Goal: Task Accomplishment & Management: Use online tool/utility

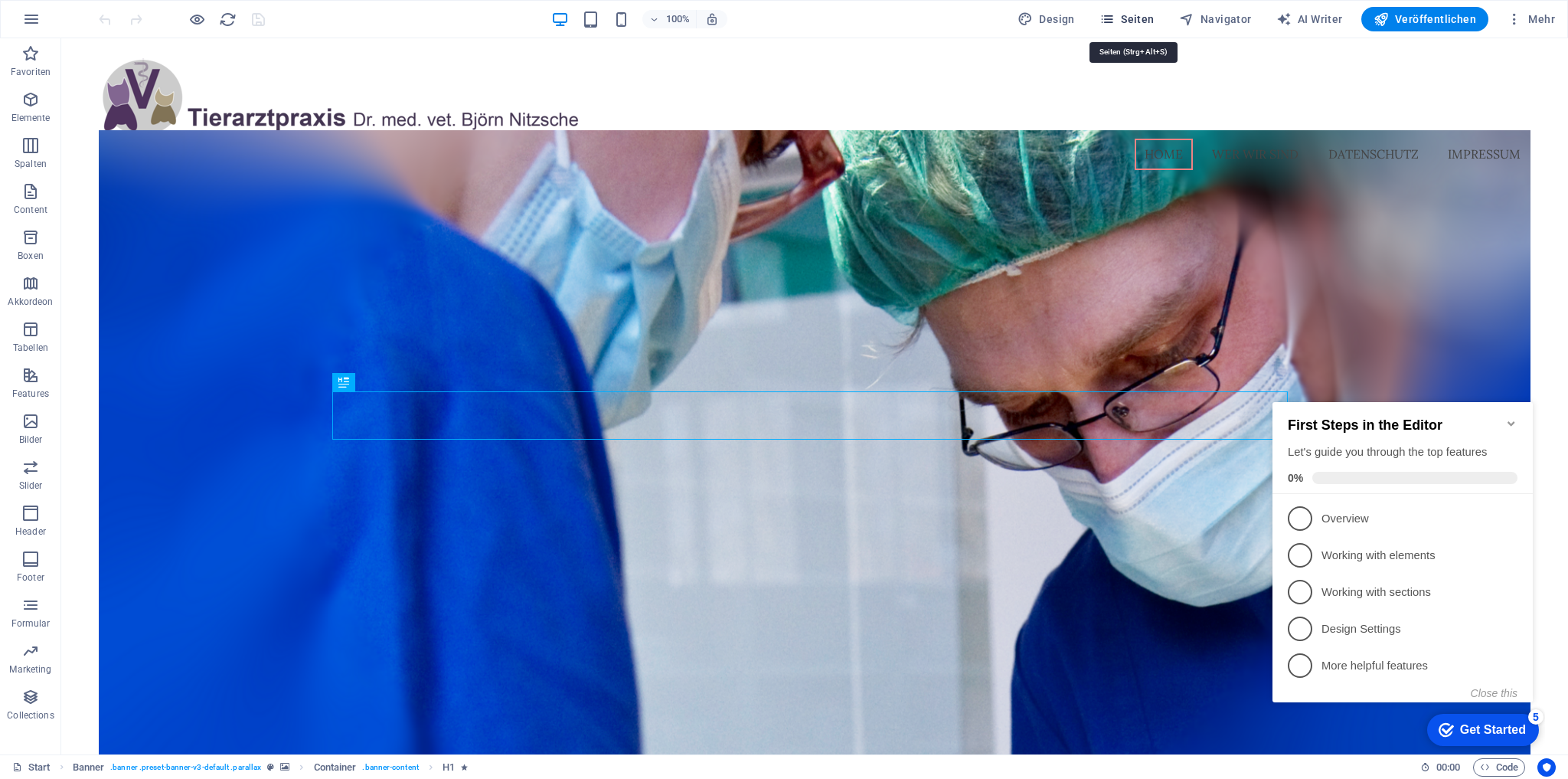
click at [1150, 20] on span "Seiten" at bounding box center [1127, 18] width 55 height 16
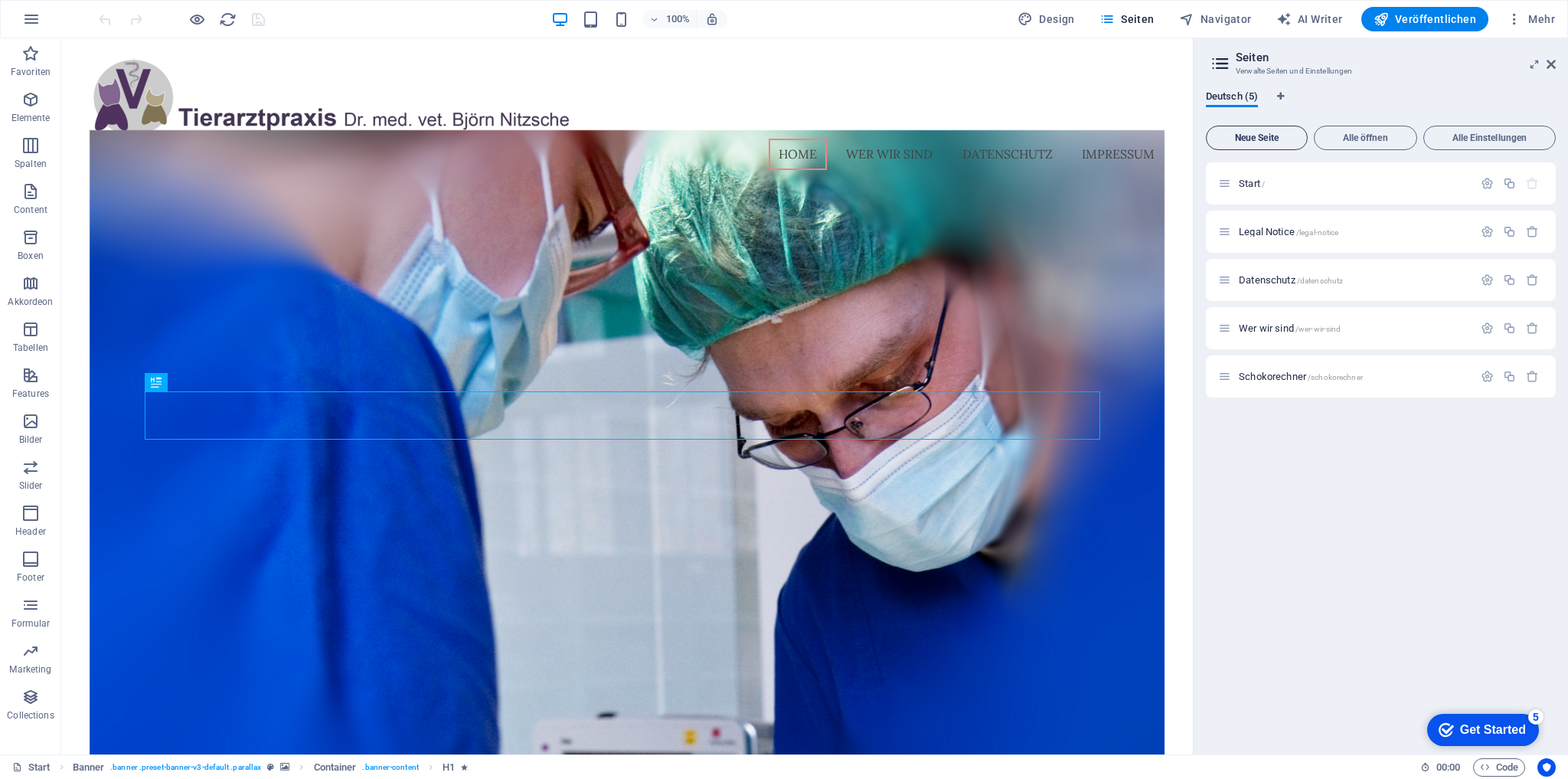
click at [1253, 131] on button "Neue Seite" at bounding box center [1257, 138] width 102 height 25
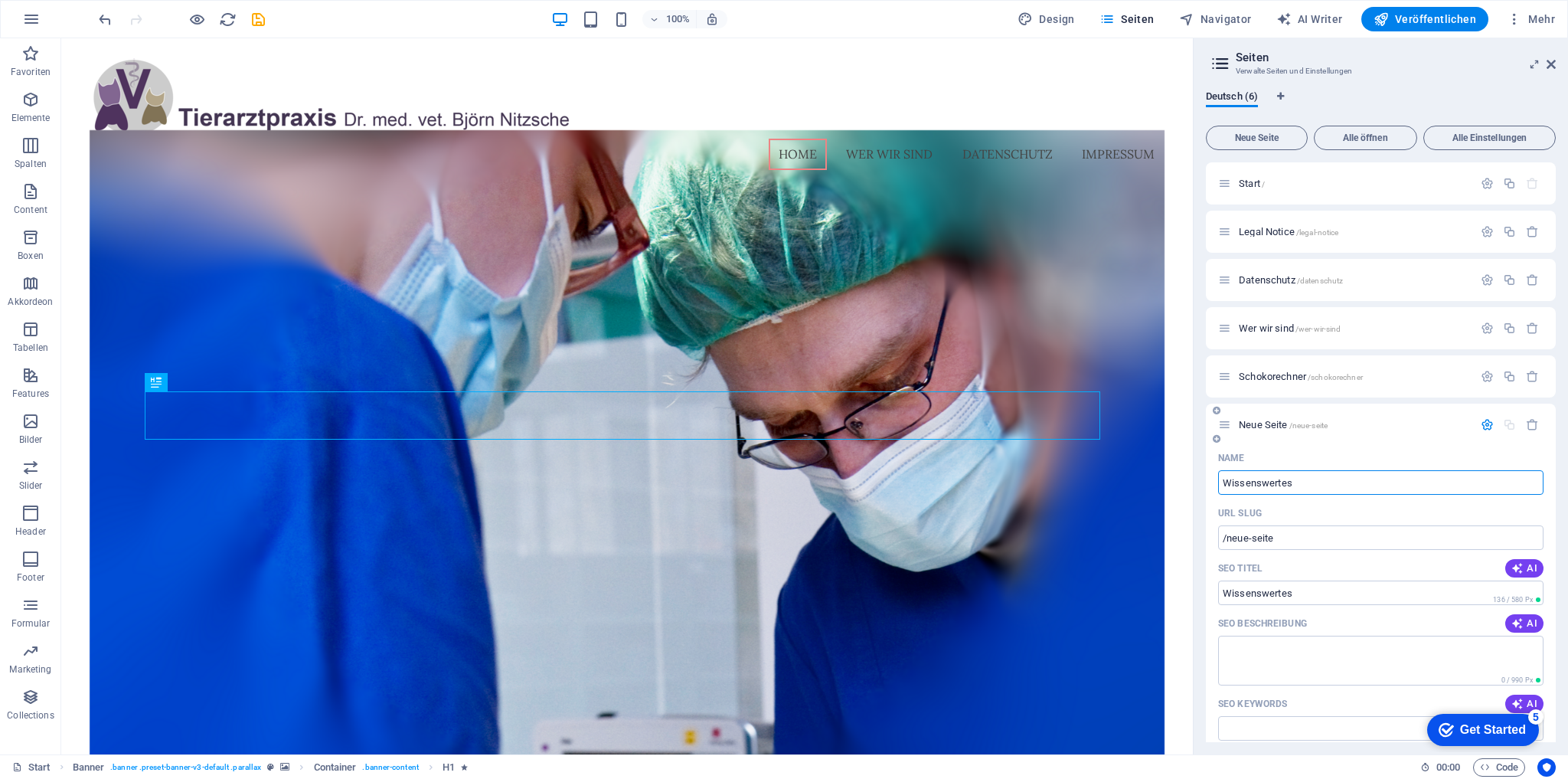
type input "Wissenswertes"
type input "/wissenswertes"
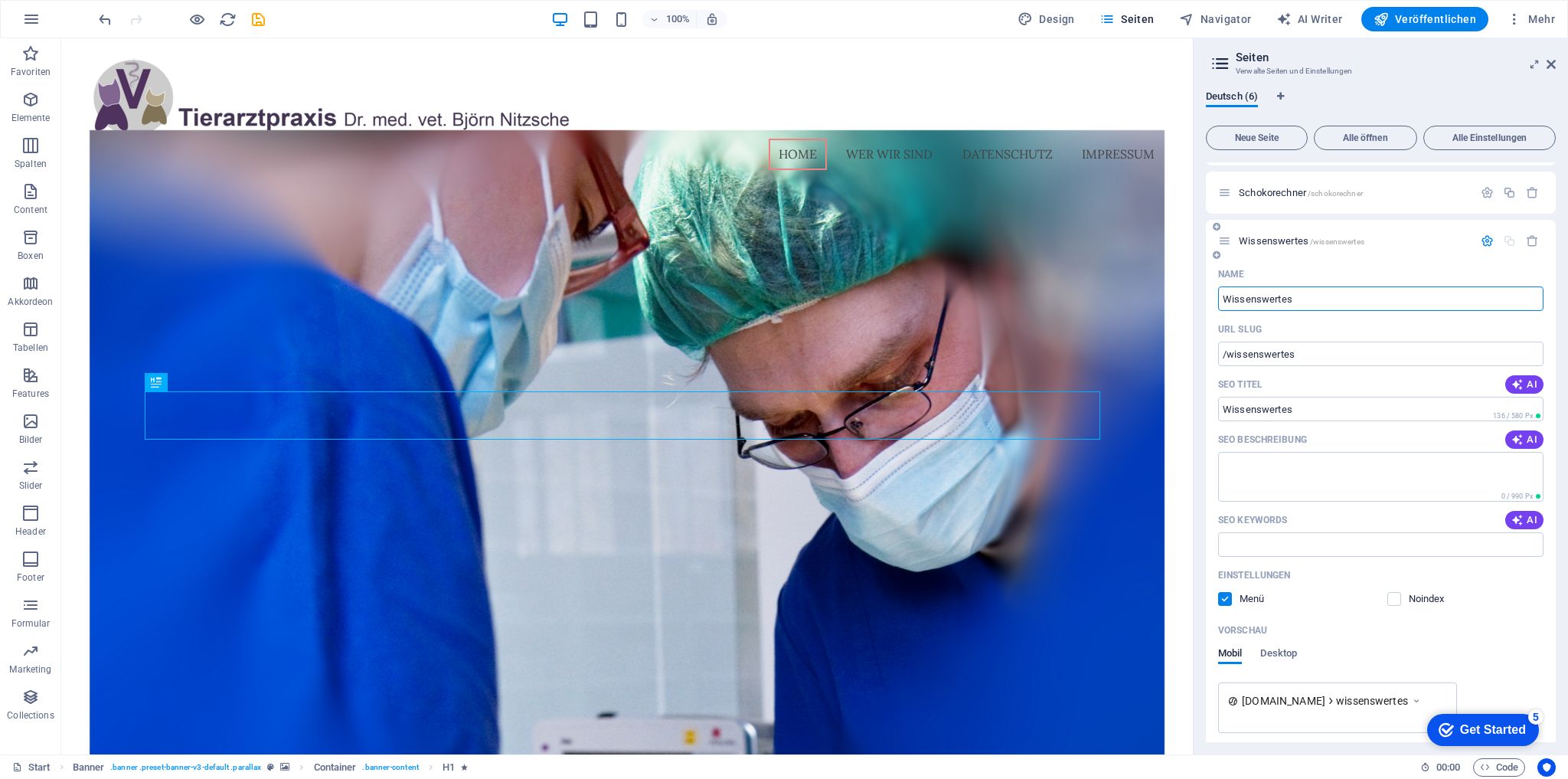
scroll to position [244, 0]
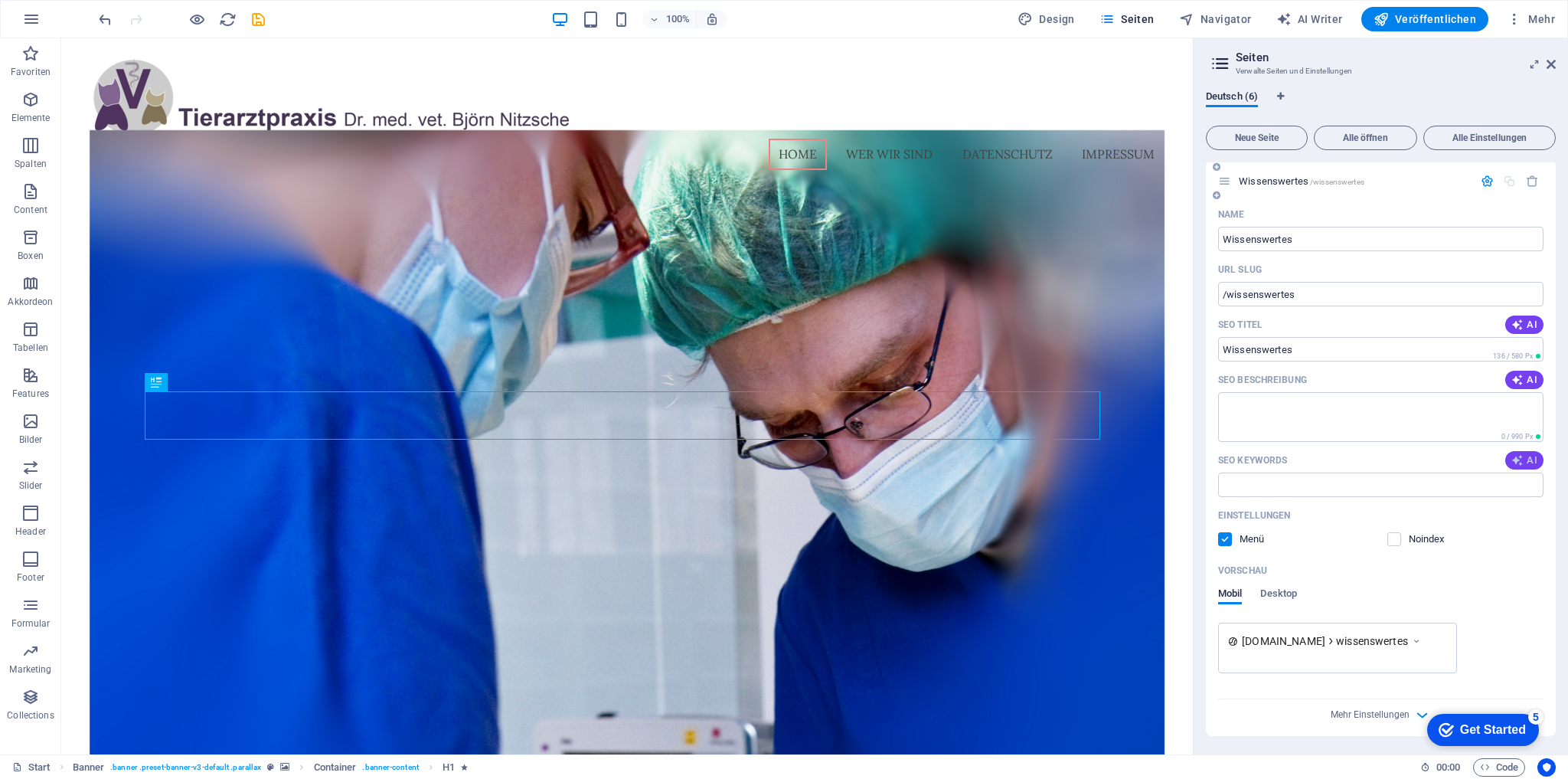
click at [1522, 453] on button "AI" at bounding box center [1525, 460] width 39 height 18
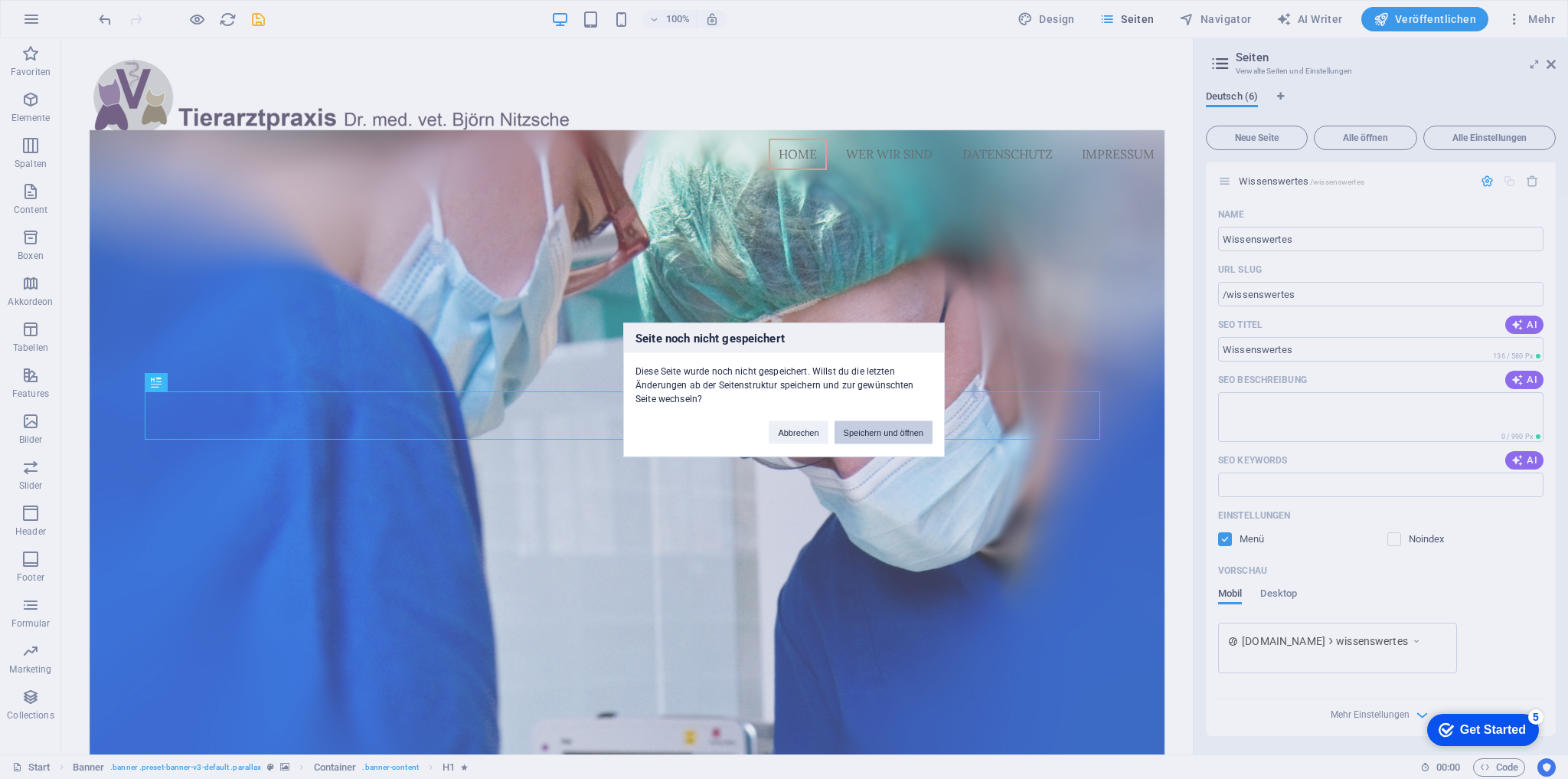
click at [903, 432] on button "Speichern und öffnen" at bounding box center [884, 431] width 98 height 23
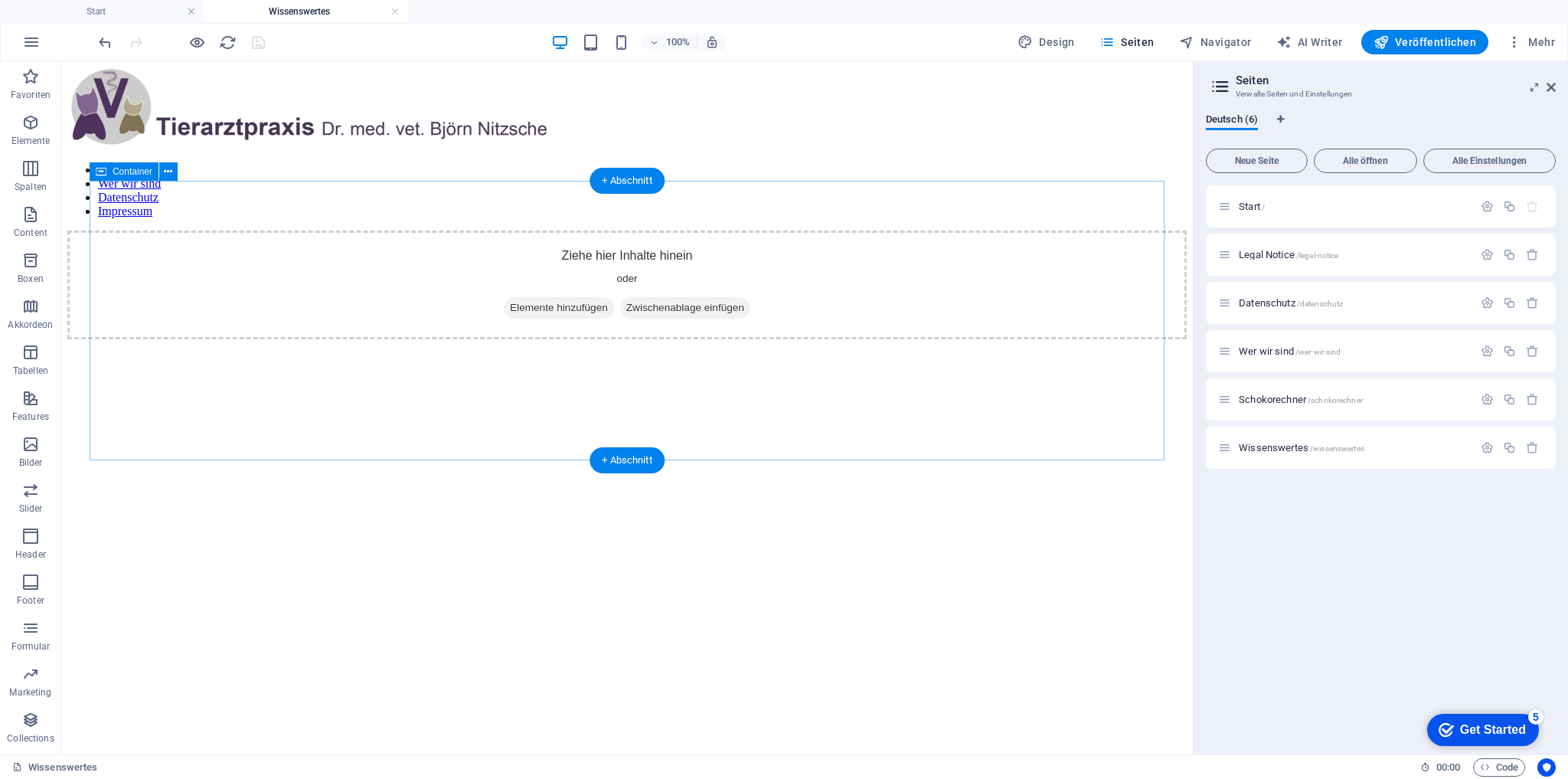
scroll to position [0, 0]
click at [1276, 447] on span "Wissenswertes /wissenswertes" at bounding box center [1301, 447] width 126 height 11
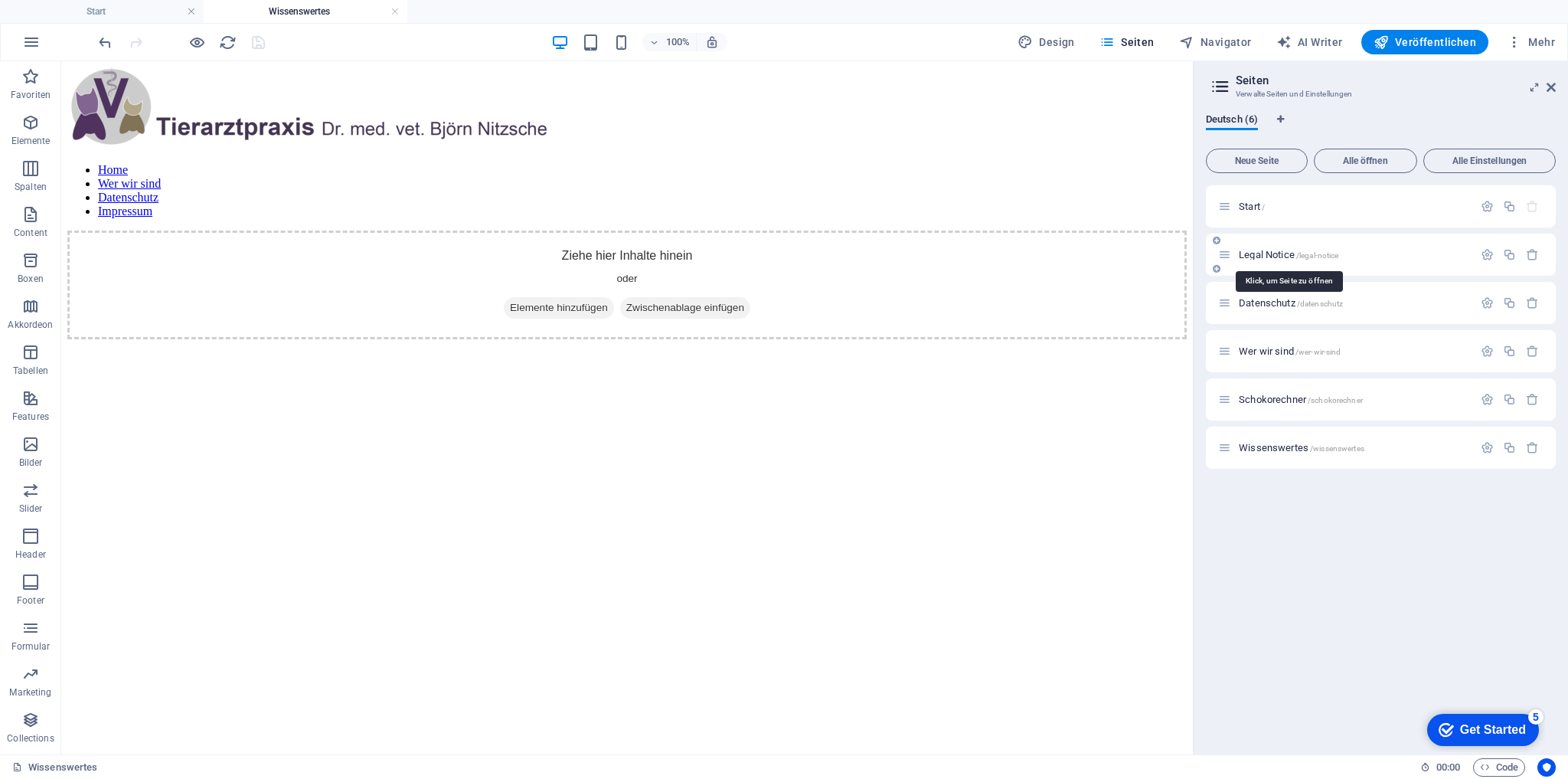
drag, startPoint x: 1283, startPoint y: 443, endPoint x: 1287, endPoint y: 251, distance: 192.0
click at [1287, 251] on div "Start / Legal Notice /legal-notice Datenschutz /datenschutz Wer wir sind /wer-w…" at bounding box center [1381, 327] width 350 height 283
click at [1276, 441] on div "Wissenswertes /wissenswertes" at bounding box center [1345, 447] width 255 height 17
drag, startPoint x: 1279, startPoint y: 449, endPoint x: 1263, endPoint y: 254, distance: 195.7
click at [1263, 254] on div "Start / Legal Notice /legal-notice Datenschutz /datenschutz Wer wir sind /wer-w…" at bounding box center [1381, 327] width 350 height 283
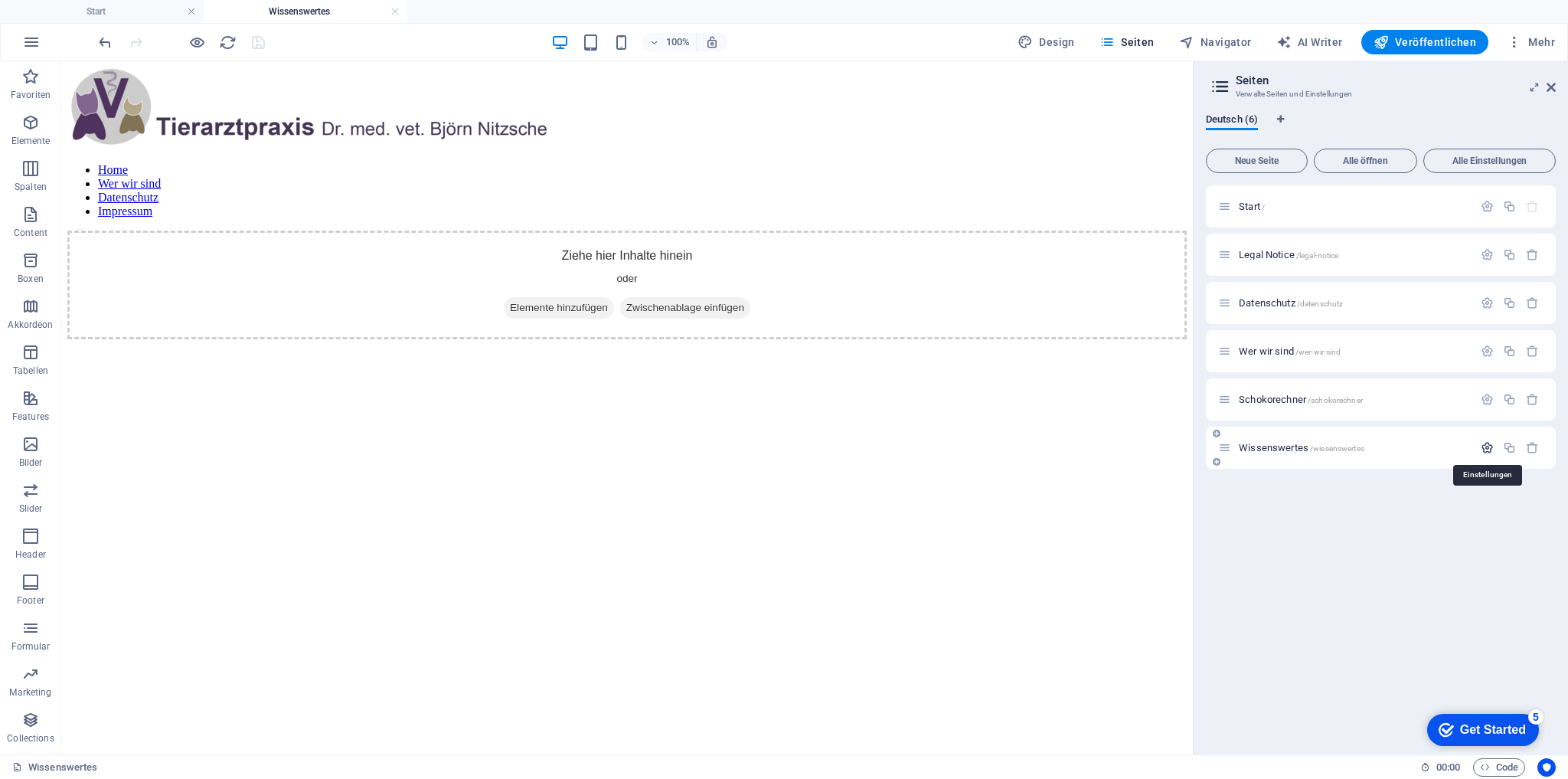
click at [1491, 450] on icon "button" at bounding box center [1487, 448] width 13 height 13
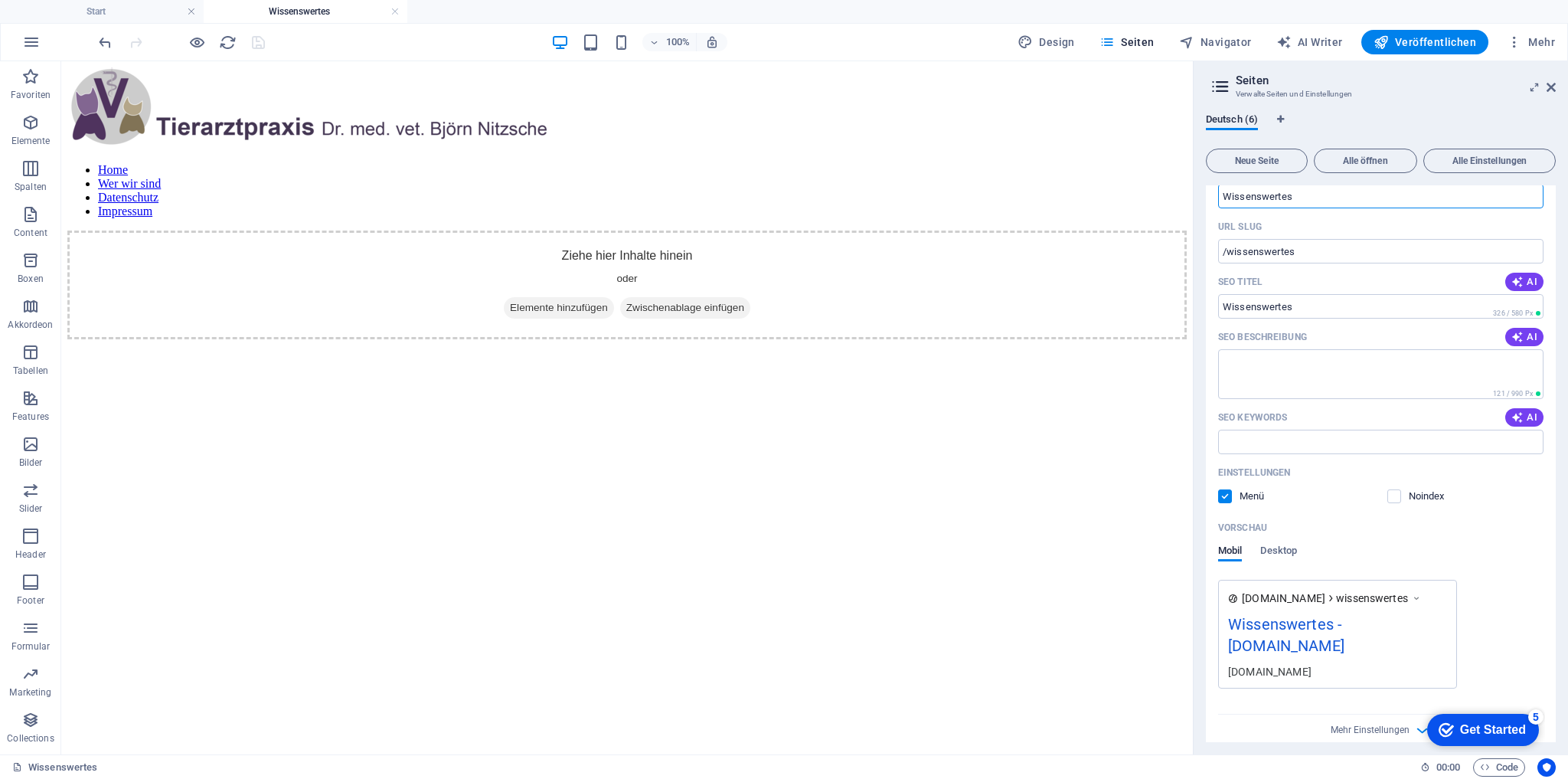
scroll to position [325, 0]
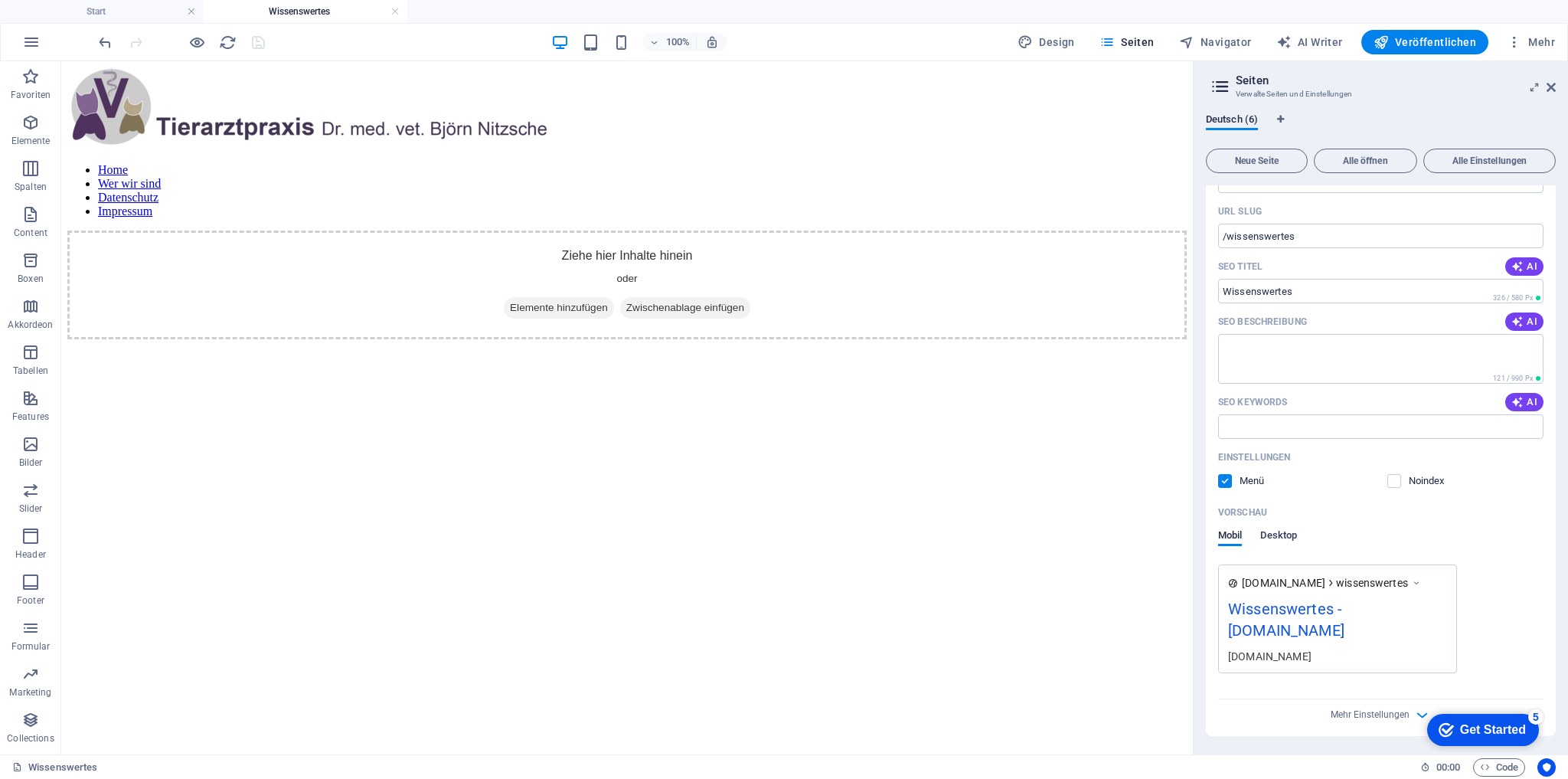
click at [1280, 536] on span "Desktop" at bounding box center [1279, 536] width 37 height 21
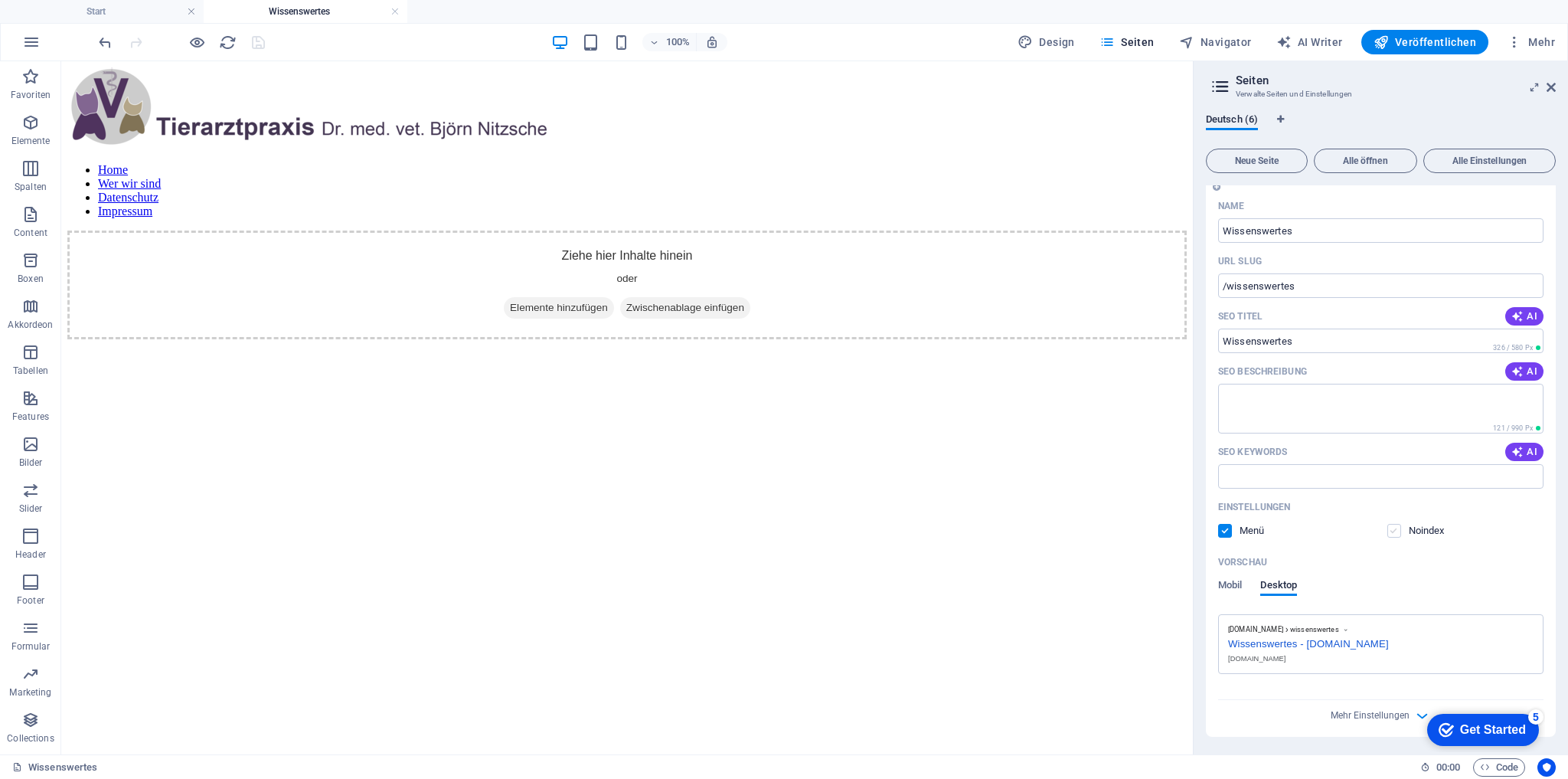
click at [1393, 531] on label at bounding box center [1394, 531] width 14 height 14
click at [0, 0] on input "checkbox" at bounding box center [0, 0] width 0 height 0
click at [1234, 576] on div "Vorschau Mobil Desktop" at bounding box center [1381, 582] width 326 height 64
click at [1234, 582] on span "Mobil" at bounding box center [1230, 586] width 24 height 21
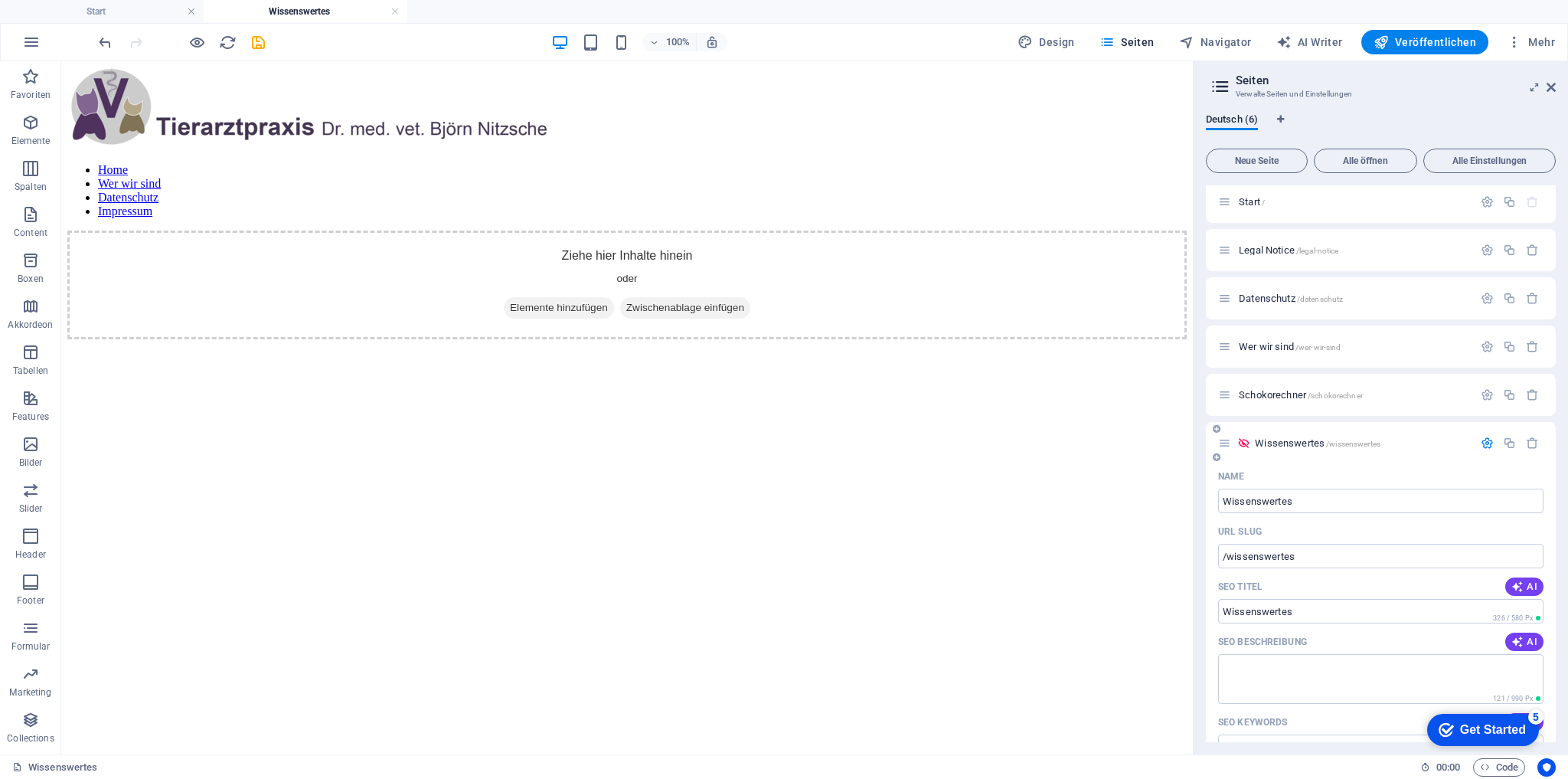
scroll to position [0, 0]
click at [1485, 453] on icon "button" at bounding box center [1487, 448] width 13 height 13
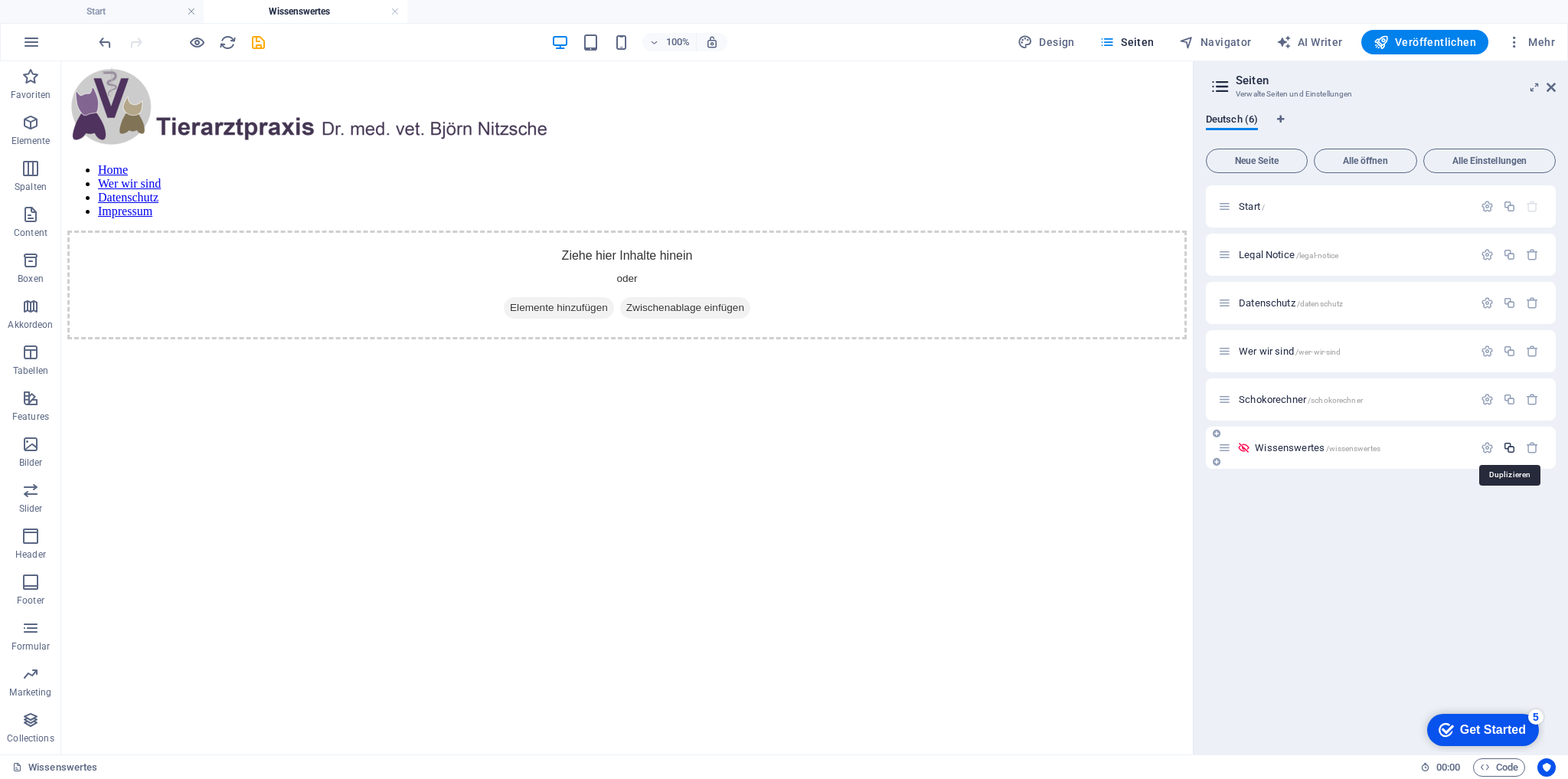
click at [1510, 446] on icon "button" at bounding box center [1510, 448] width 13 height 13
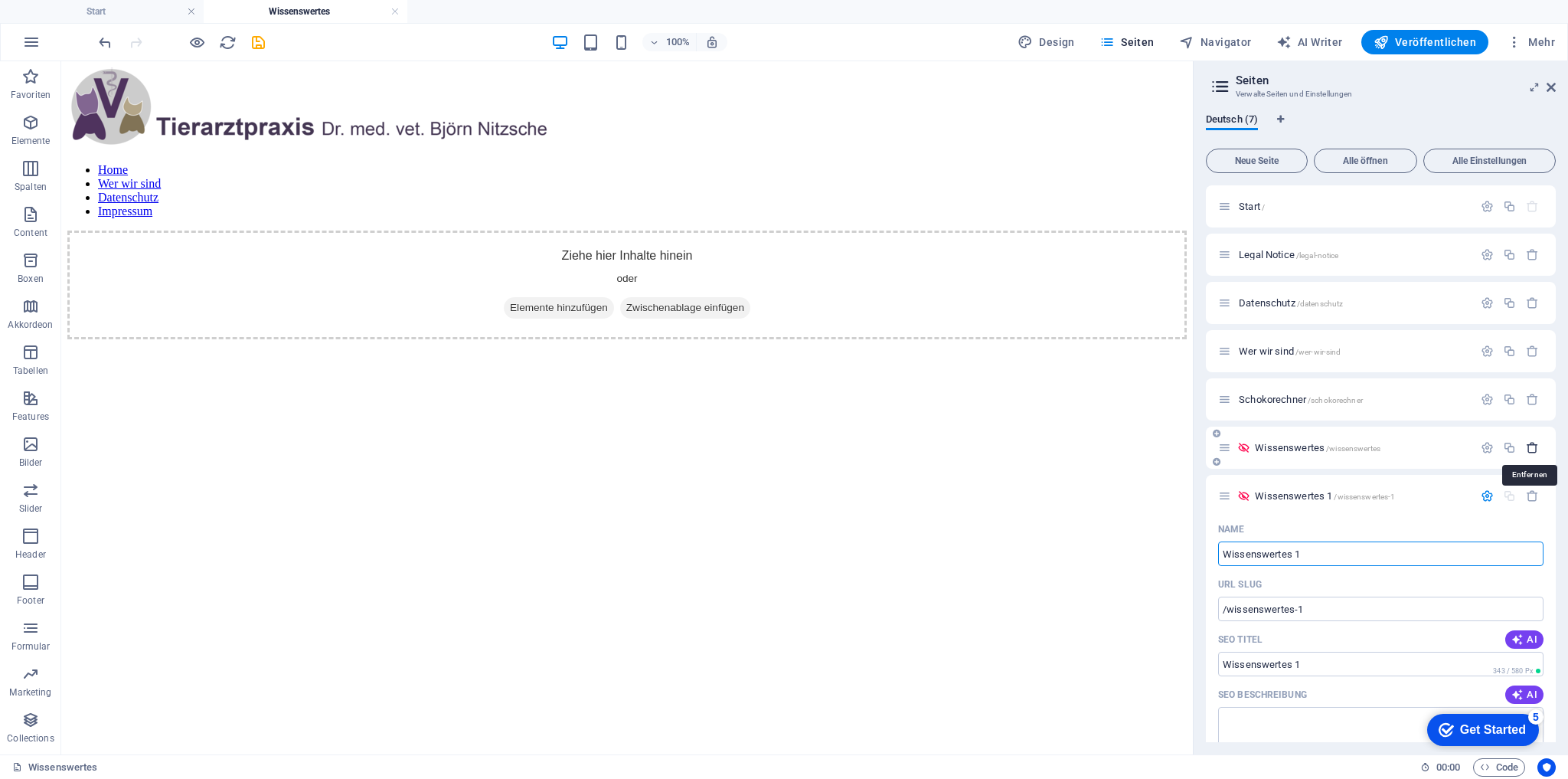
click at [1531, 448] on icon "button" at bounding box center [1533, 448] width 13 height 13
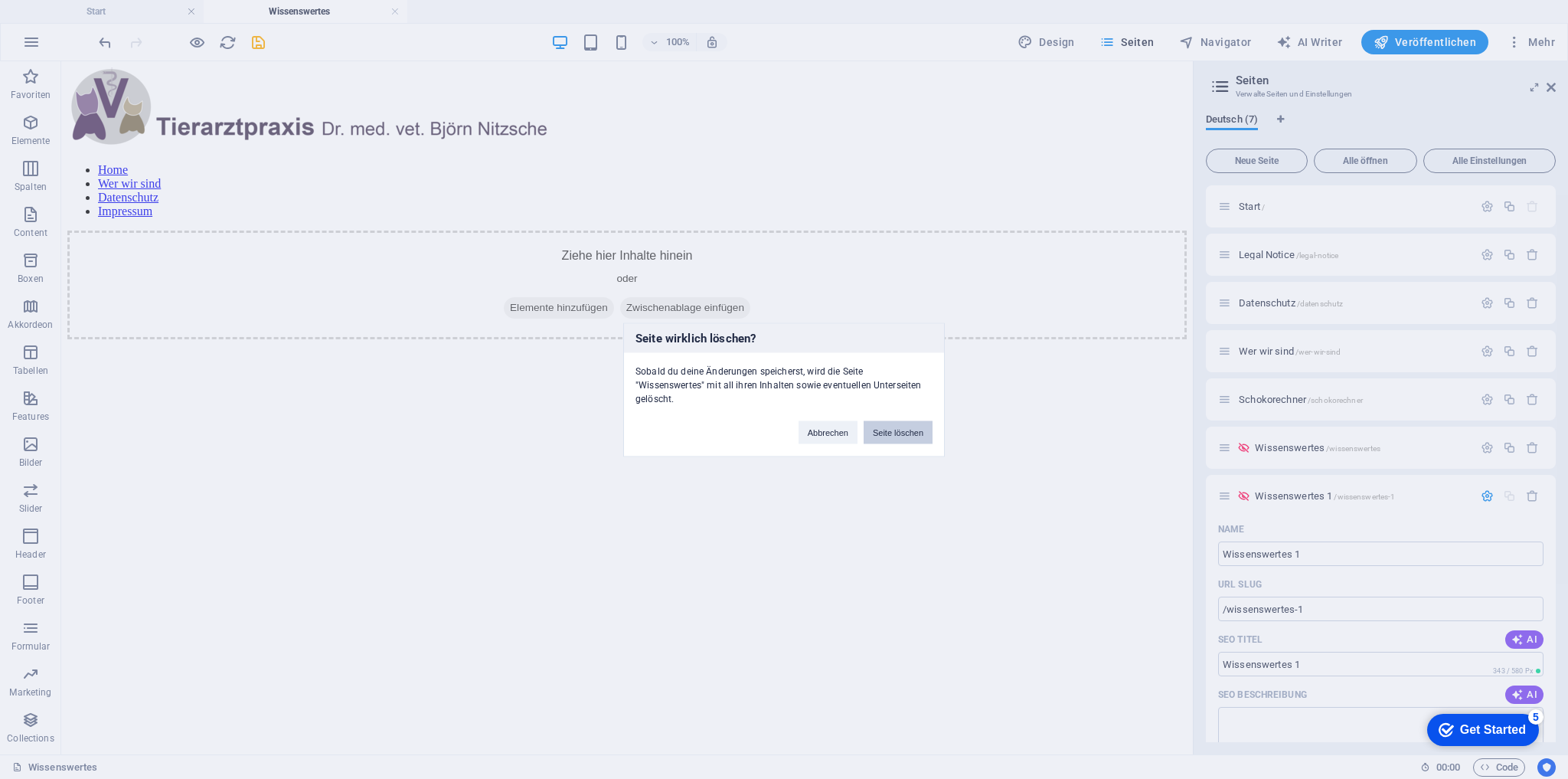
click at [907, 431] on button "Seite löschen" at bounding box center [898, 431] width 69 height 23
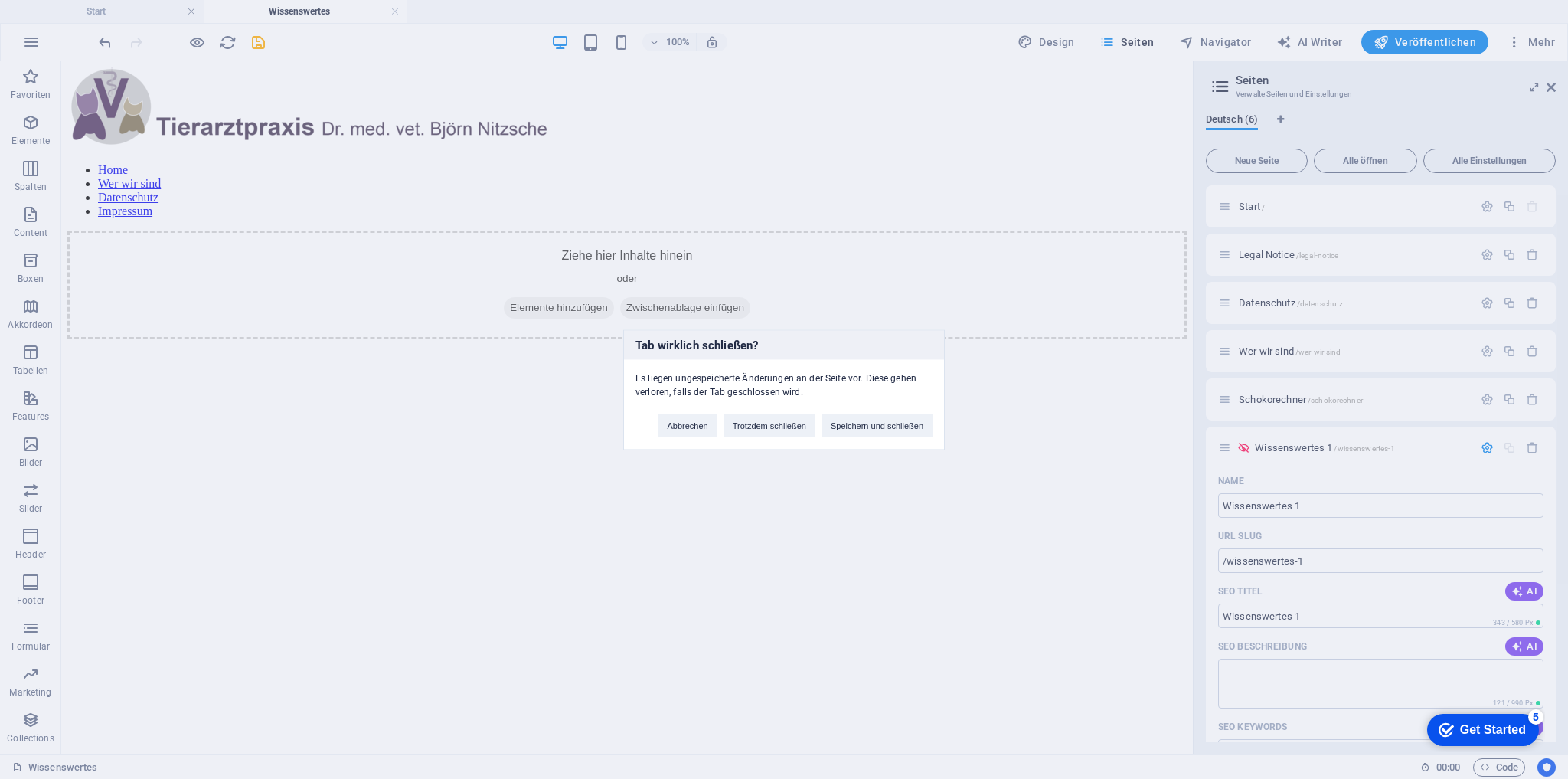
click at [1303, 451] on div "Tab wirklich schließen? Es liegen ungespeicherte Änderungen an der Seite vor. D…" at bounding box center [784, 389] width 1568 height 779
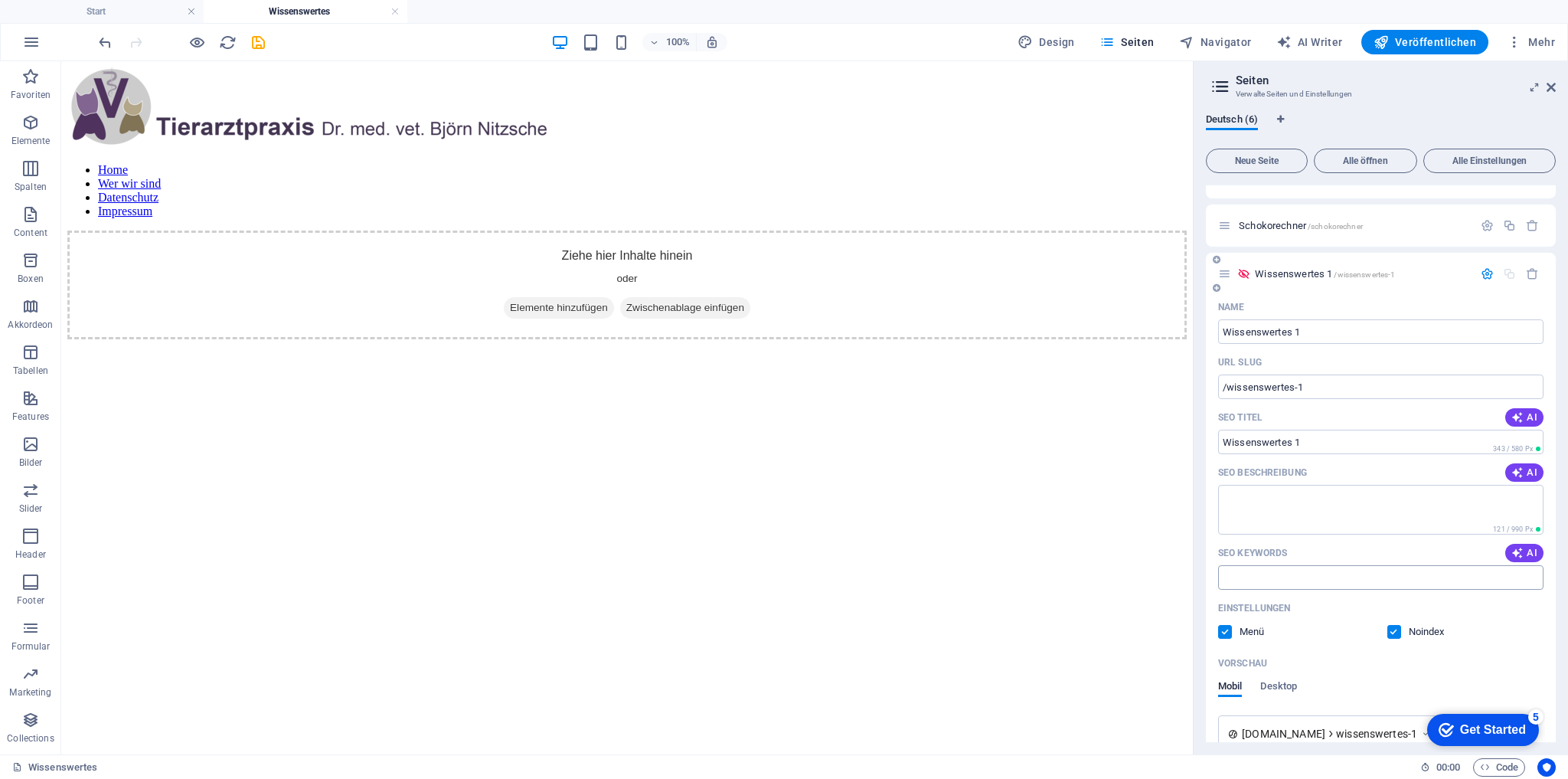
scroll to position [184, 0]
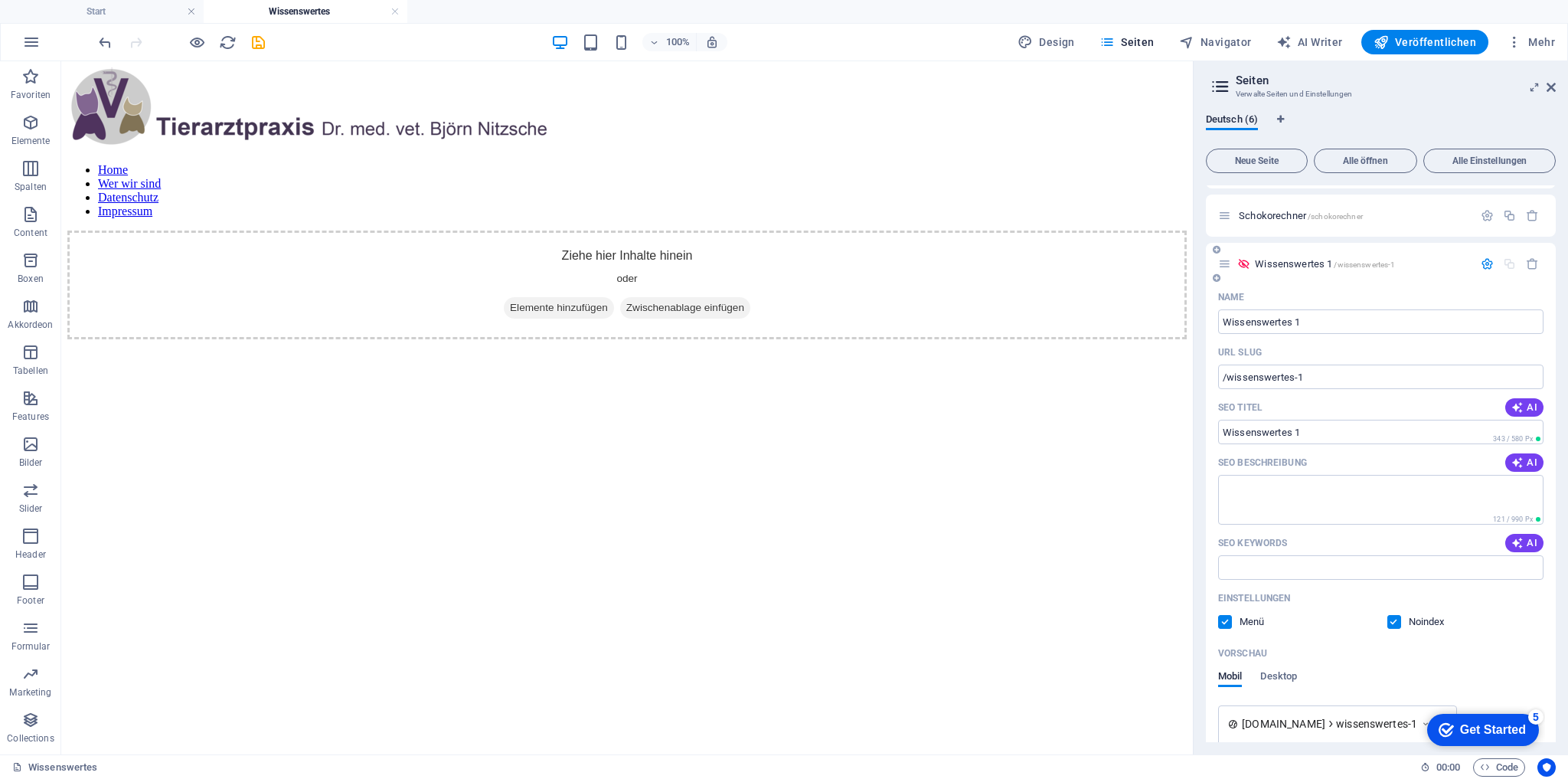
click at [1394, 621] on label at bounding box center [1394, 622] width 14 height 14
click at [0, 0] on input "checkbox" at bounding box center [0, 0] width 0 height 0
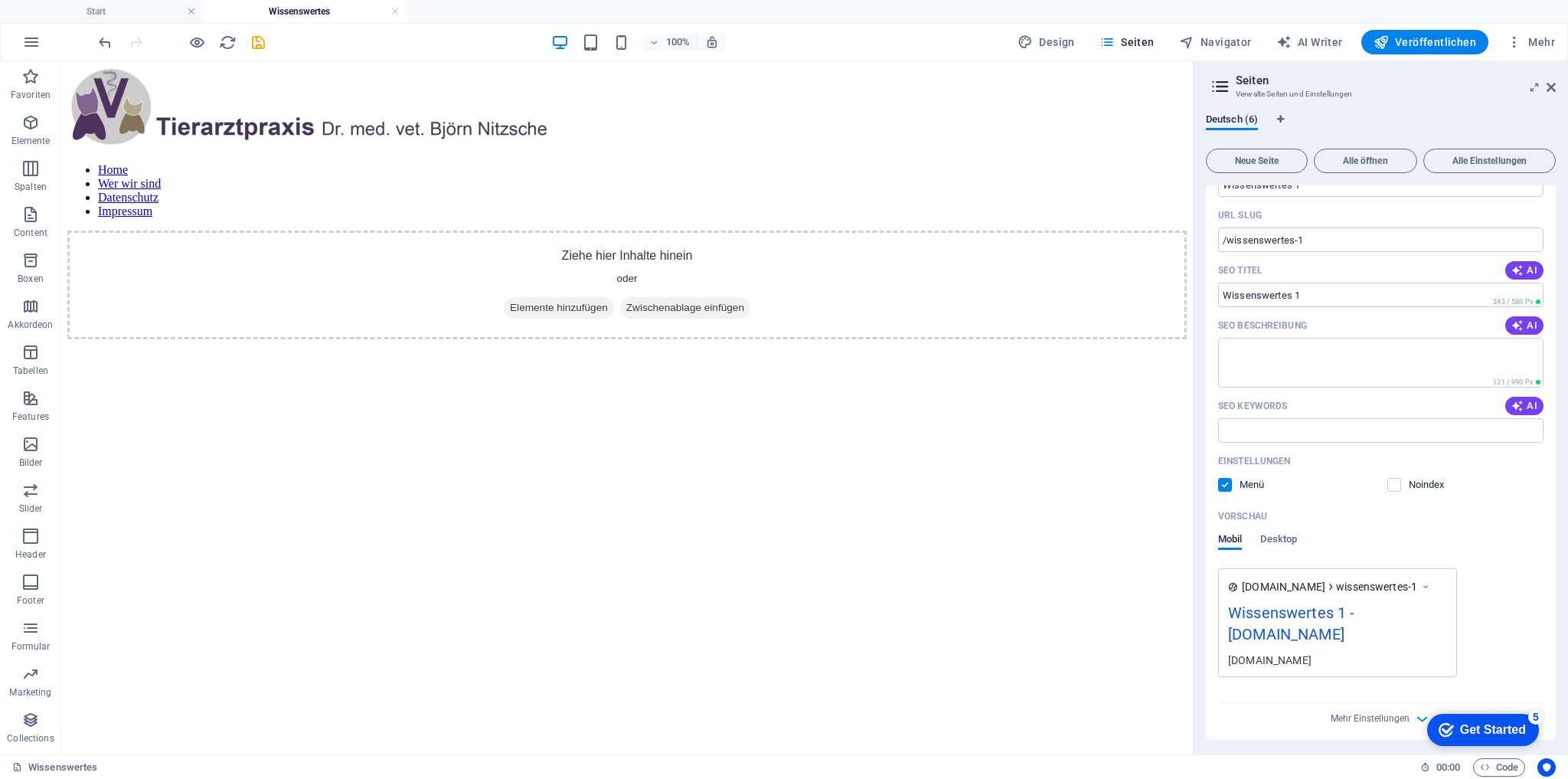
scroll to position [325, 0]
click at [260, 38] on icon "save" at bounding box center [258, 42] width 17 height 17
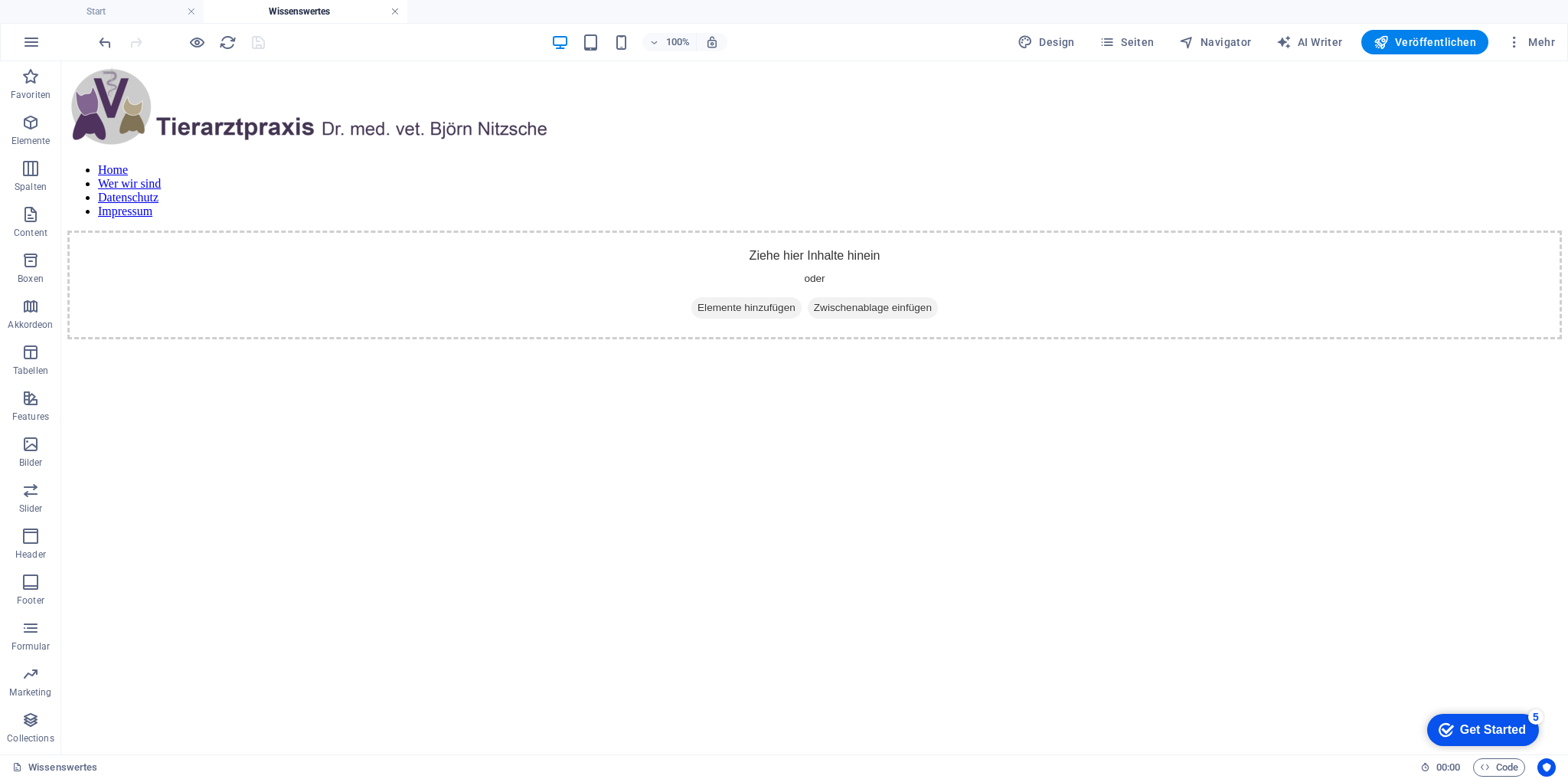
click at [395, 12] on link at bounding box center [395, 12] width 9 height 15
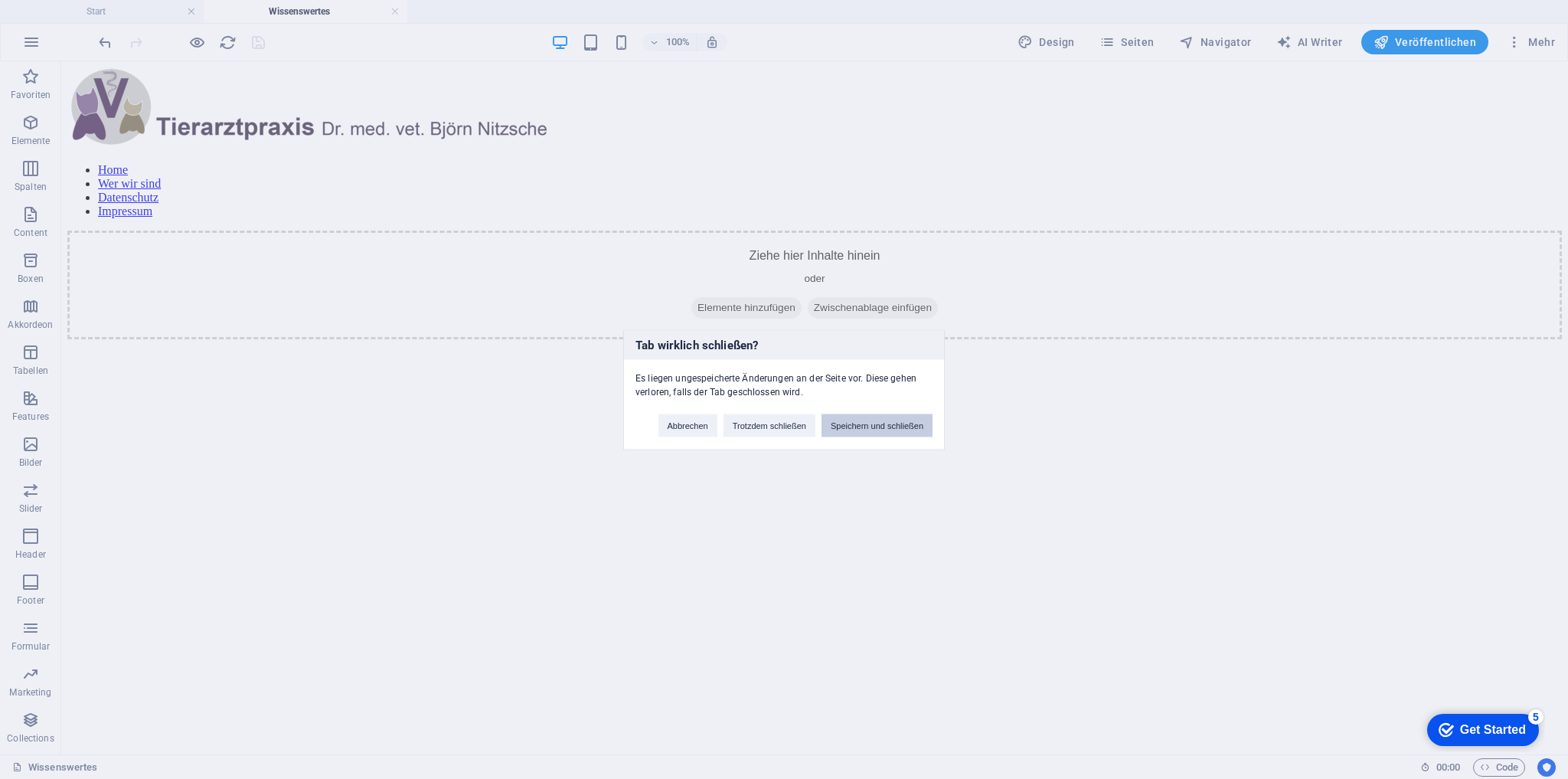
drag, startPoint x: 879, startPoint y: 428, endPoint x: 817, endPoint y: 367, distance: 87.0
click at [879, 428] on button "Speichern und schließen" at bounding box center [876, 425] width 111 height 23
drag, startPoint x: 909, startPoint y: 429, endPoint x: 847, endPoint y: 368, distance: 87.0
click at [909, 429] on button "Okay" at bounding box center [914, 425] width 39 height 23
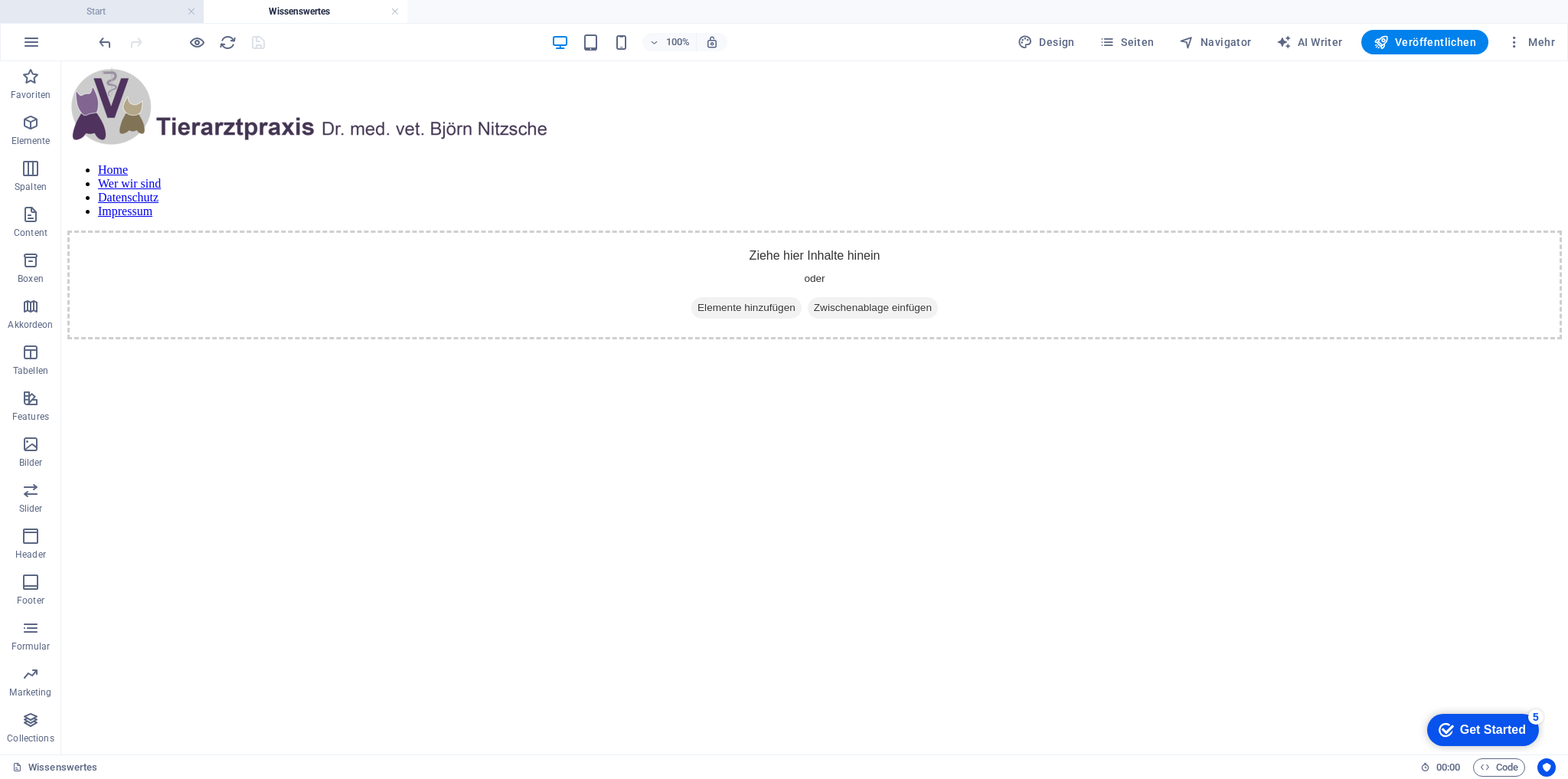
click at [132, 16] on h4 "Start" at bounding box center [102, 11] width 204 height 17
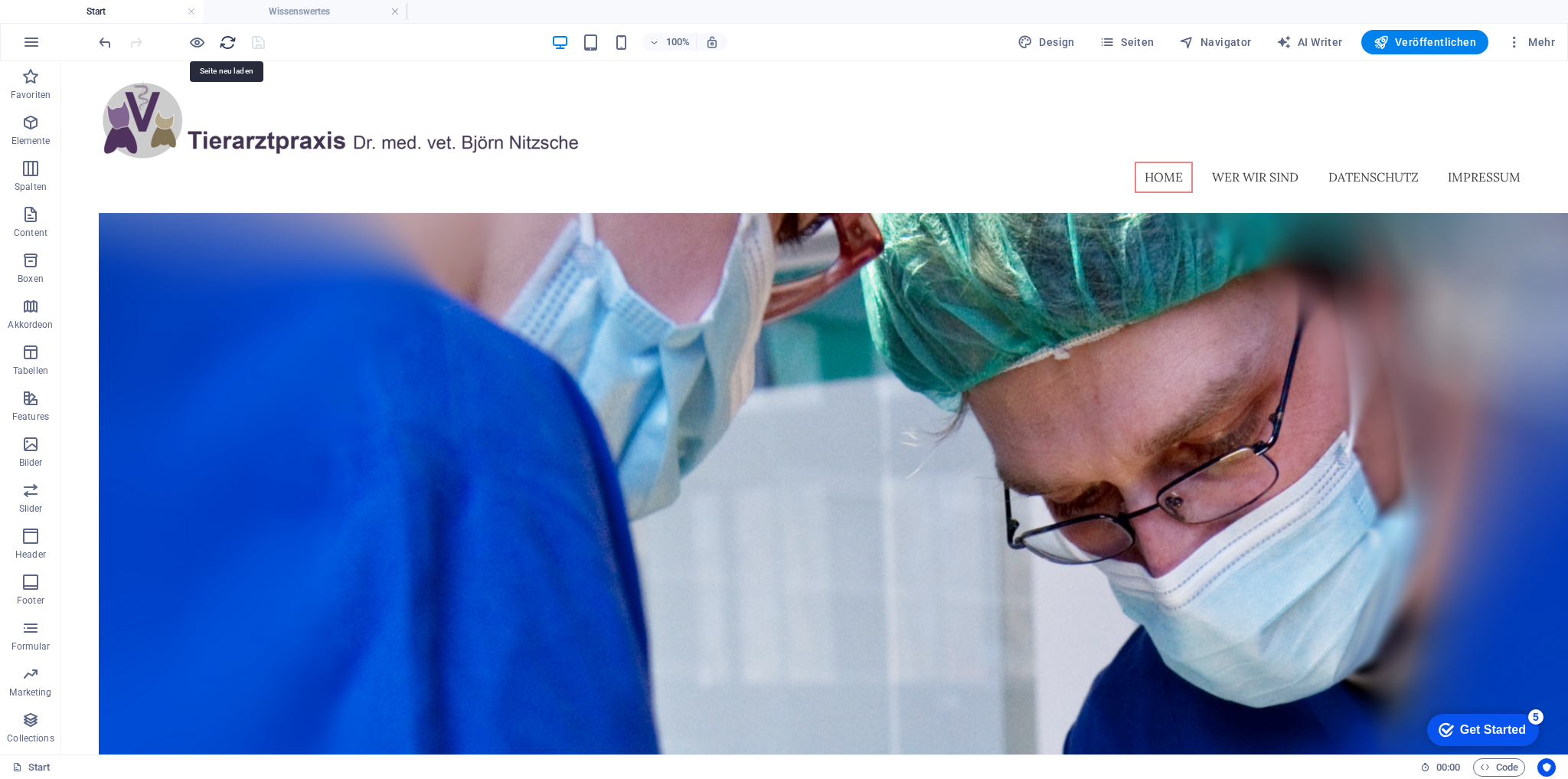
click at [224, 40] on icon "reload" at bounding box center [227, 42] width 17 height 17
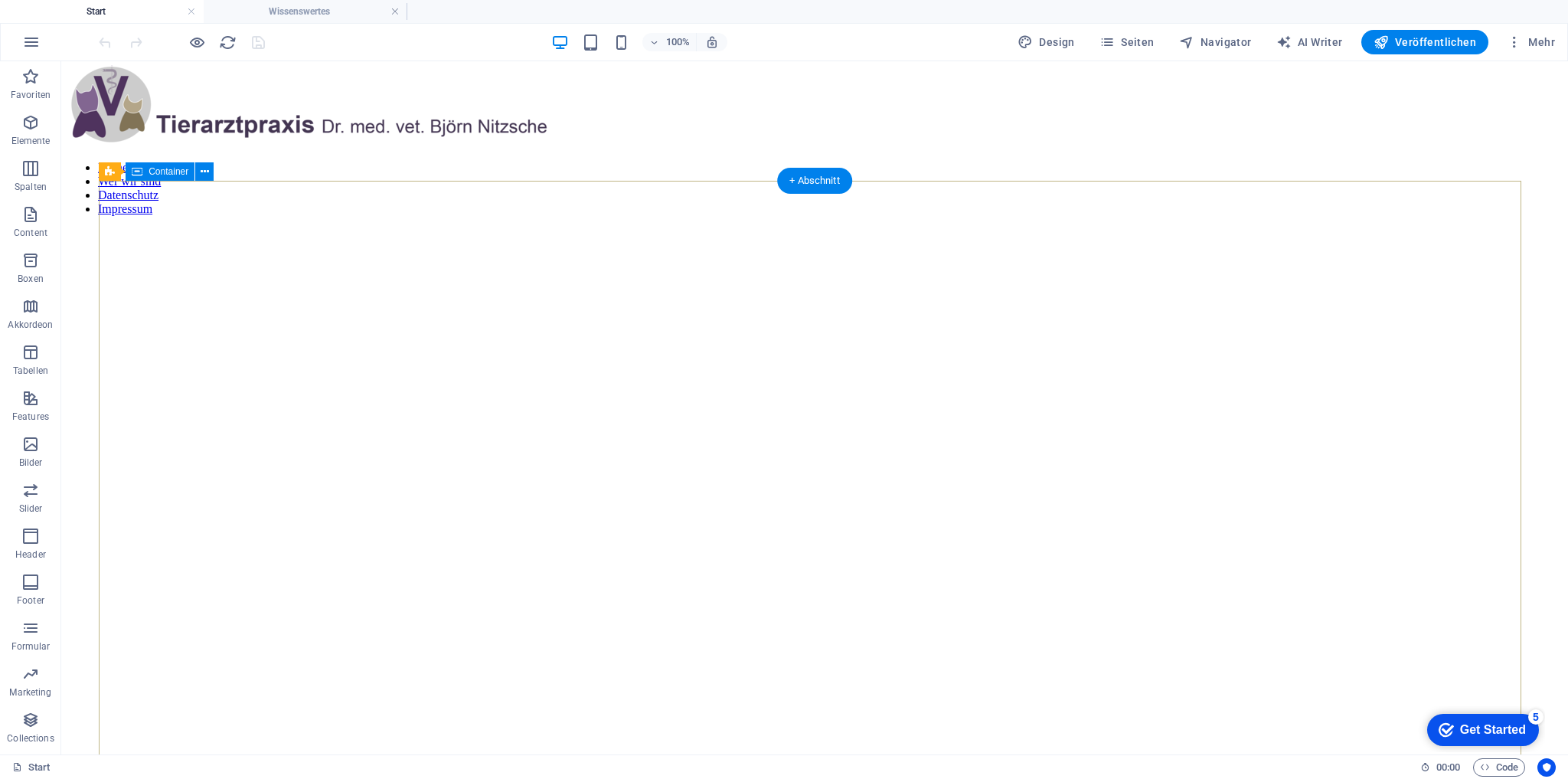
scroll to position [0, 0]
click at [814, 69] on div "+" at bounding box center [814, 68] width 29 height 14
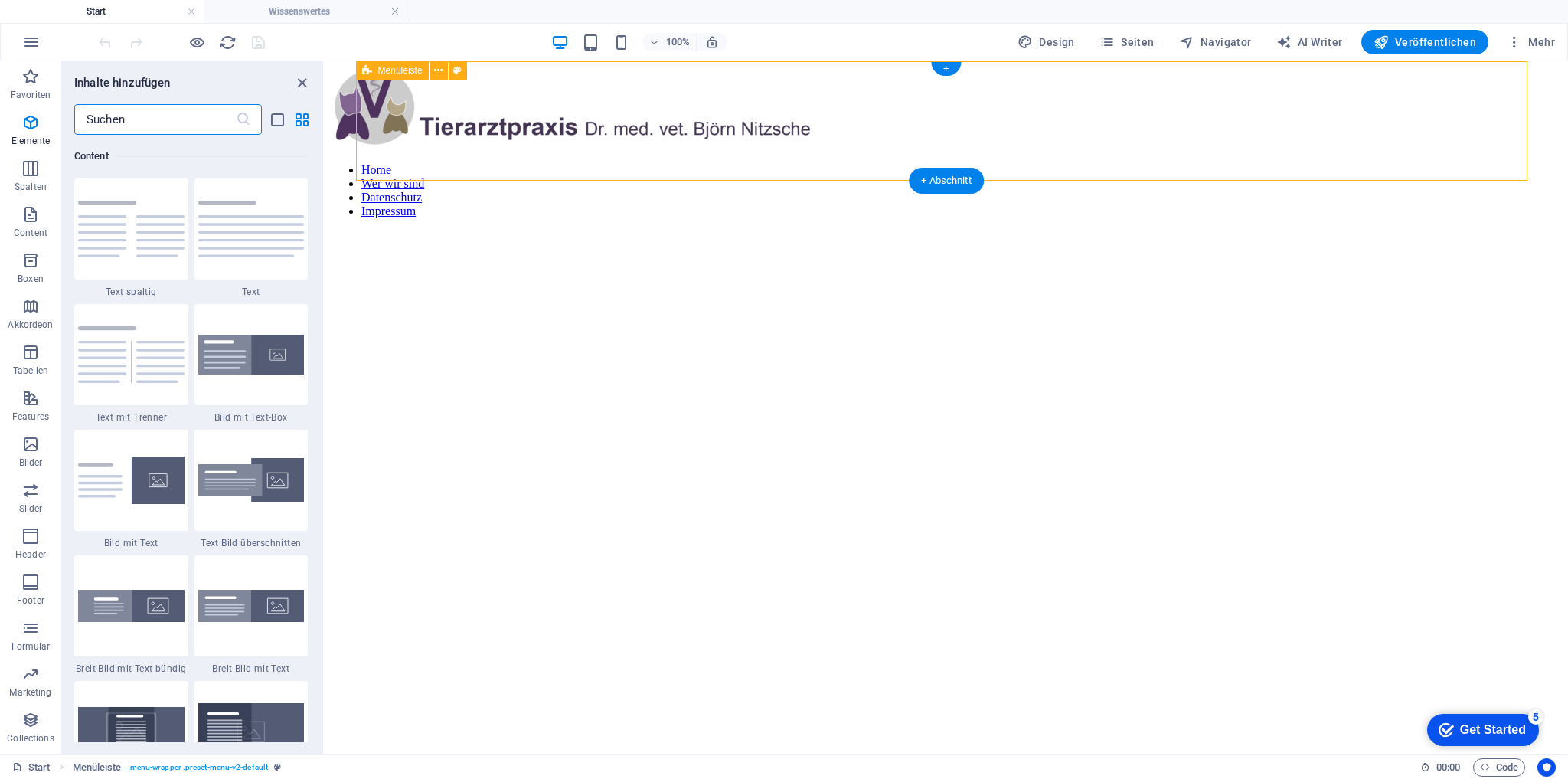
scroll to position [2680, 0]
click at [1247, 163] on nav "Home Wer wir sind Datenschutz Impressum" at bounding box center [946, 190] width 1231 height 55
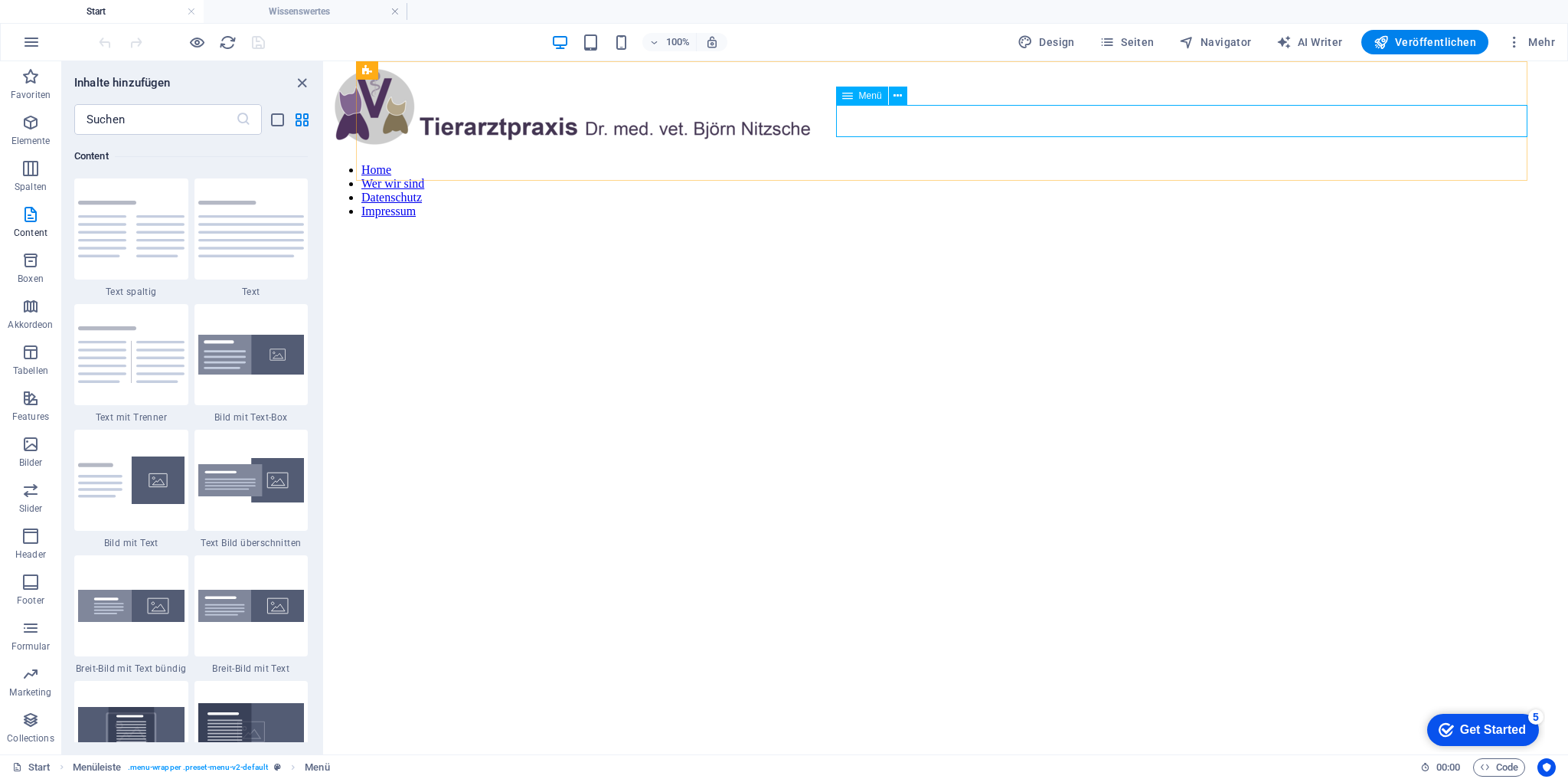
click at [852, 98] on icon at bounding box center [848, 96] width 11 height 18
click at [859, 97] on span "Menü" at bounding box center [870, 96] width 23 height 9
select select "3"
select select
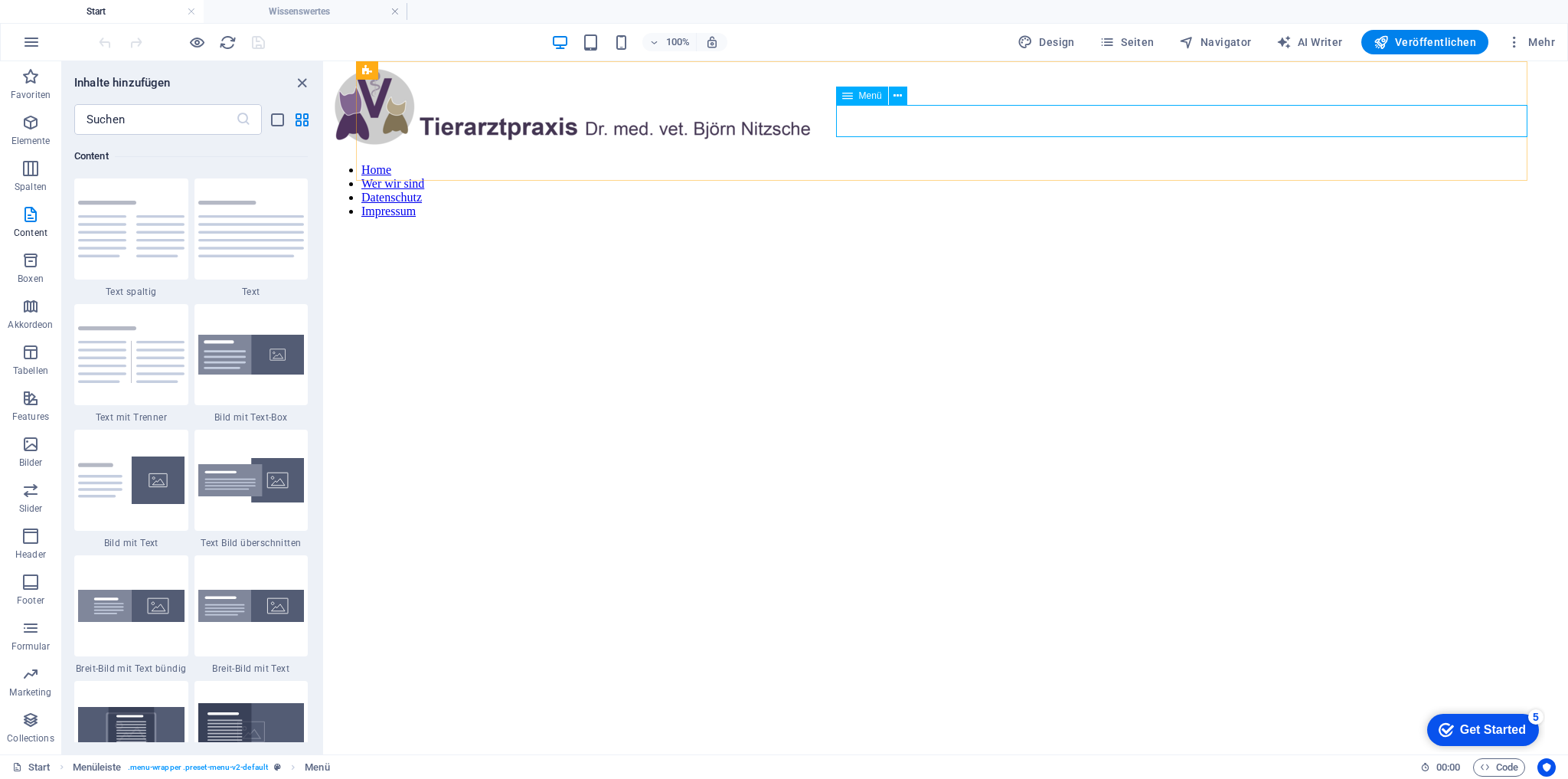
select select "2"
select select
select select "1"
select select
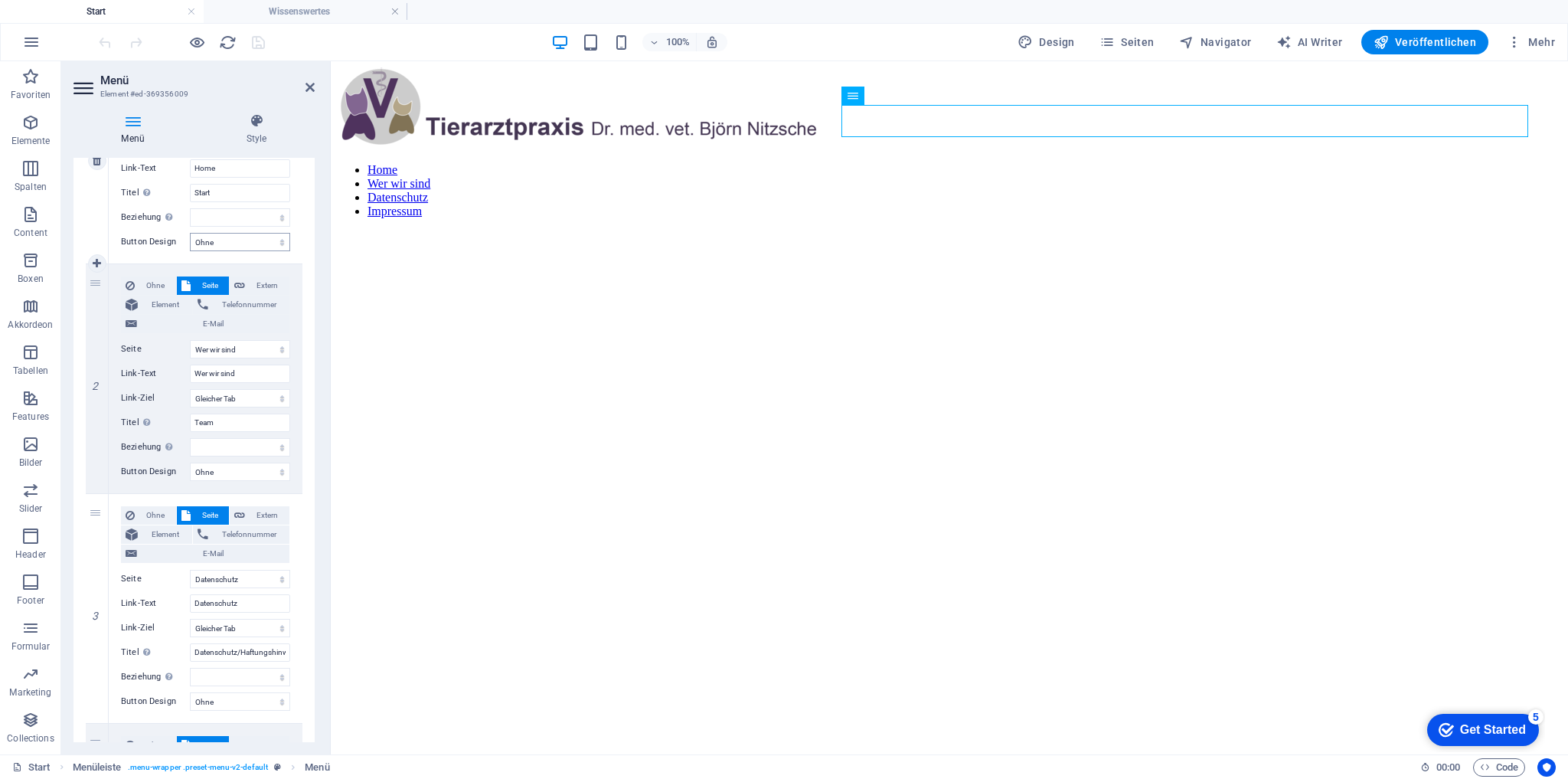
scroll to position [0, 0]
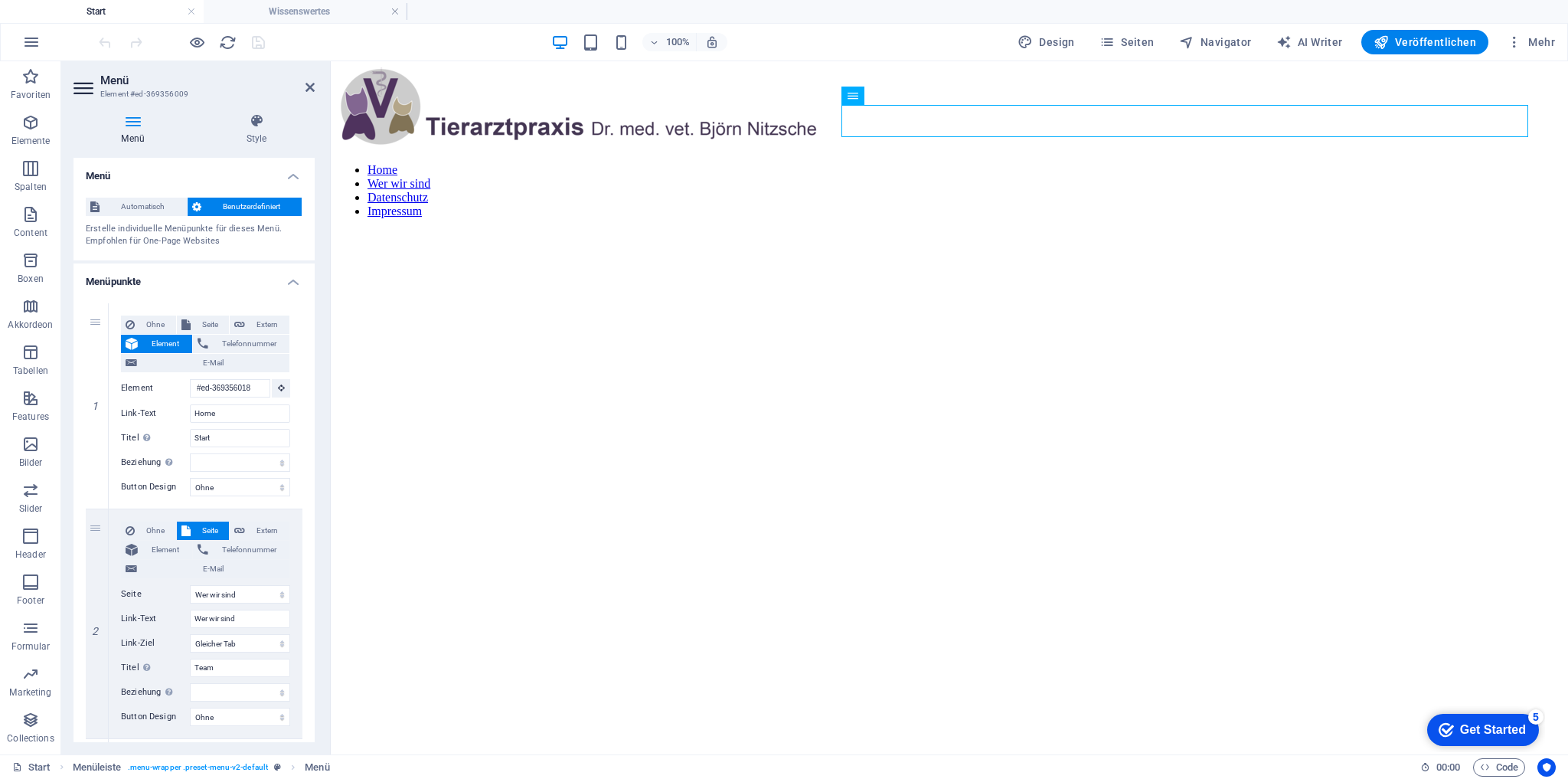
click at [293, 281] on h4 "Menüpunkte" at bounding box center [194, 277] width 241 height 28
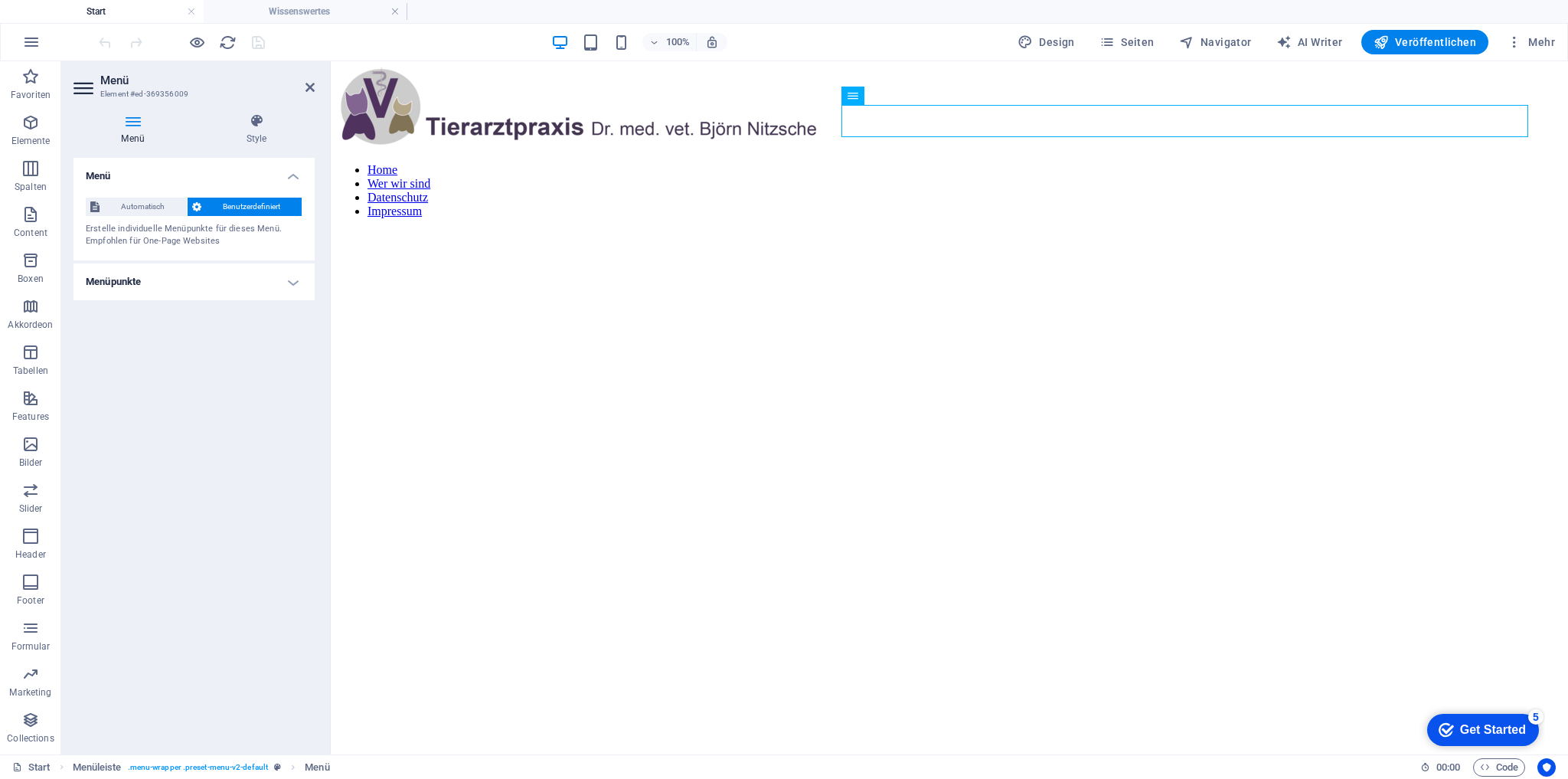
click at [293, 281] on h4 "Menüpunkte" at bounding box center [194, 281] width 241 height 37
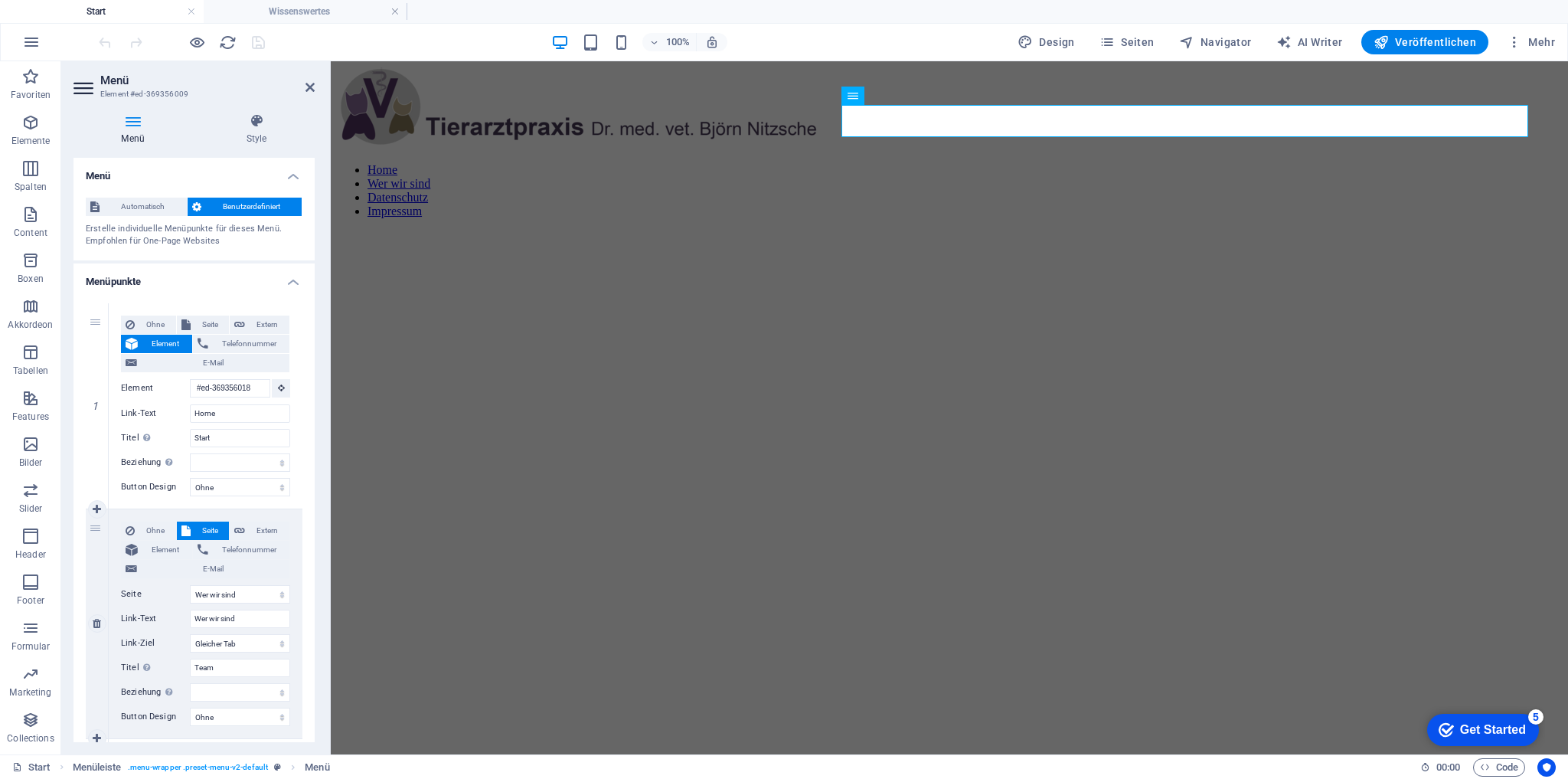
scroll to position [122, 0]
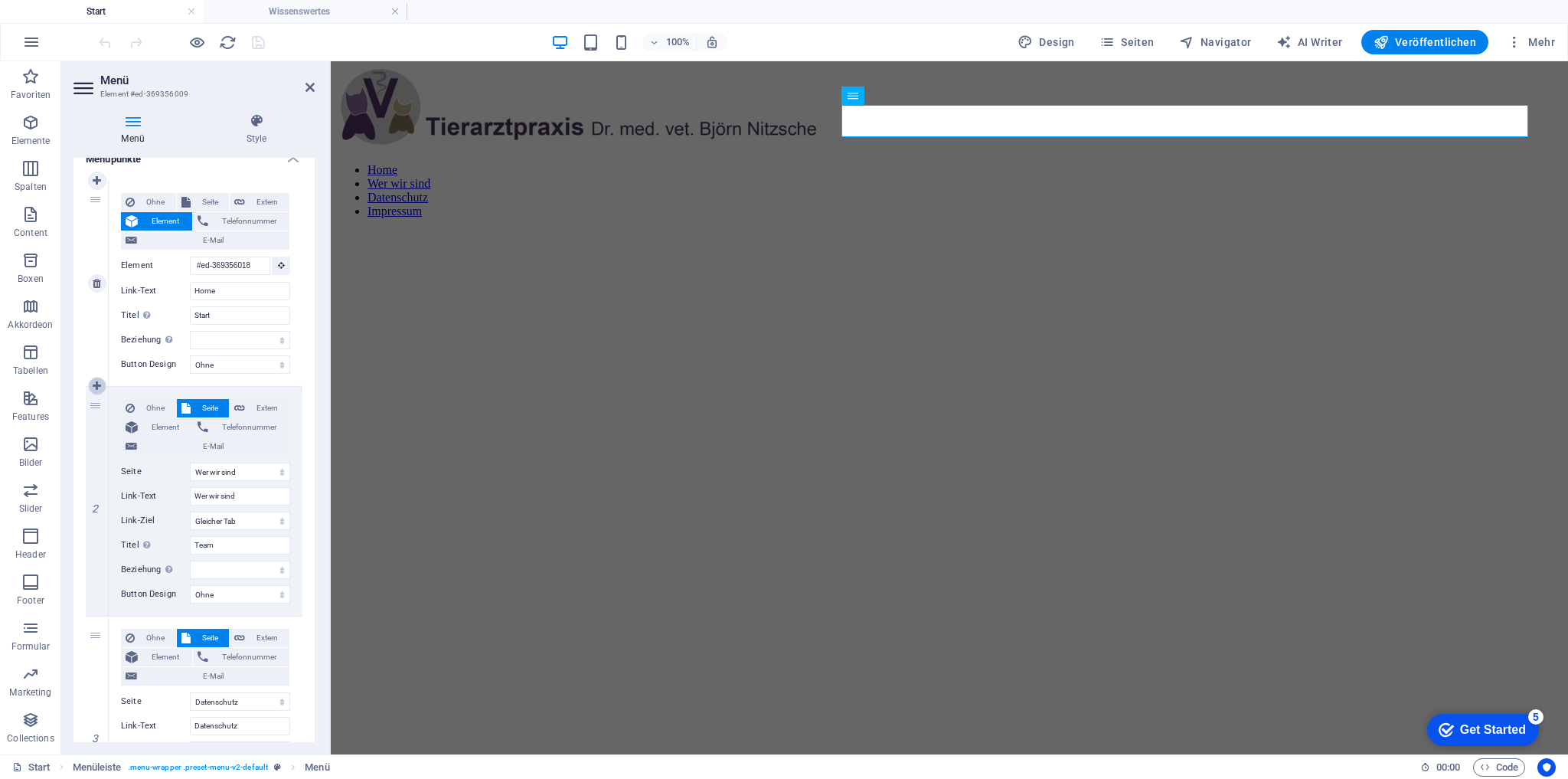
click at [94, 384] on icon at bounding box center [97, 386] width 8 height 11
select select
select select "3"
type input "Wer wir sind"
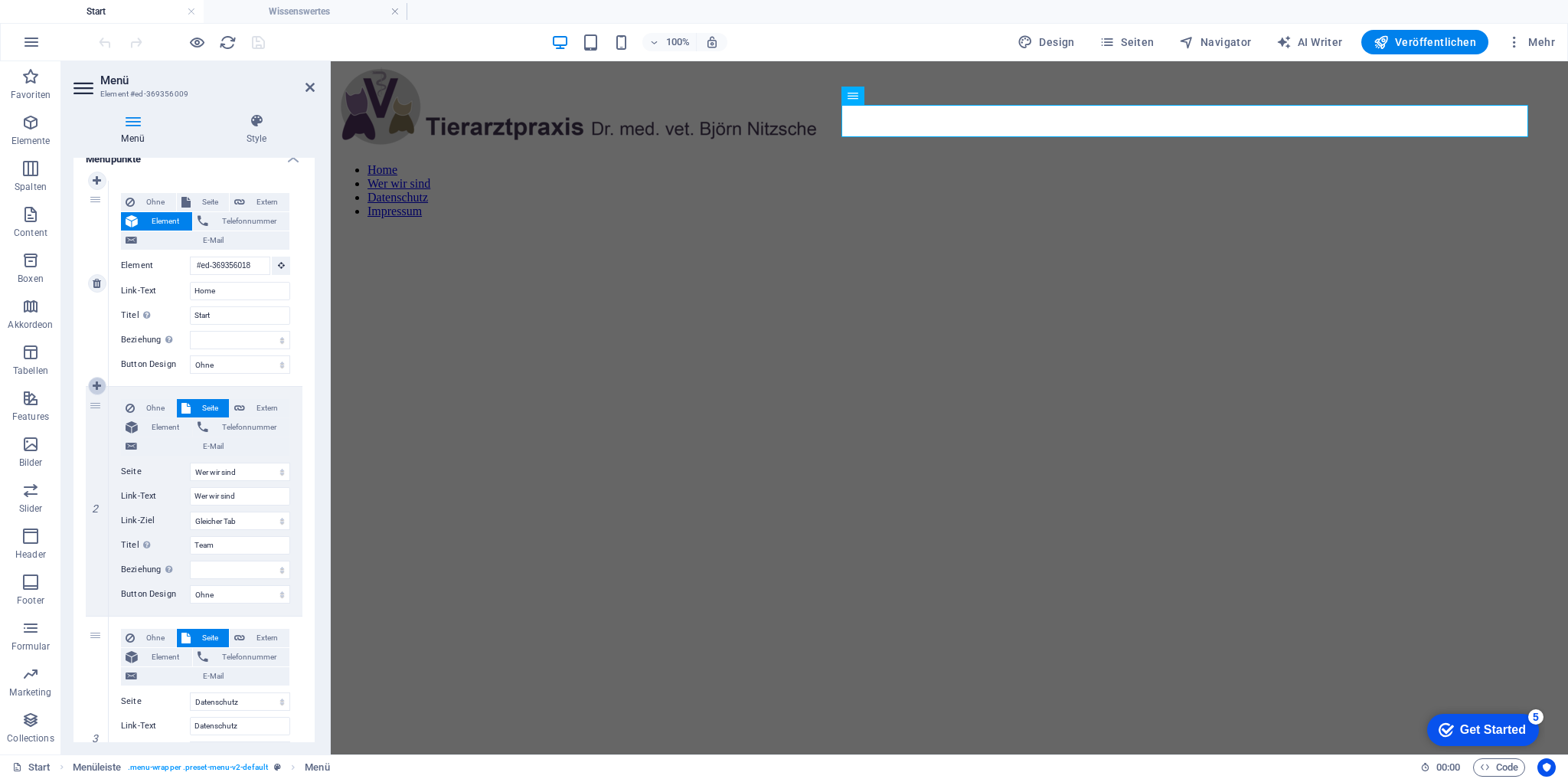
type input "Team"
select select
select select "2"
type input "Datenschutz"
type input "Datenschutz/Haftungshinweis"
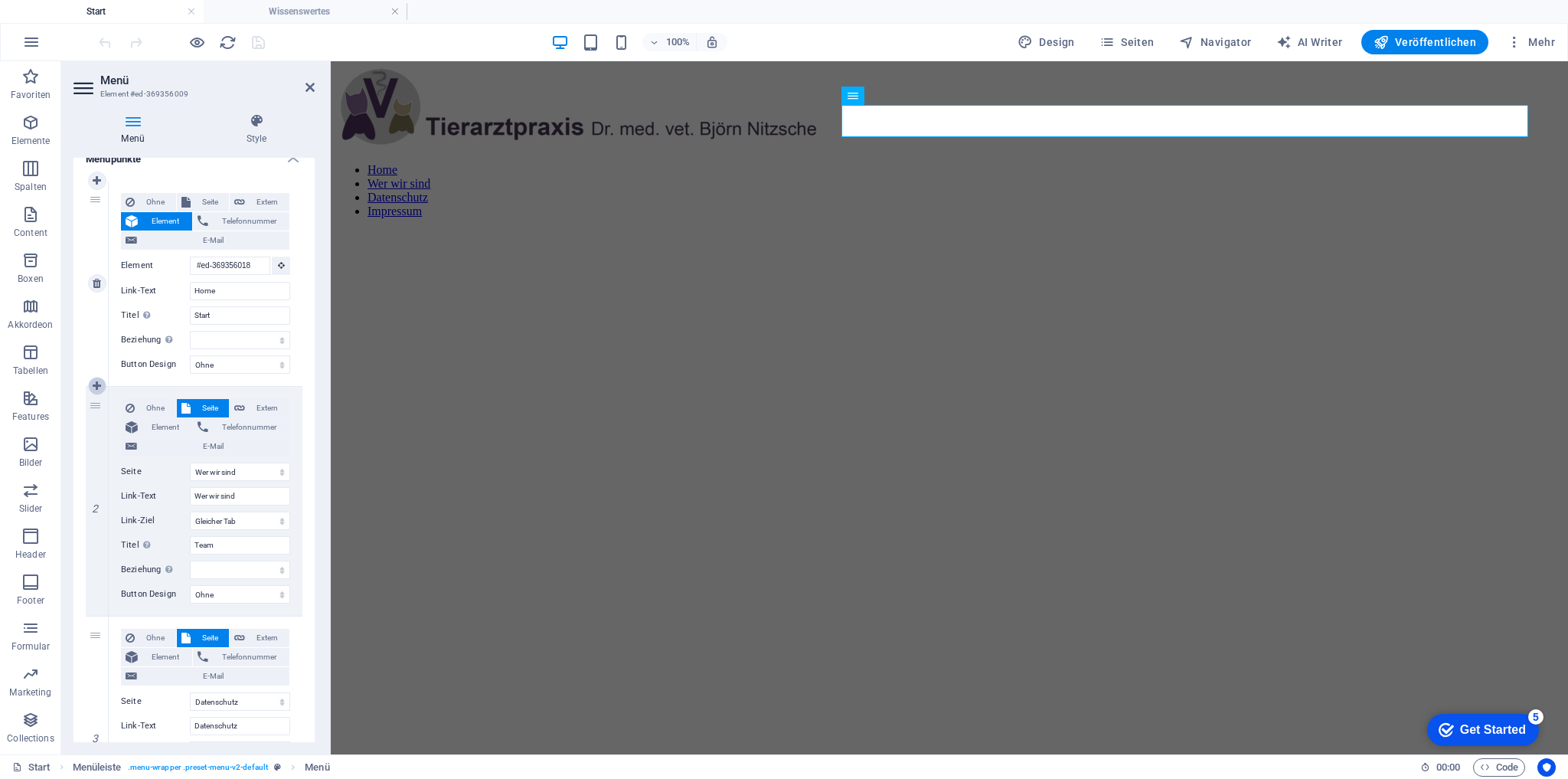
select select
select select "1"
select select
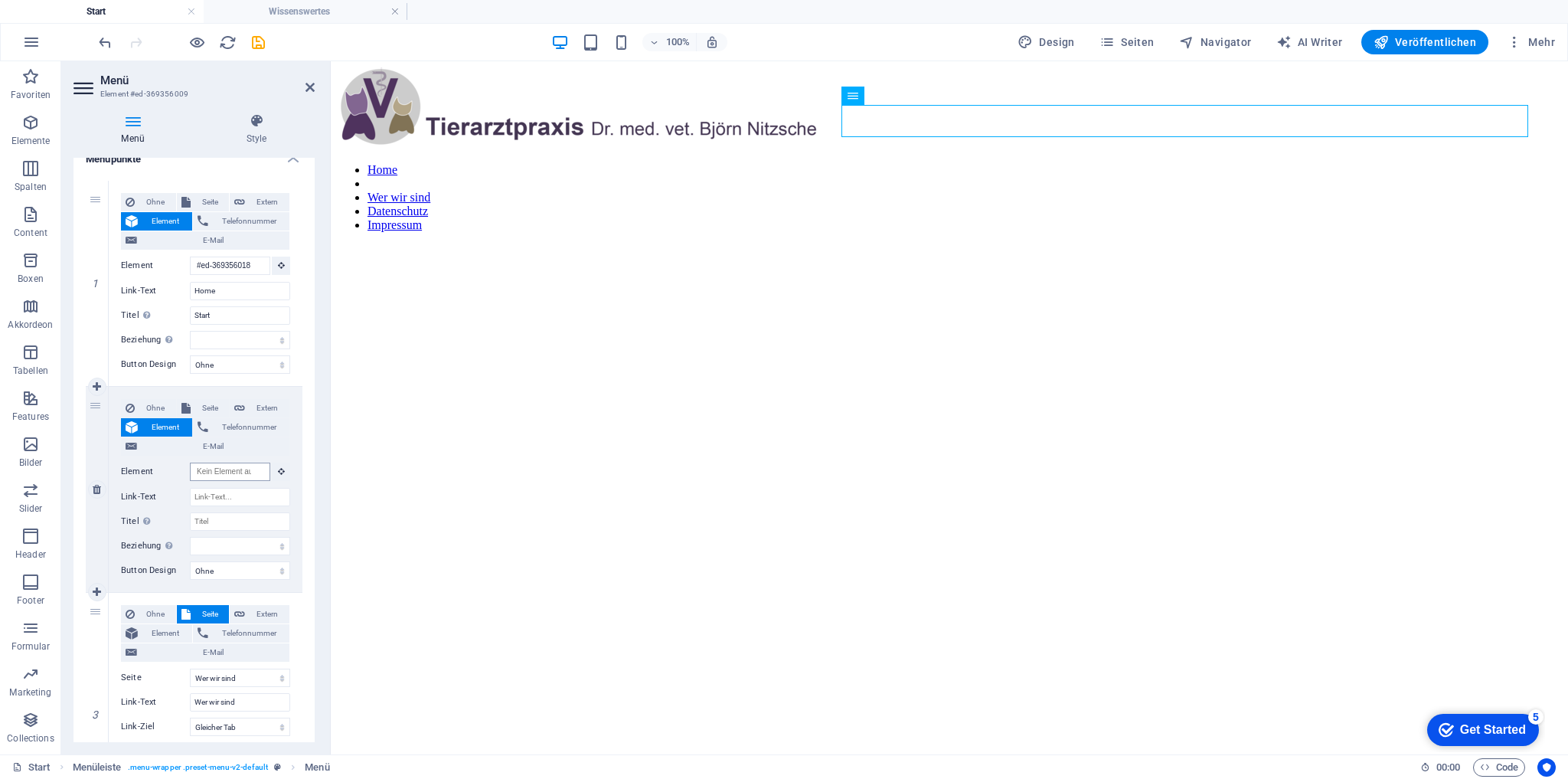
scroll to position [62, 0]
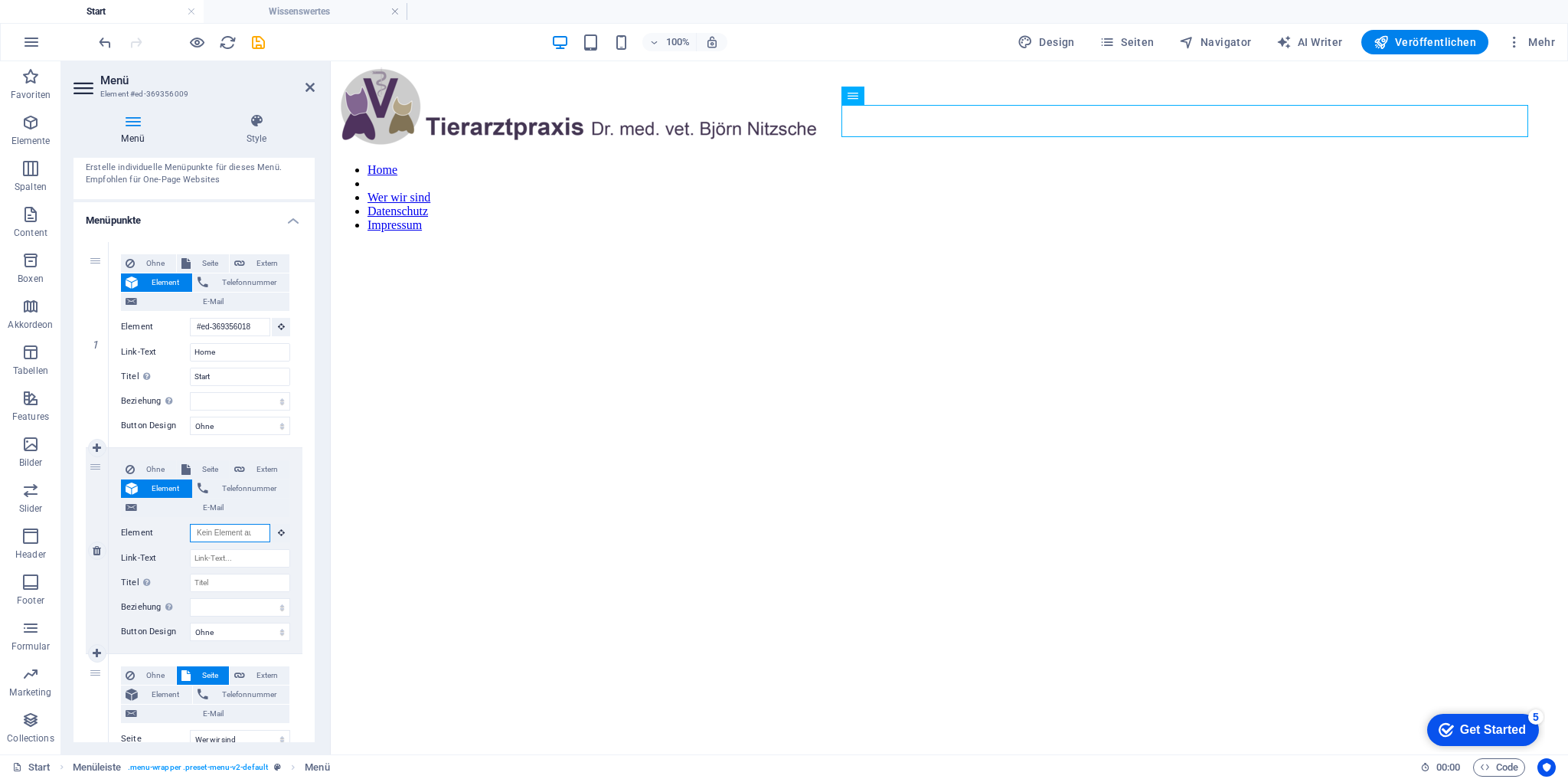
click at [248, 530] on input "Element" at bounding box center [230, 533] width 80 height 18
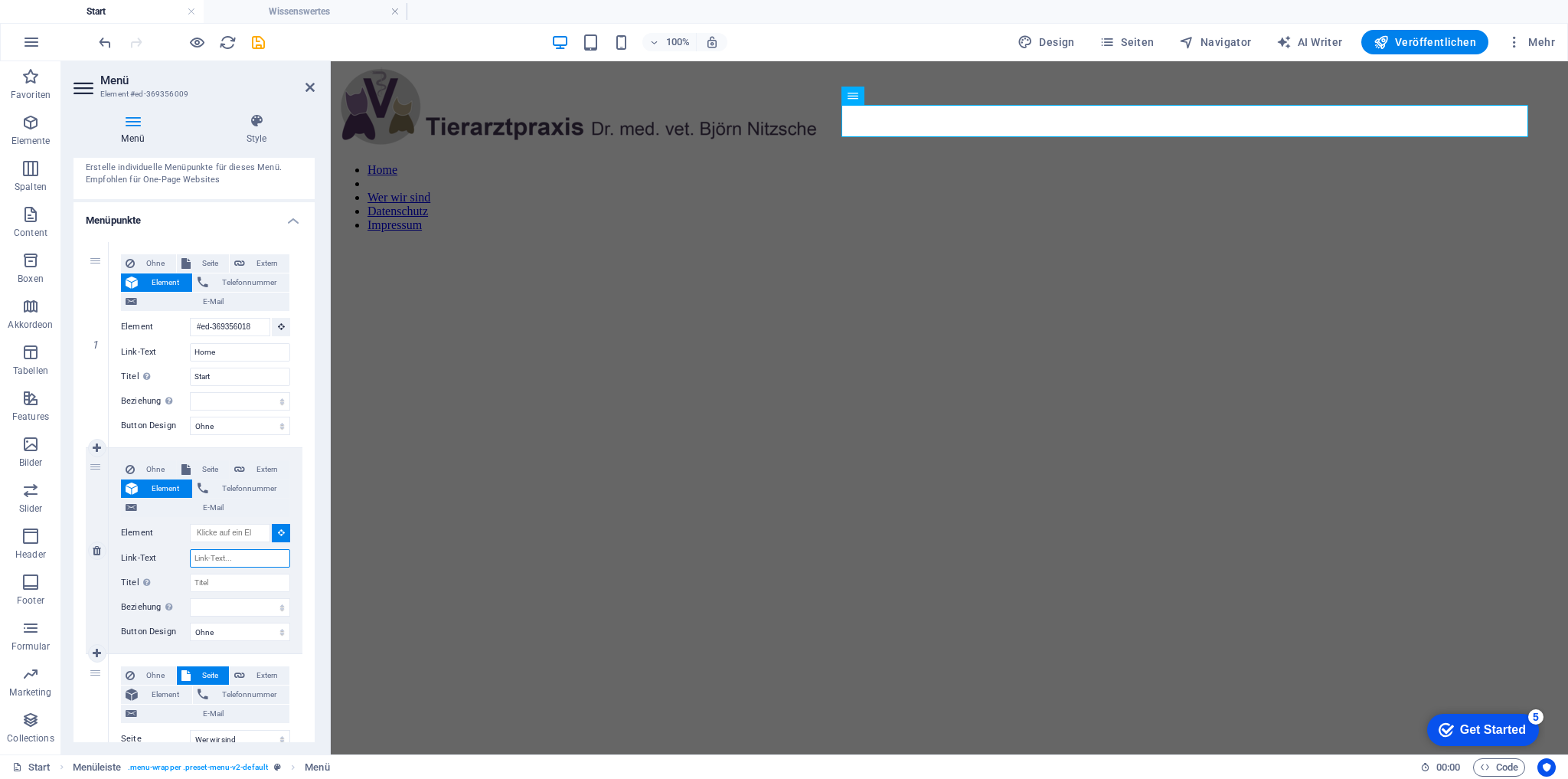
click at [223, 556] on input "Link-Text" at bounding box center [240, 558] width 100 height 18
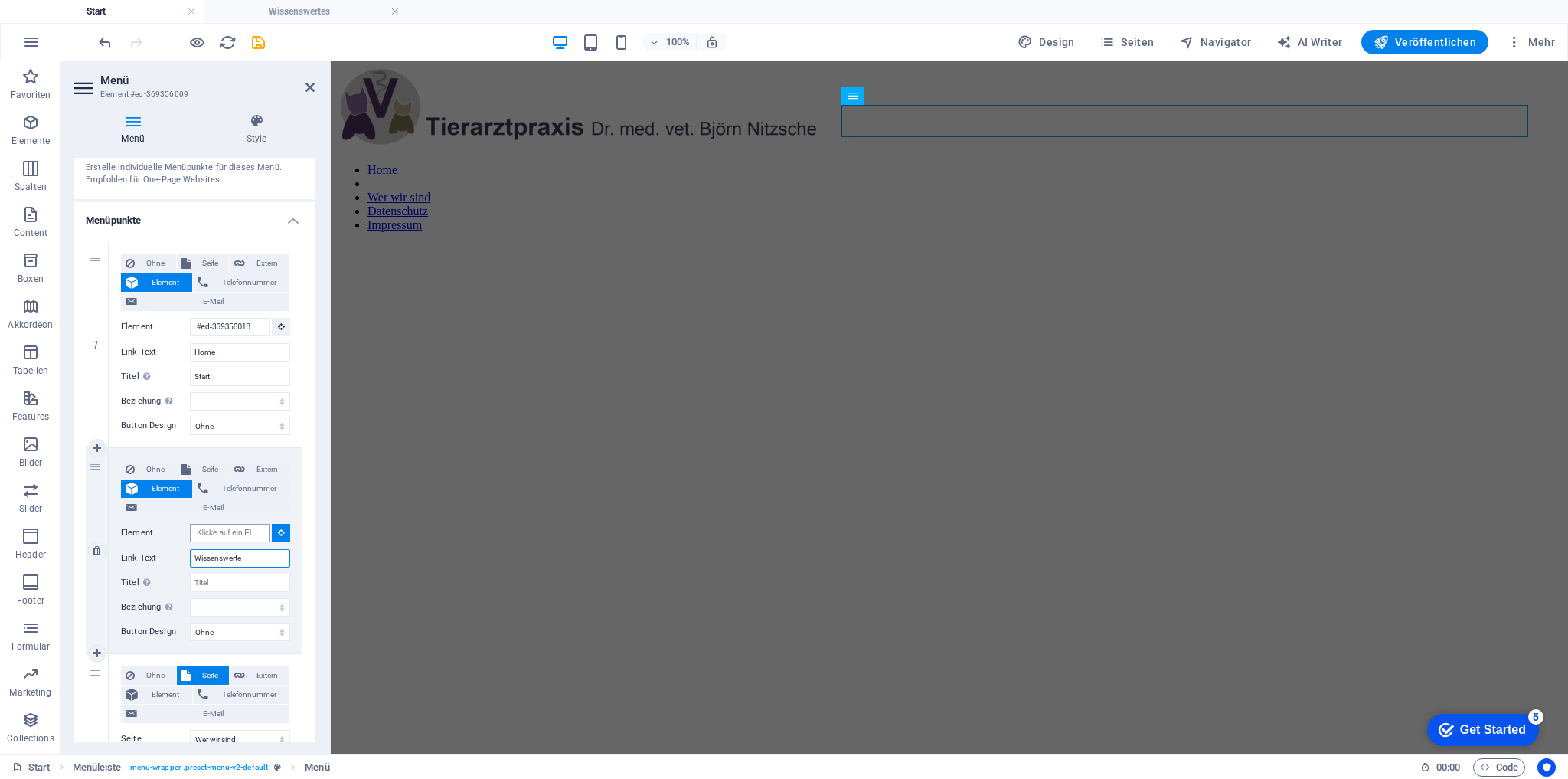
type input "Wissenswertes"
select select
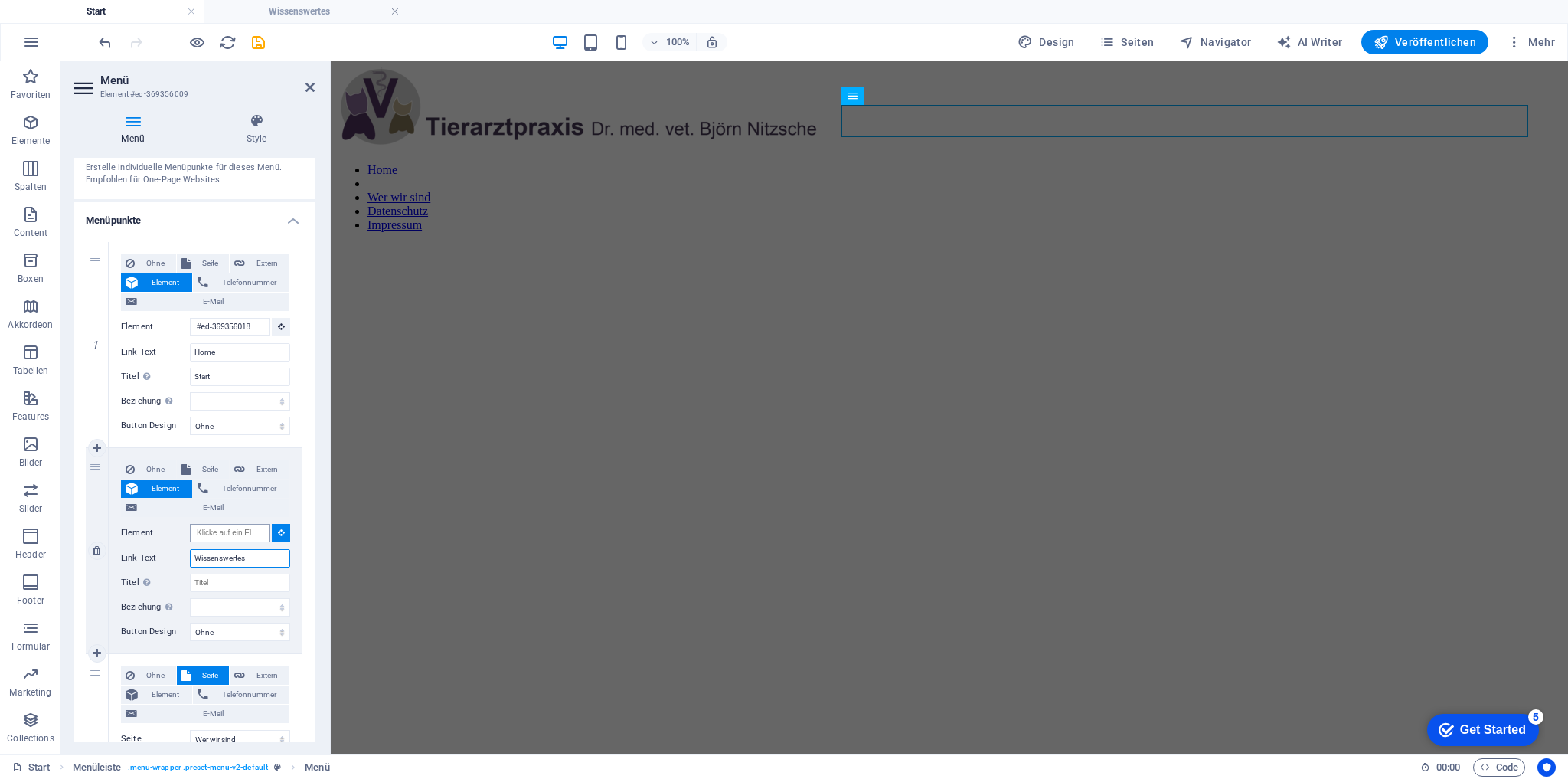
select select
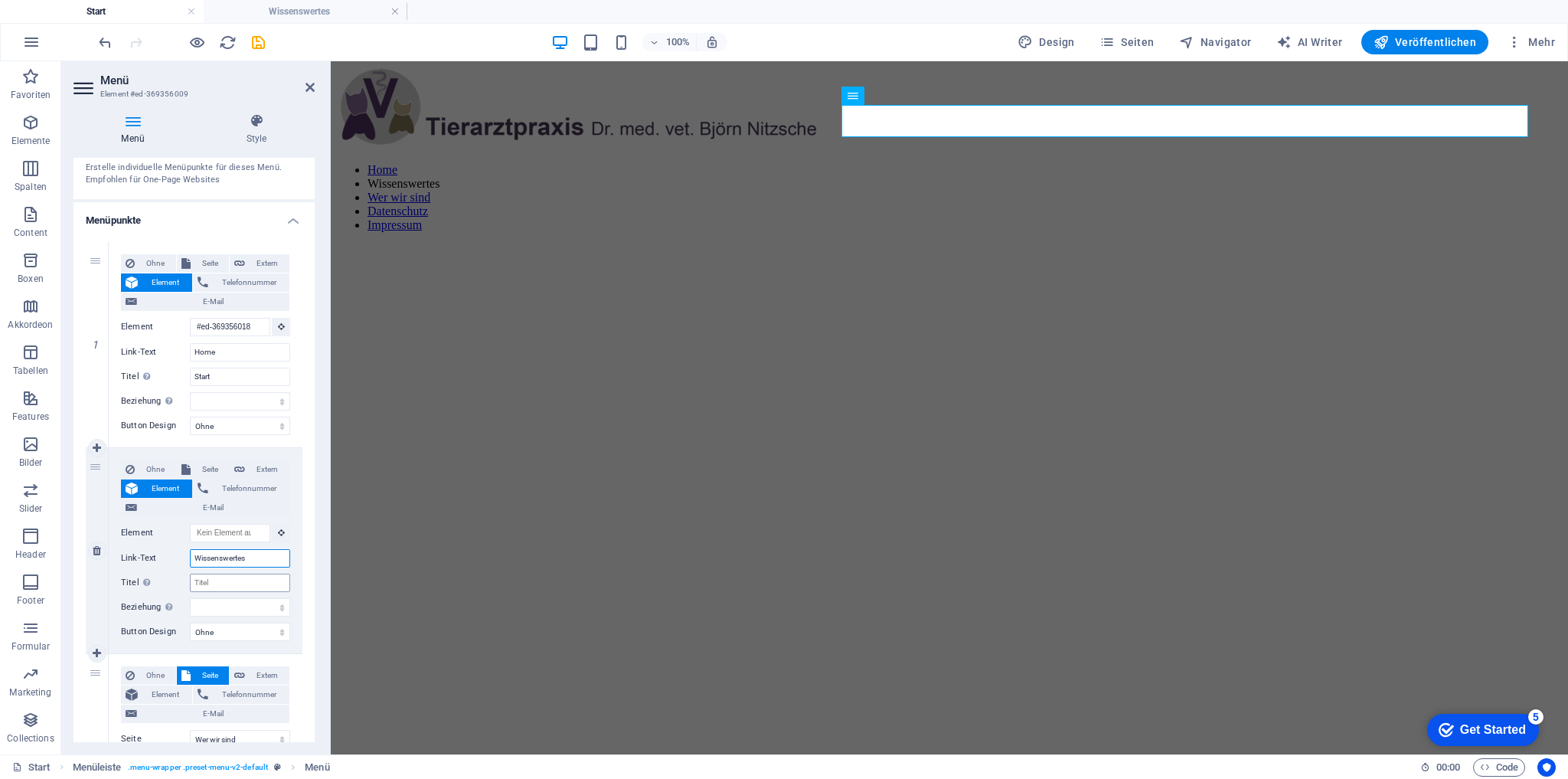
type input "Wissenswertes"
click at [225, 579] on input "Titel Zusätzliche Linkbeschreibung, sollte nicht mit dem Linktext identisch sei…" at bounding box center [240, 583] width 100 height 18
type input "Wissenswertes"
select select
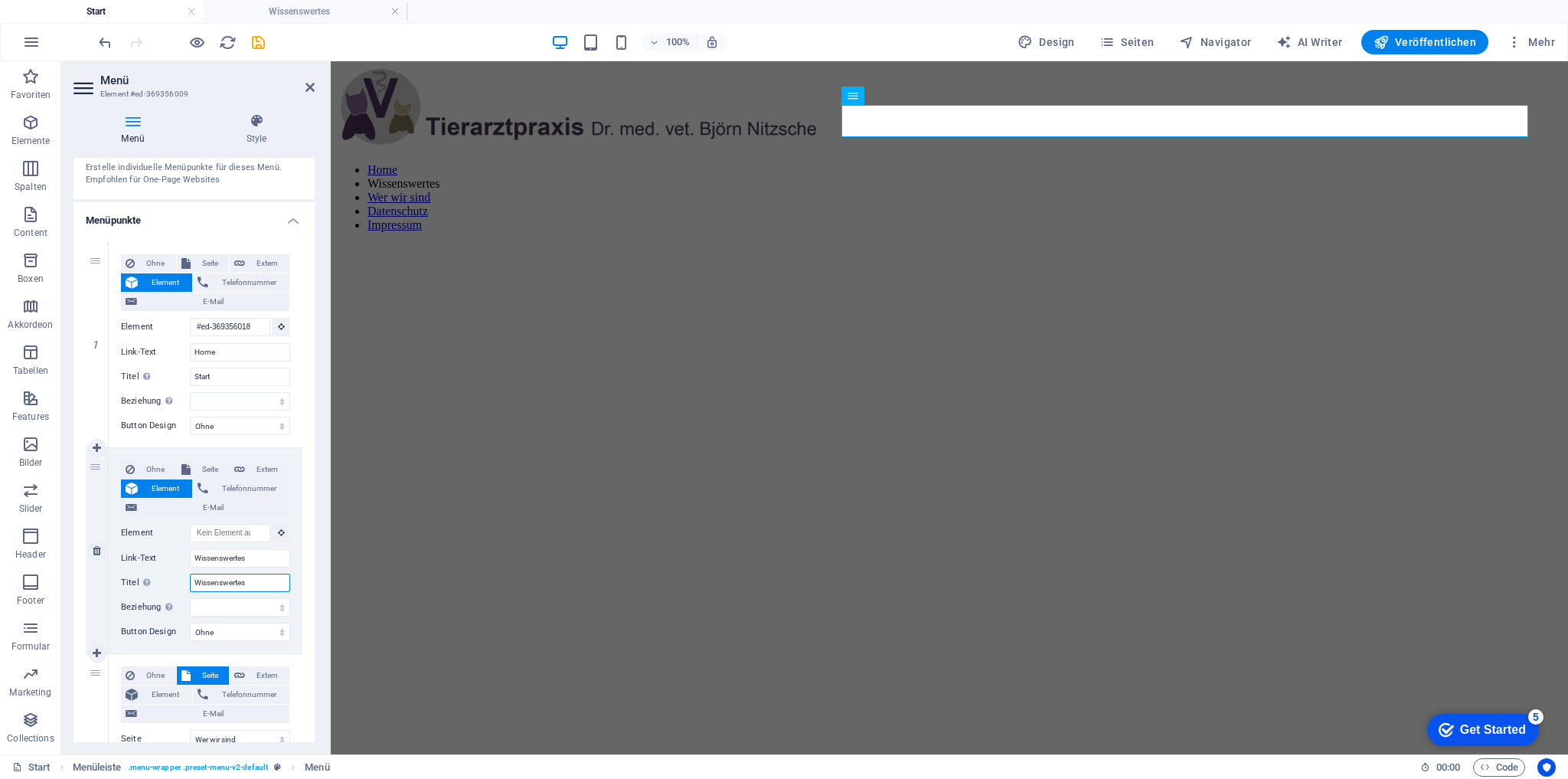
select select
type input "Wissenswertes"
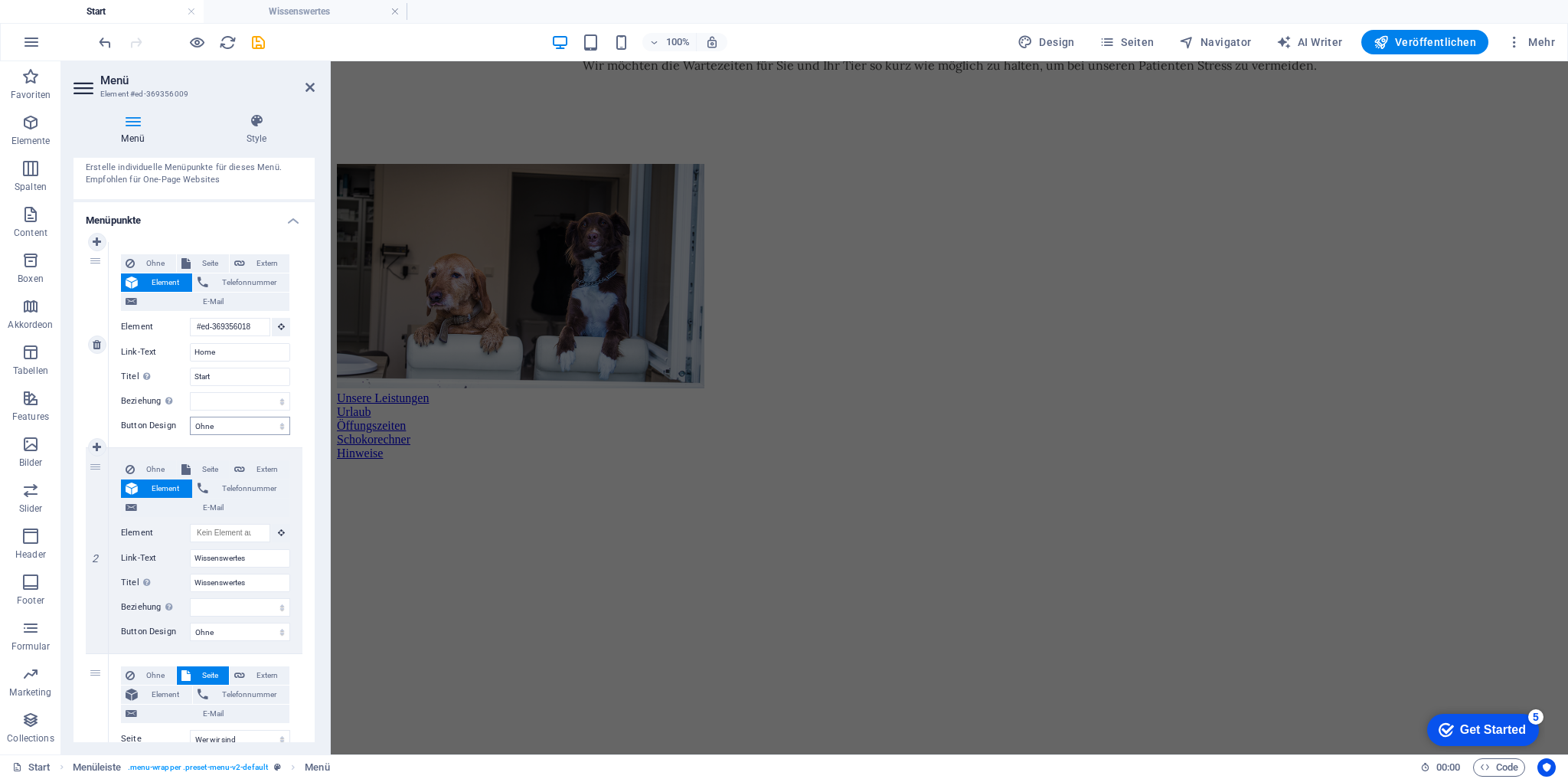
scroll to position [5637, 0]
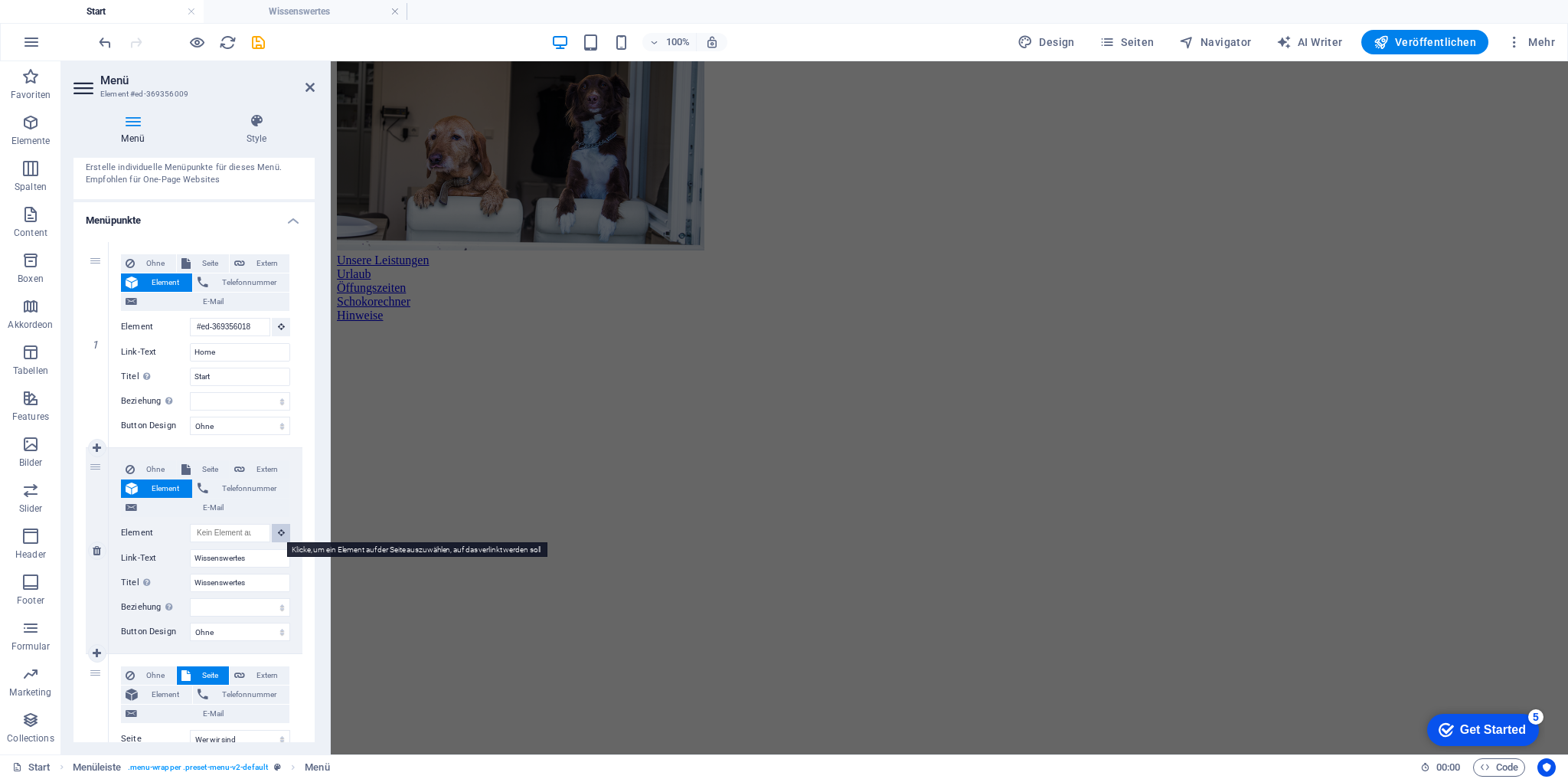
click at [276, 528] on button at bounding box center [281, 533] width 18 height 18
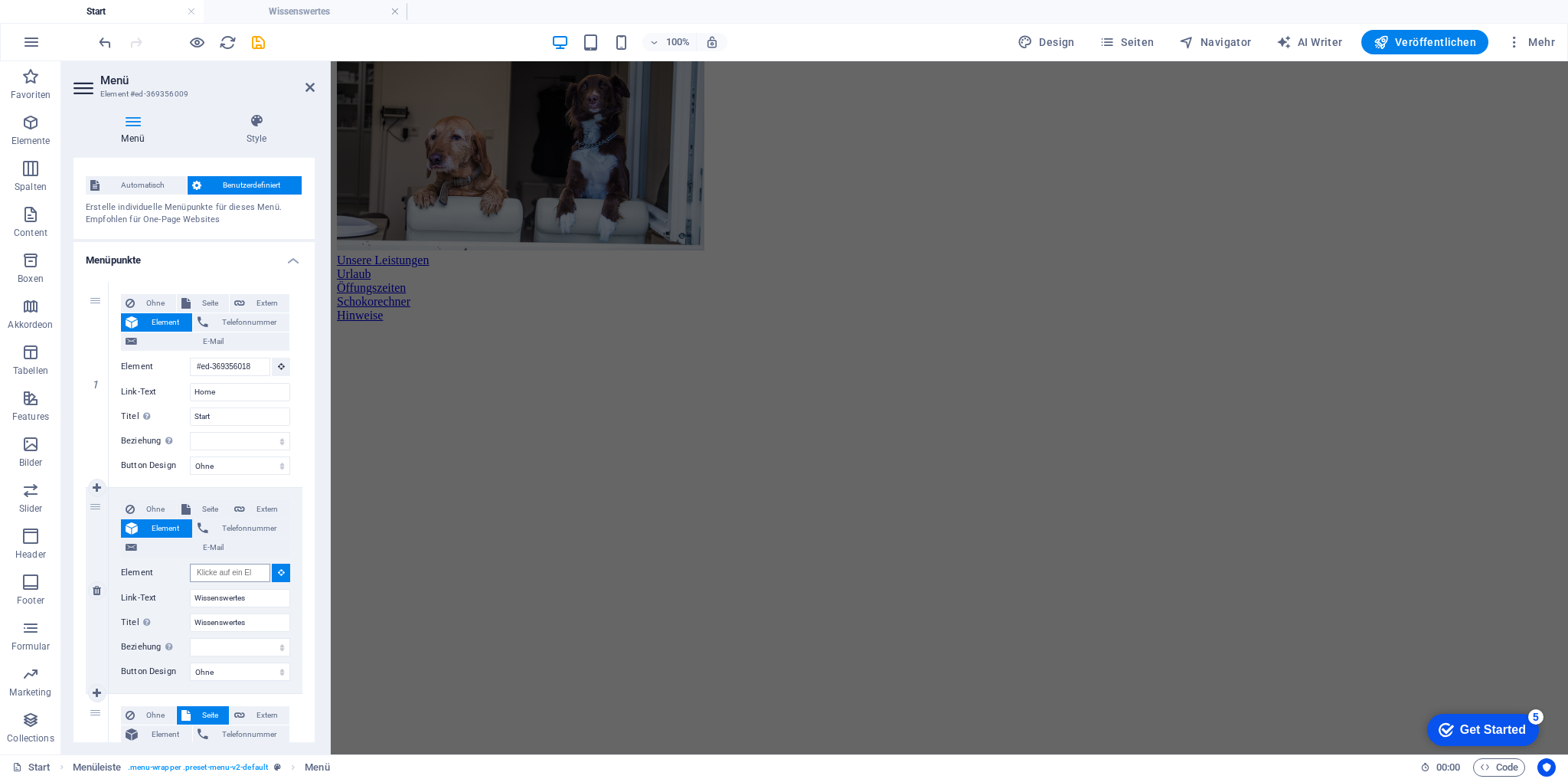
scroll to position [0, 0]
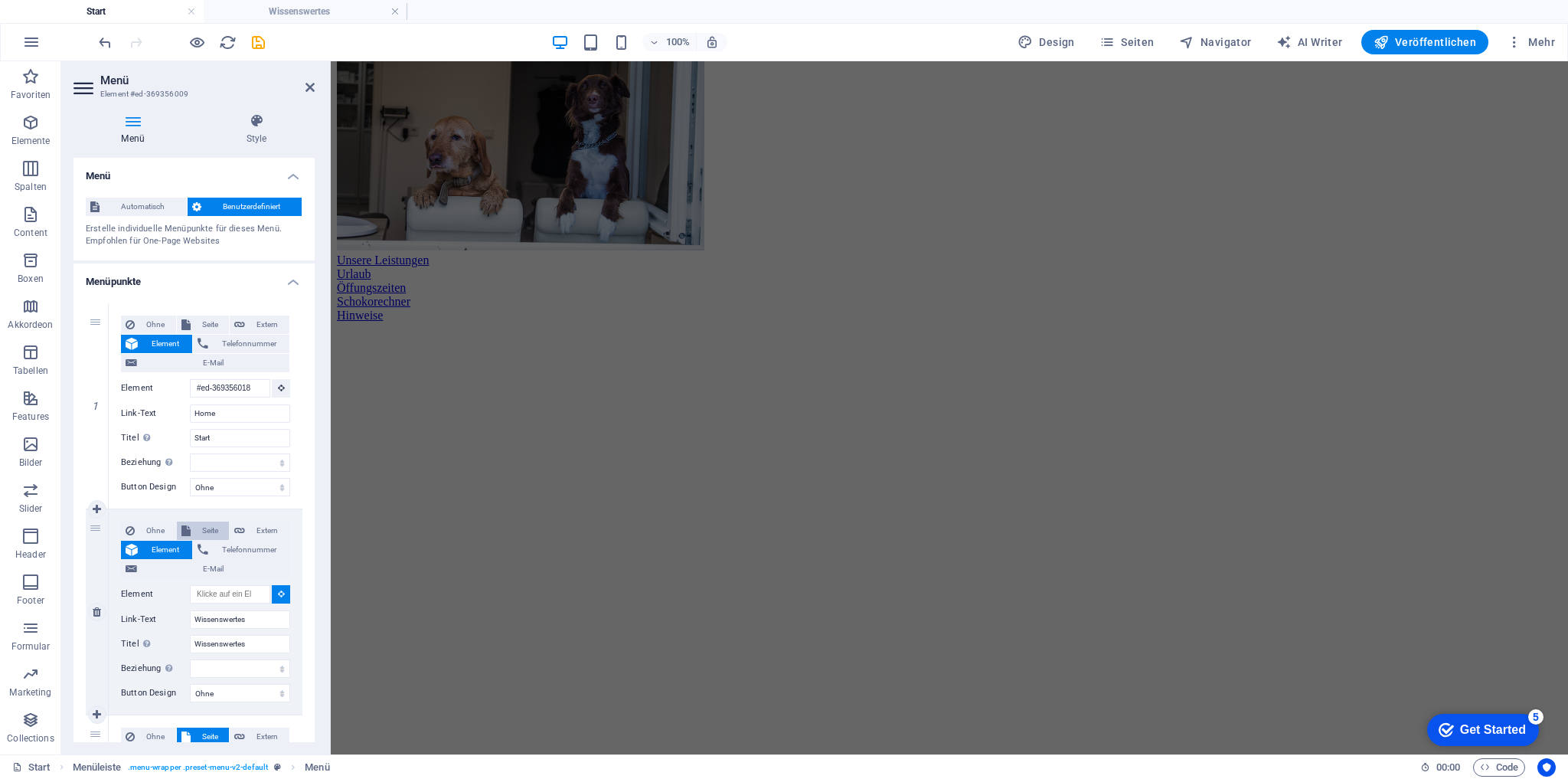
click at [205, 528] on span "Seite" at bounding box center [210, 531] width 29 height 18
select select
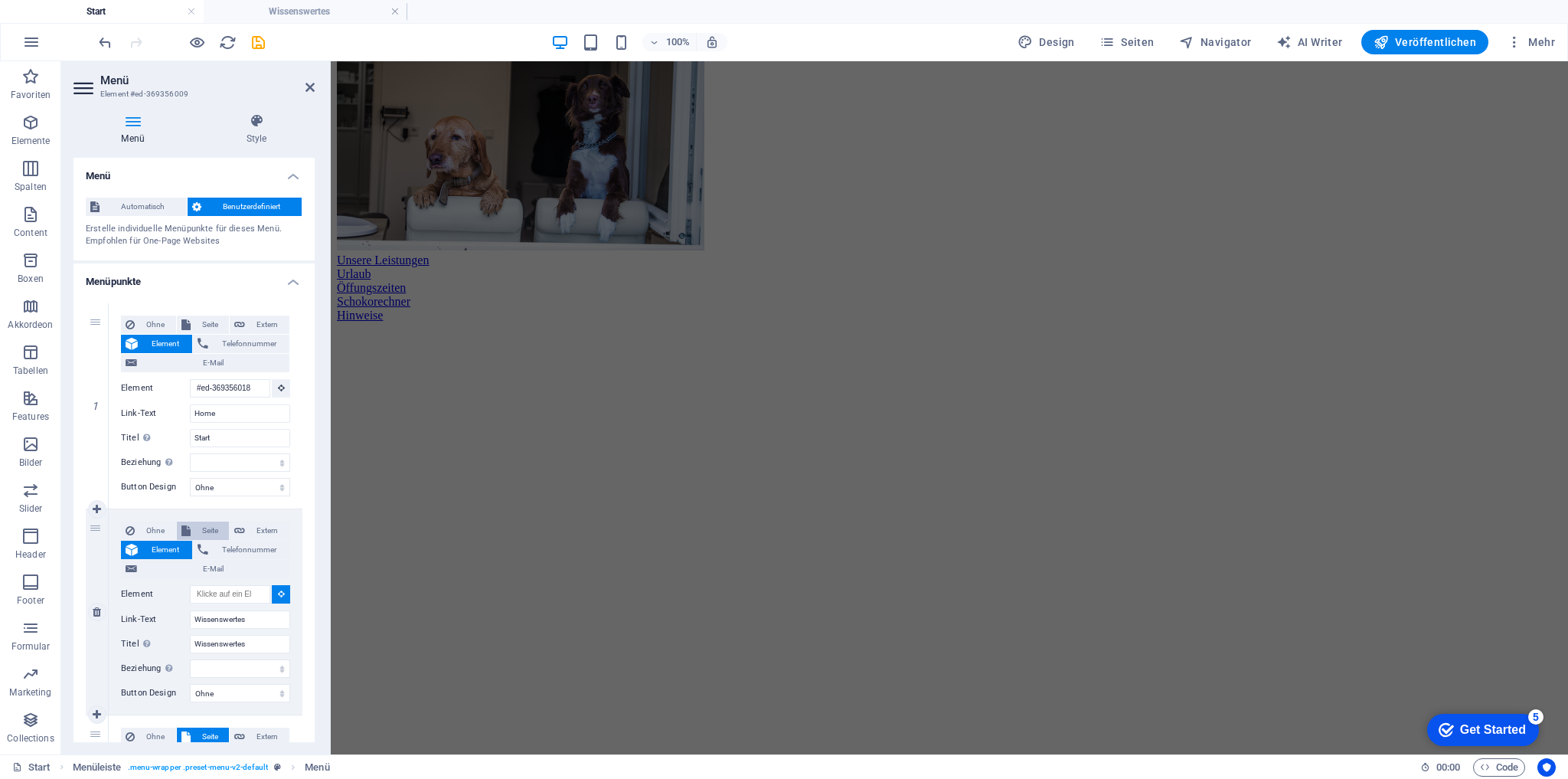
select select
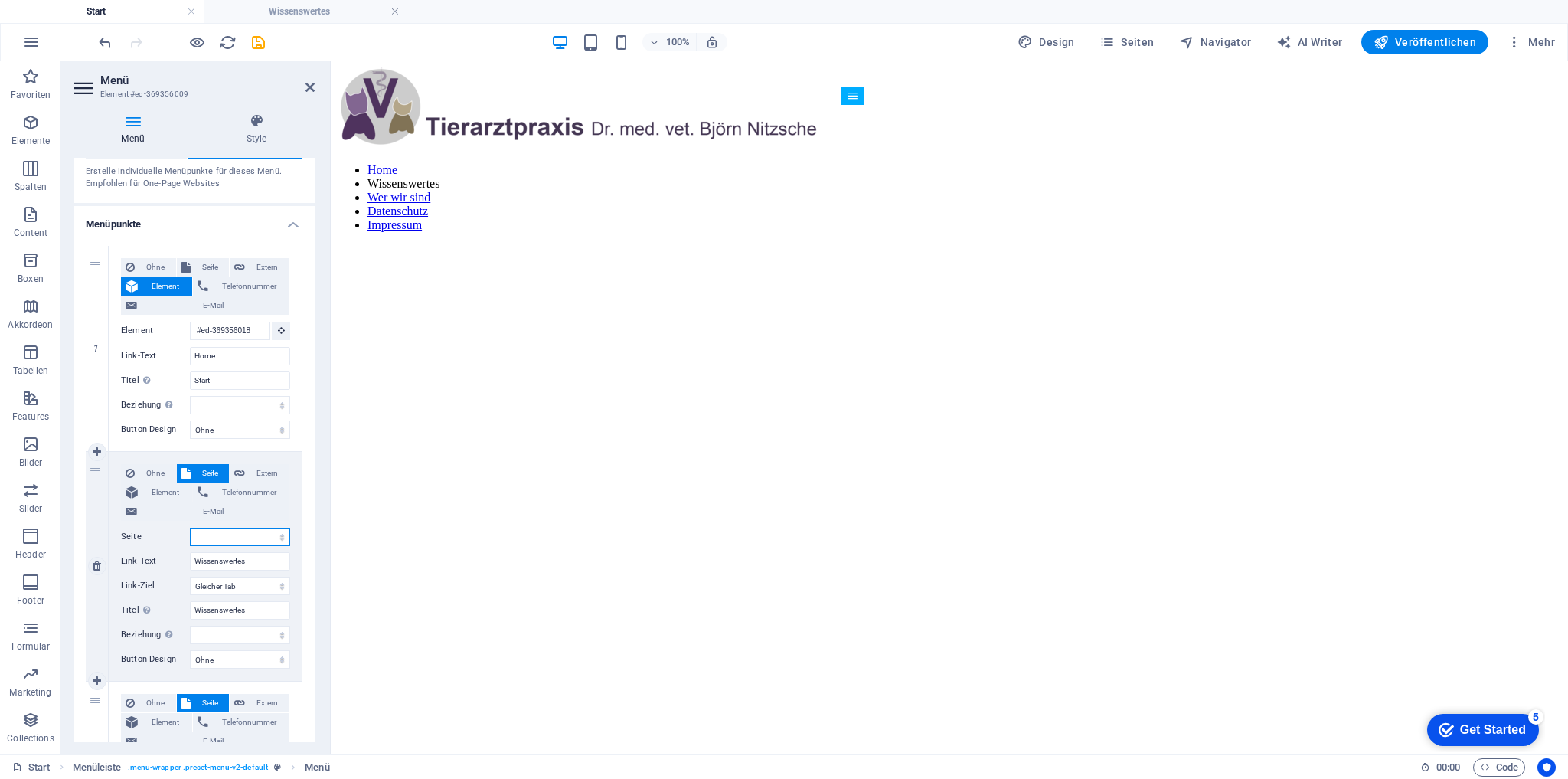
scroll to position [122, 0]
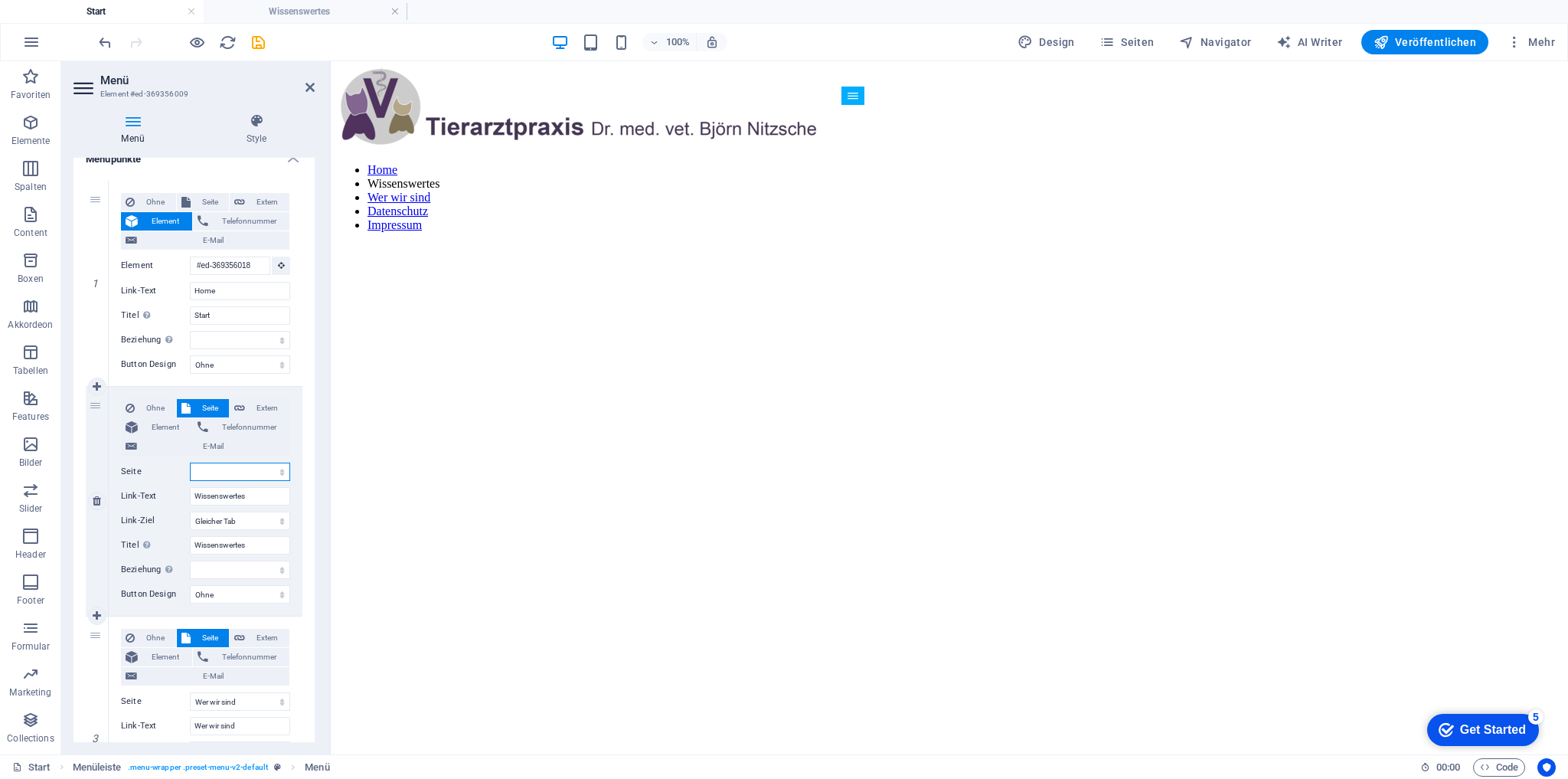
click at [279, 469] on select "Start Legal Notice Datenschutz Wer wir sind Schokorechner Wissenswertes 1" at bounding box center [240, 472] width 100 height 18
select select "5"
click at [190, 463] on select "Start Legal Notice Datenschutz Wer wir sind Schokorechner Wissenswertes 1" at bounding box center [240, 472] width 100 height 18
select select
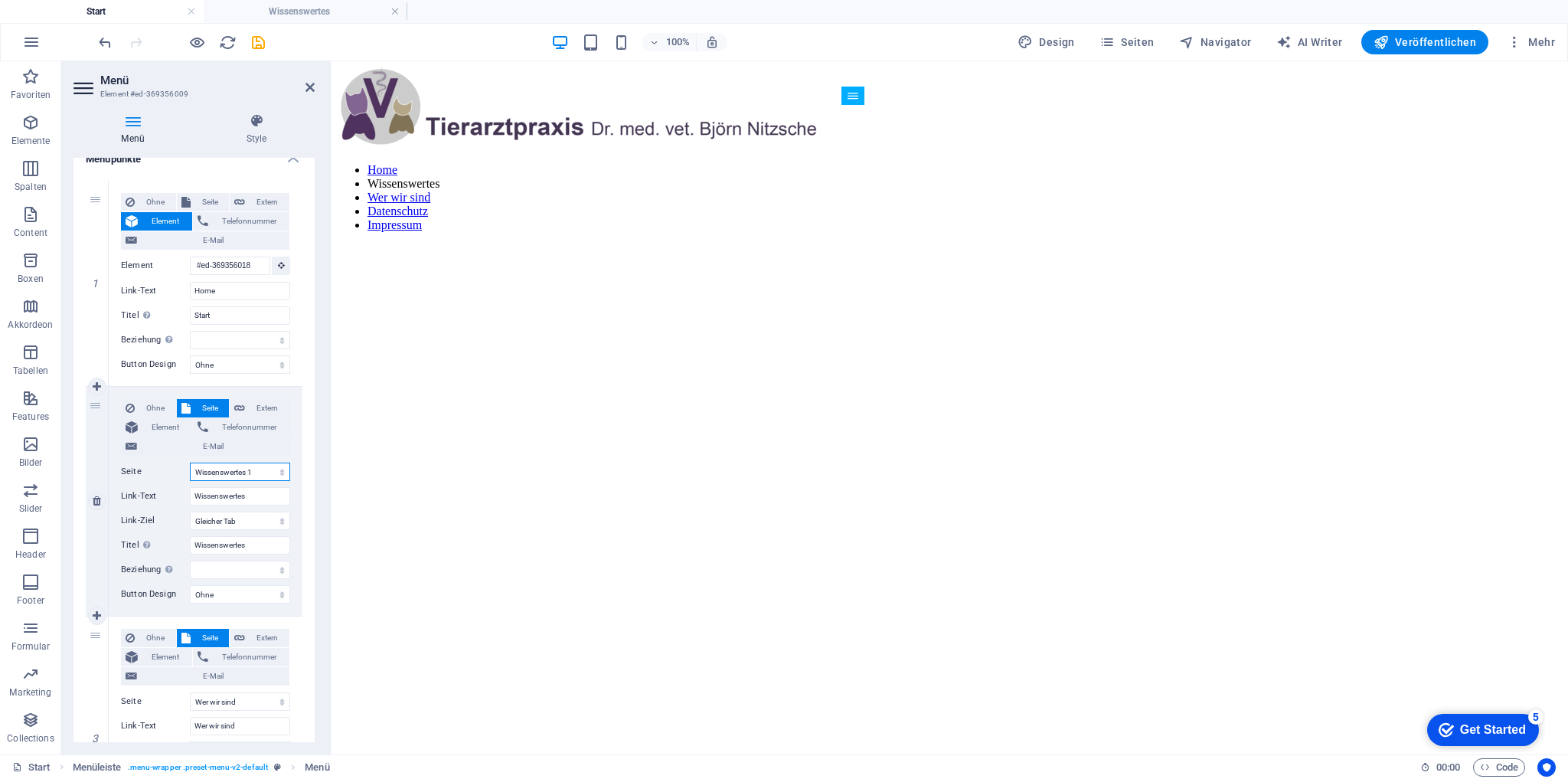
select select
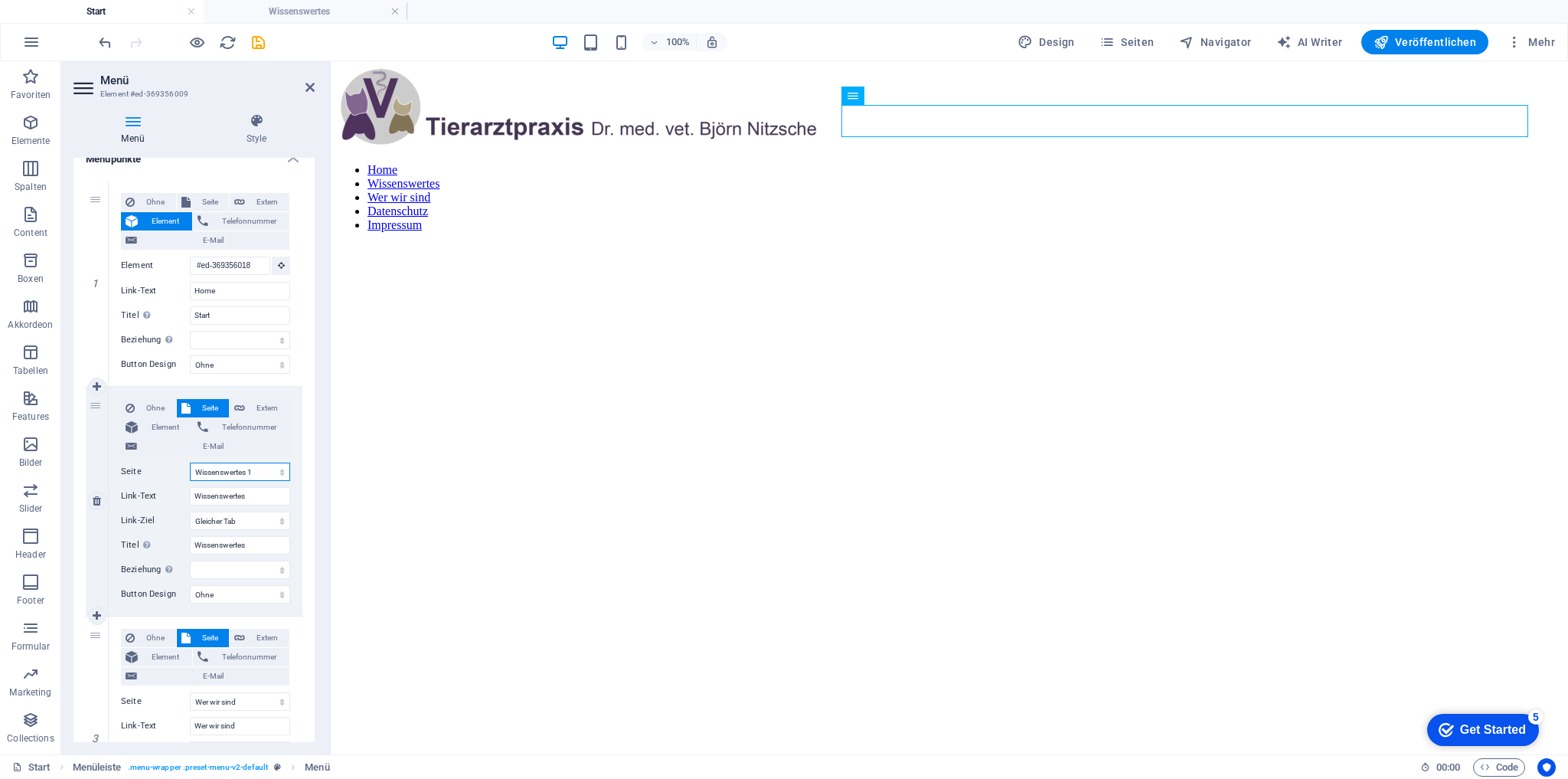
click at [258, 465] on select "Start Legal Notice Datenschutz Wer wir sind Schokorechner Wissenswertes 1" at bounding box center [240, 472] width 100 height 18
click at [190, 463] on select "Start Legal Notice Datenschutz Wer wir sind Schokorechner Wissenswertes 1" at bounding box center [240, 472] width 100 height 18
click at [1150, 45] on span "Seiten" at bounding box center [1127, 41] width 55 height 16
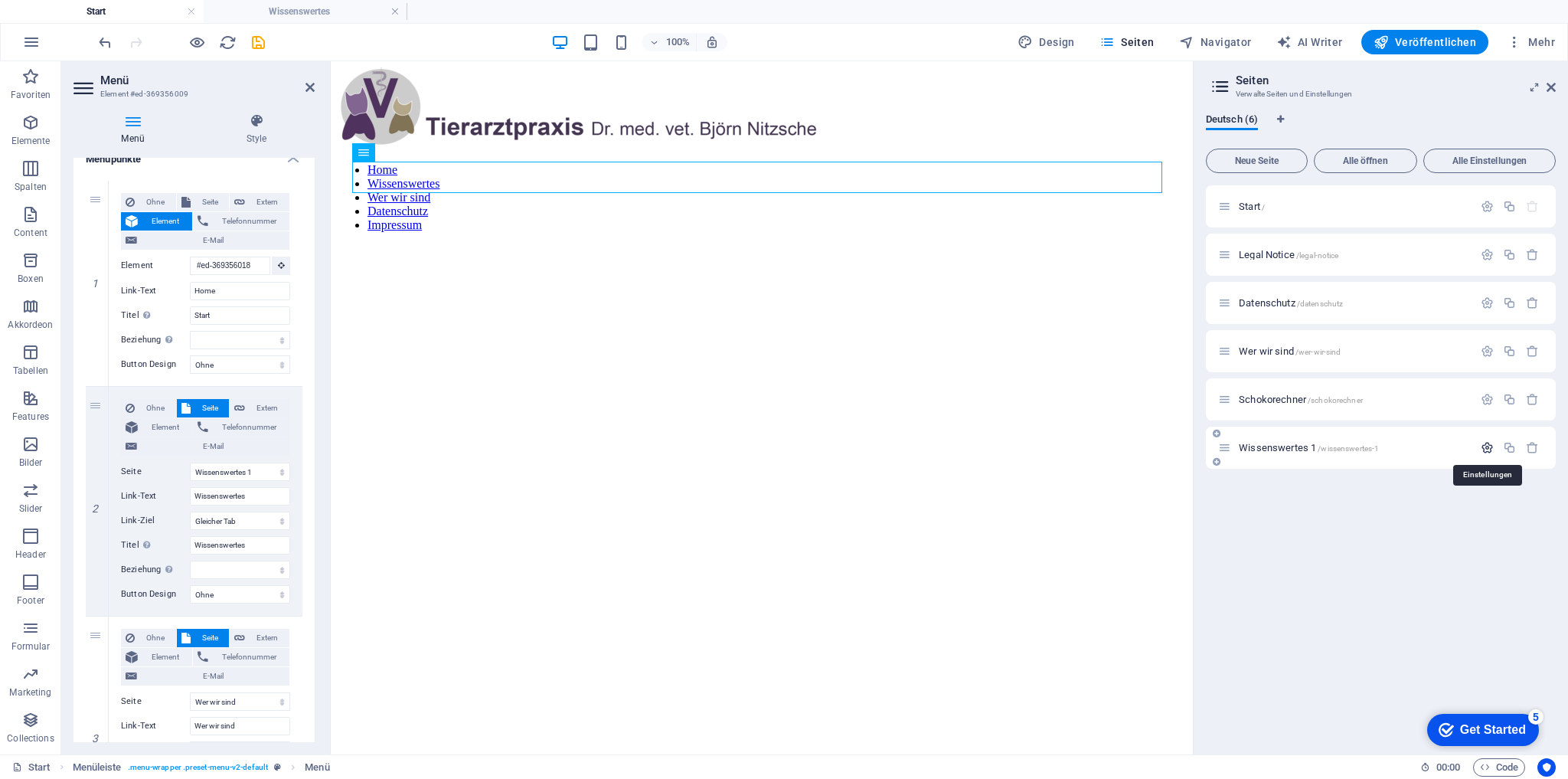
click at [1484, 446] on icon "button" at bounding box center [1487, 448] width 13 height 13
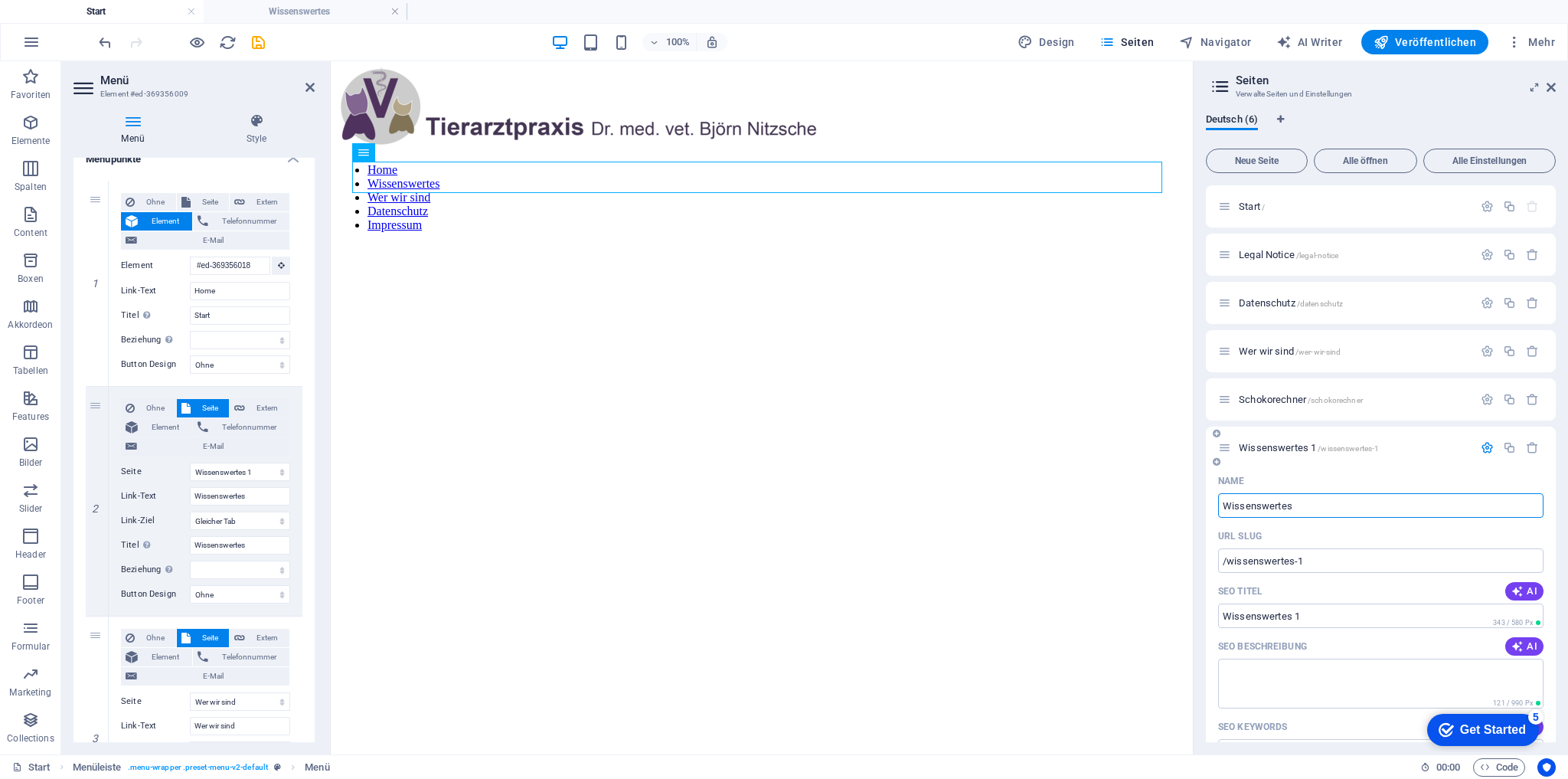
type input "Wissenswertes"
type input "/wissenswertes"
type input "Wissenswertes"
select select "3"
select select "2"
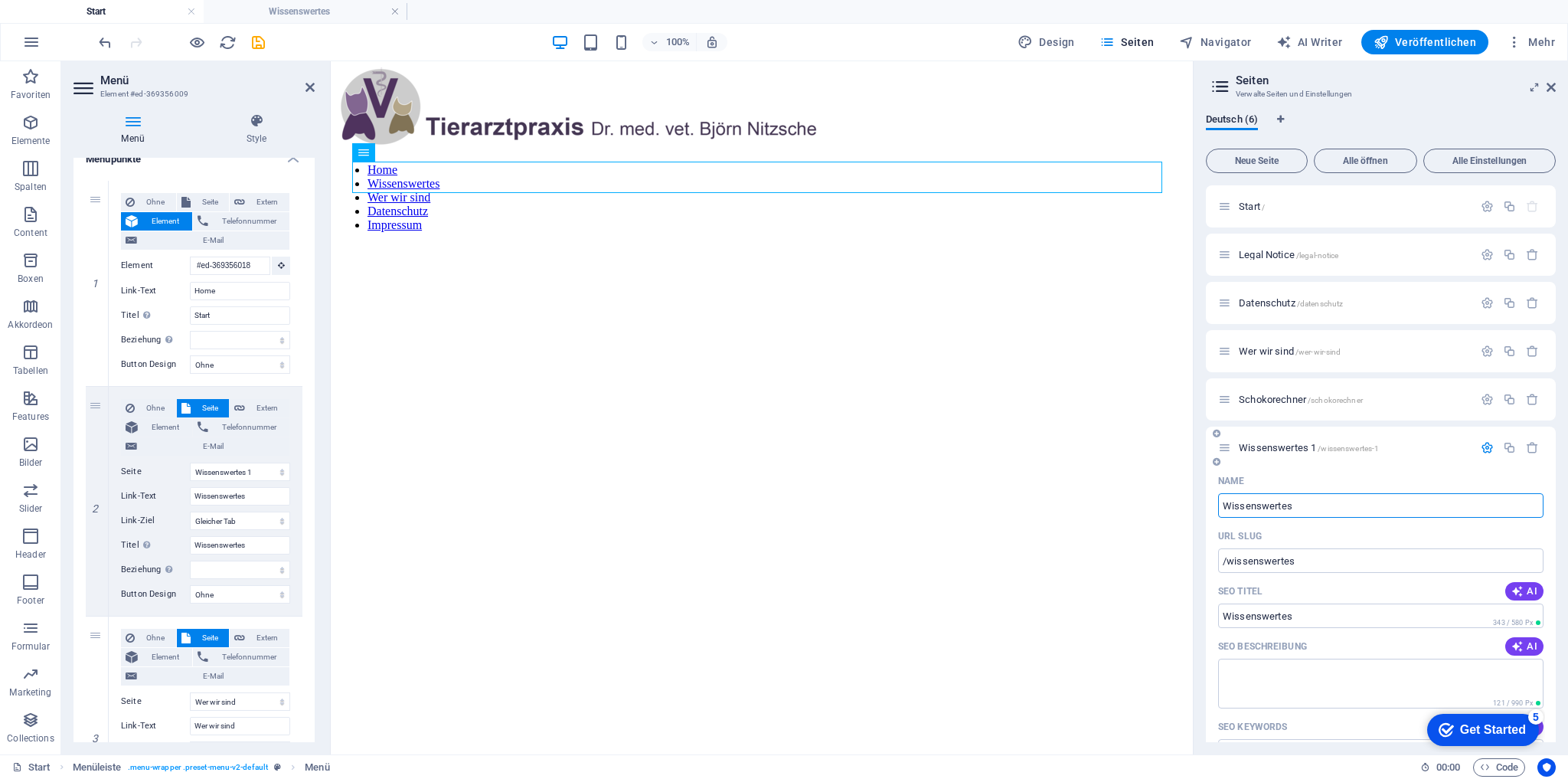
select select "1"
type input "Wissenswertes"
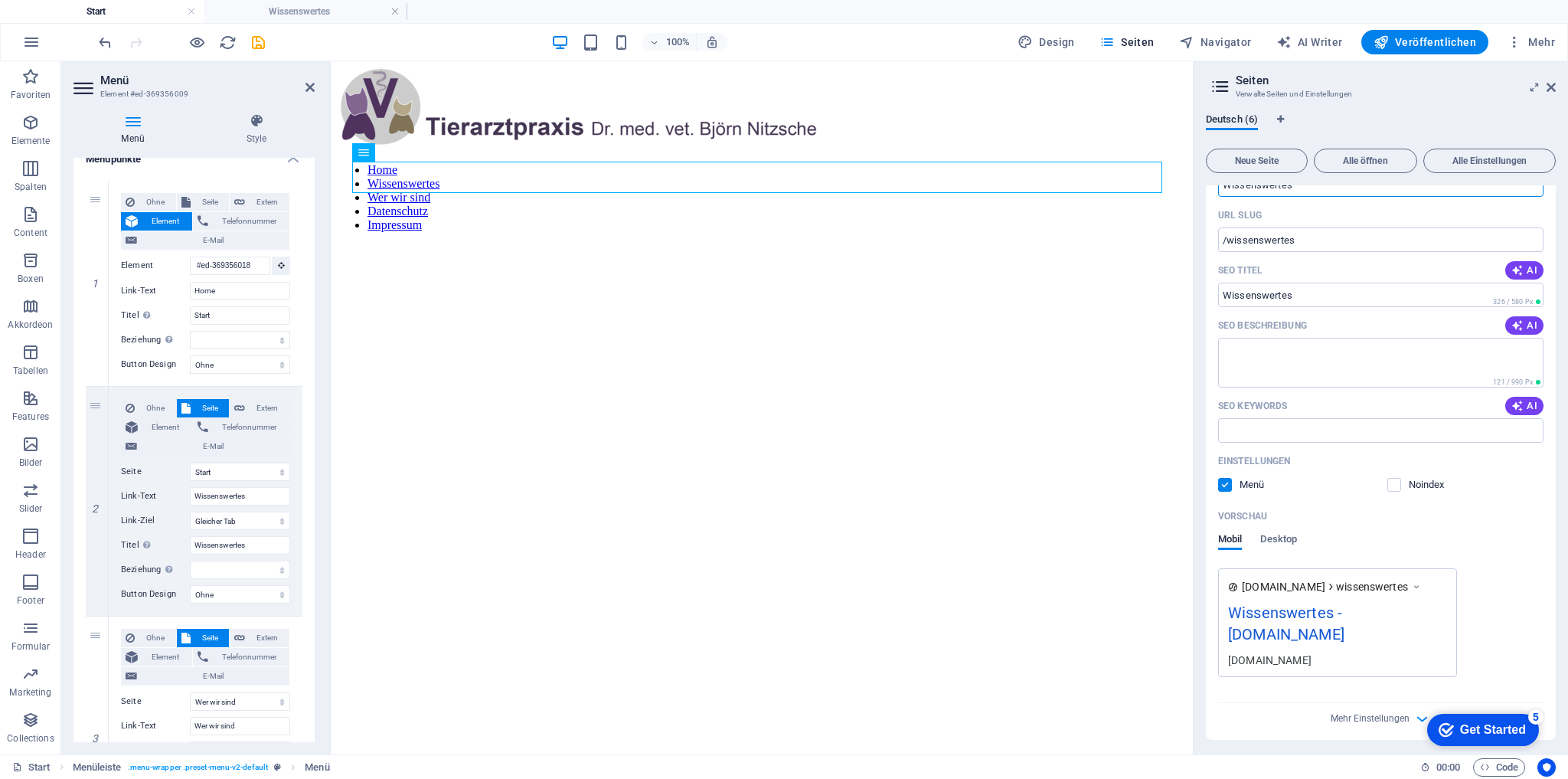
scroll to position [325, 0]
click at [251, 40] on icon "save" at bounding box center [258, 42] width 17 height 17
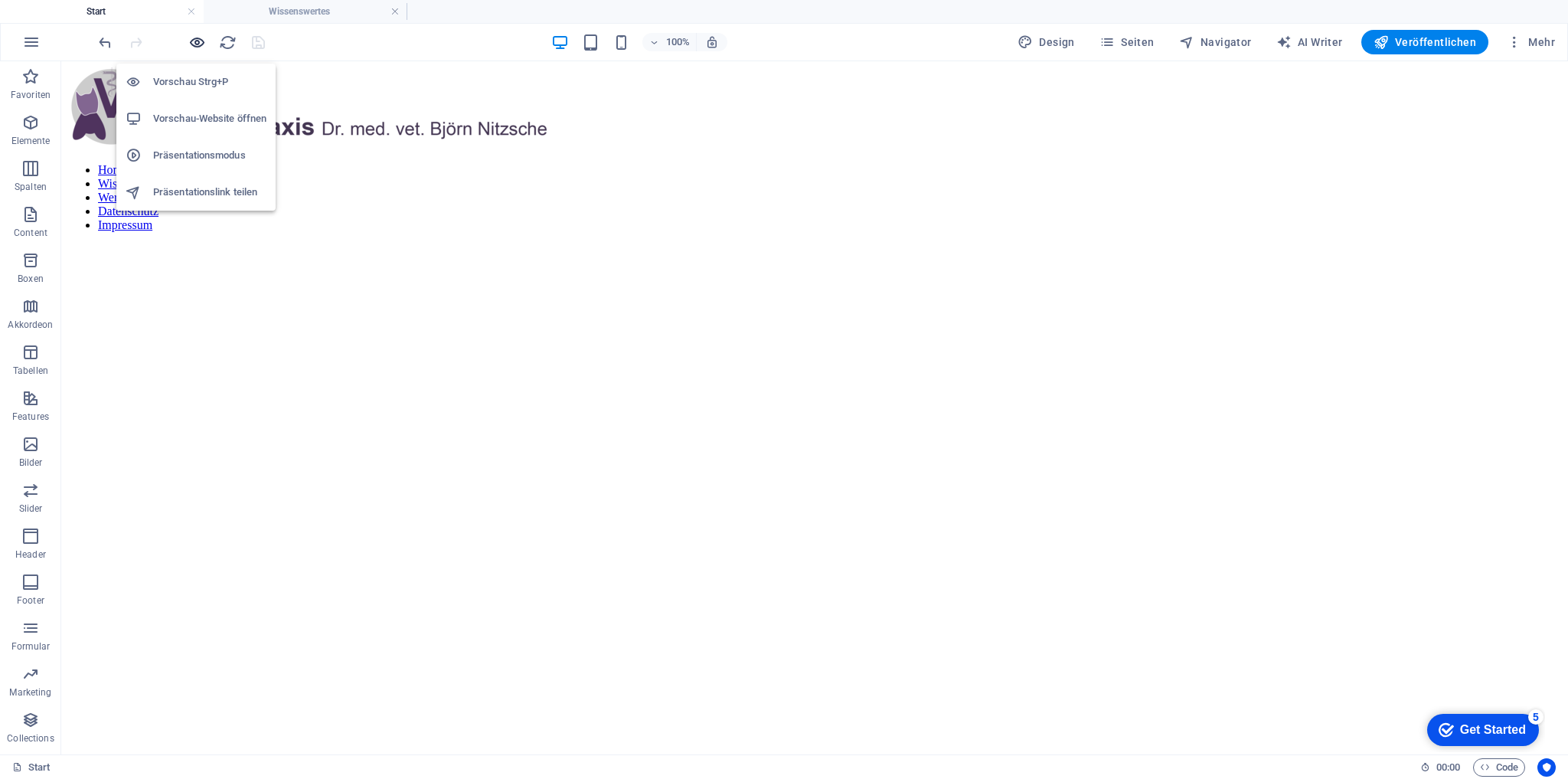
click at [199, 41] on icon "button" at bounding box center [197, 42] width 17 height 17
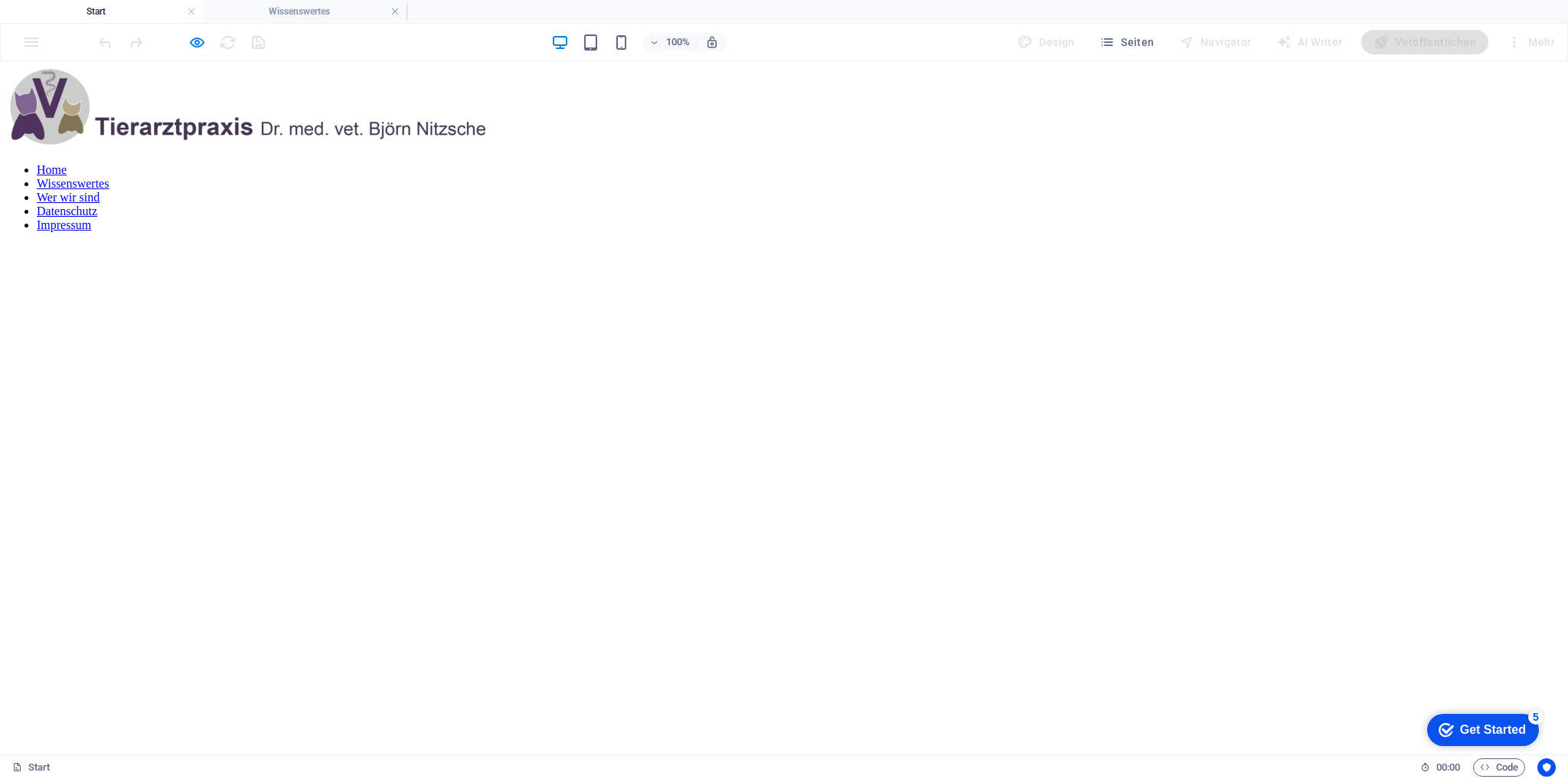
click at [109, 177] on link "Wissenswertes" at bounding box center [73, 183] width 72 height 13
click at [202, 40] on icon "button" at bounding box center [197, 42] width 17 height 17
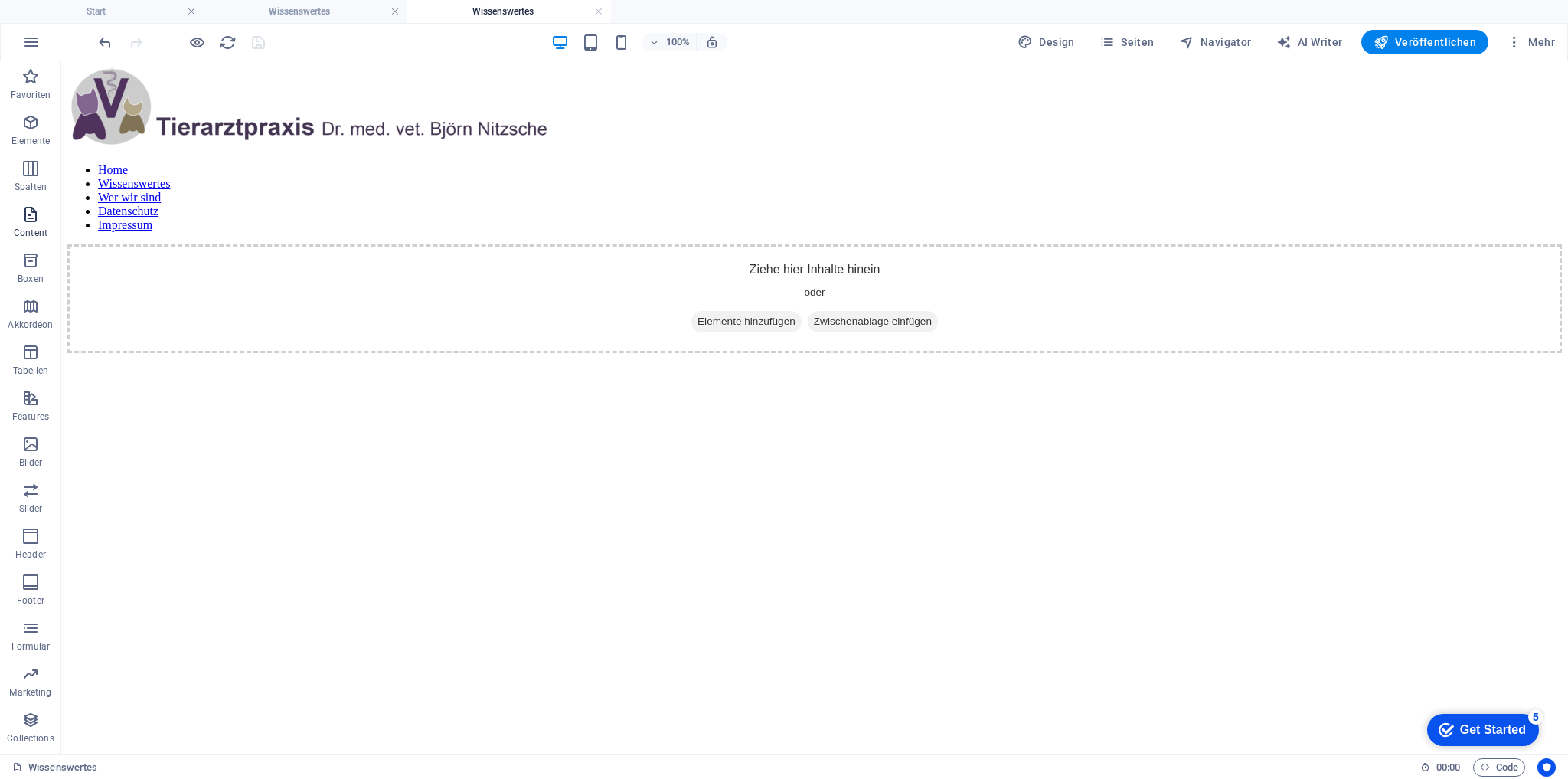
click at [27, 214] on icon "button" at bounding box center [30, 214] width 18 height 18
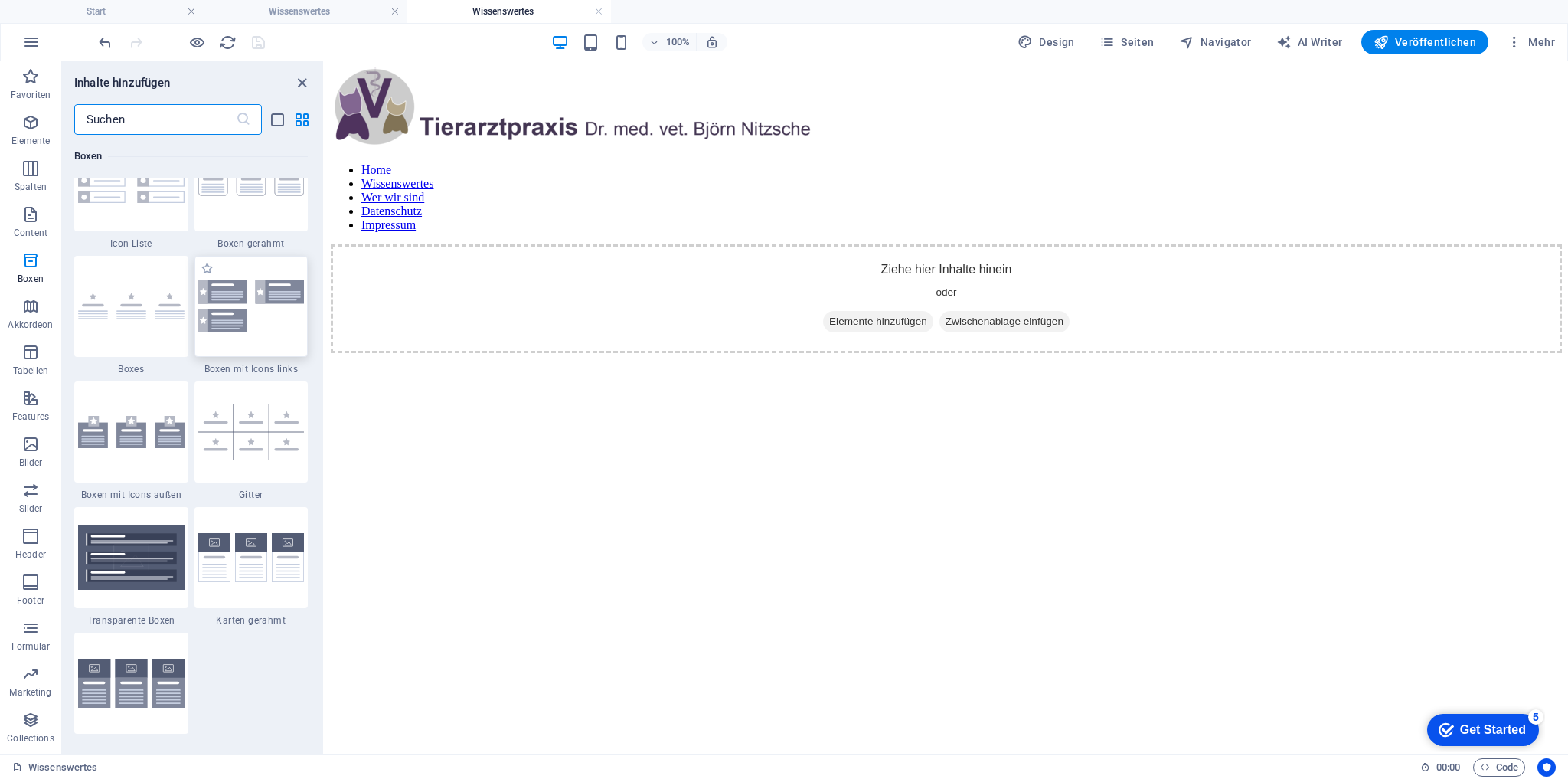
scroll to position [4150, 0]
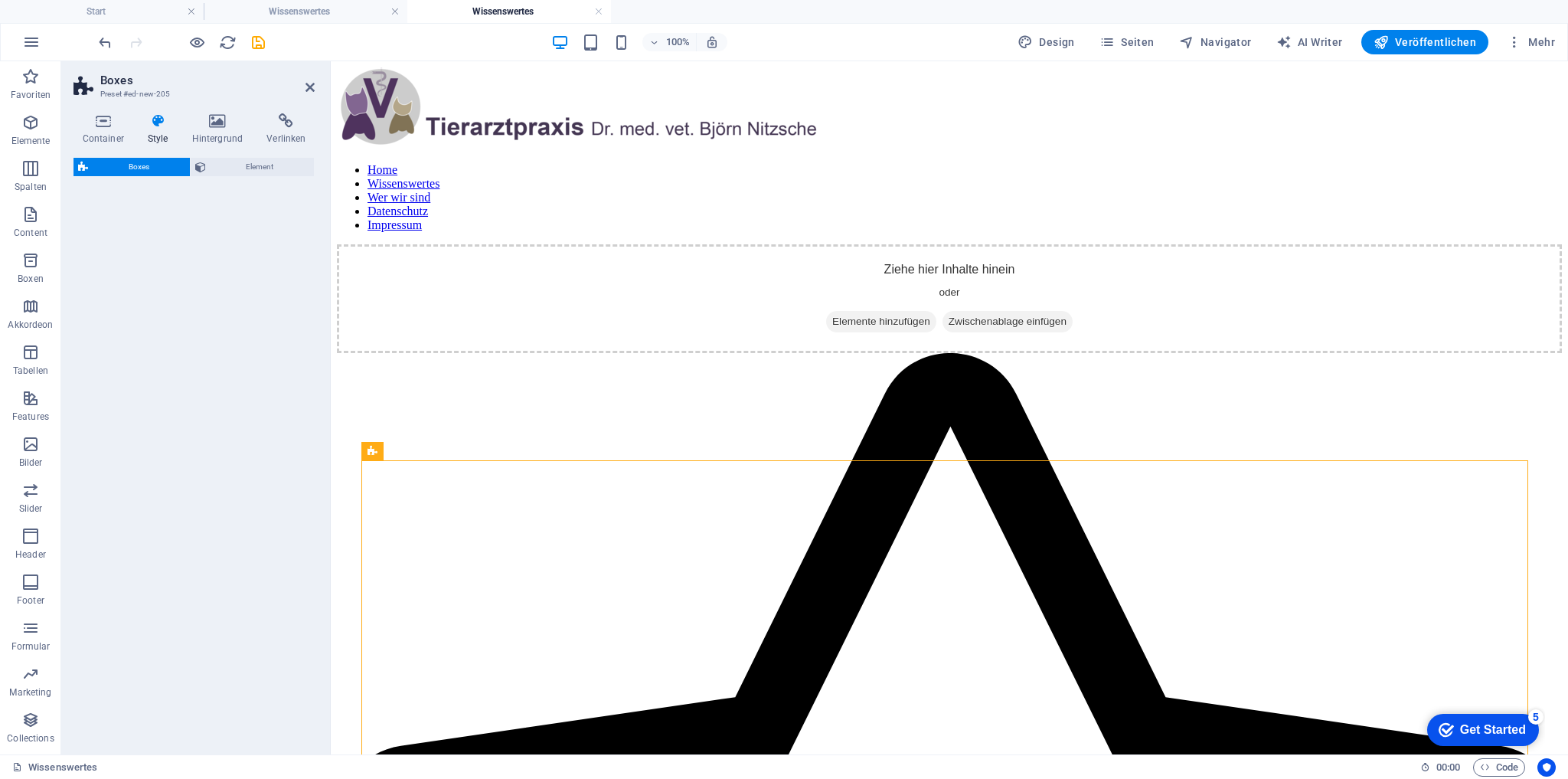
select select "rem"
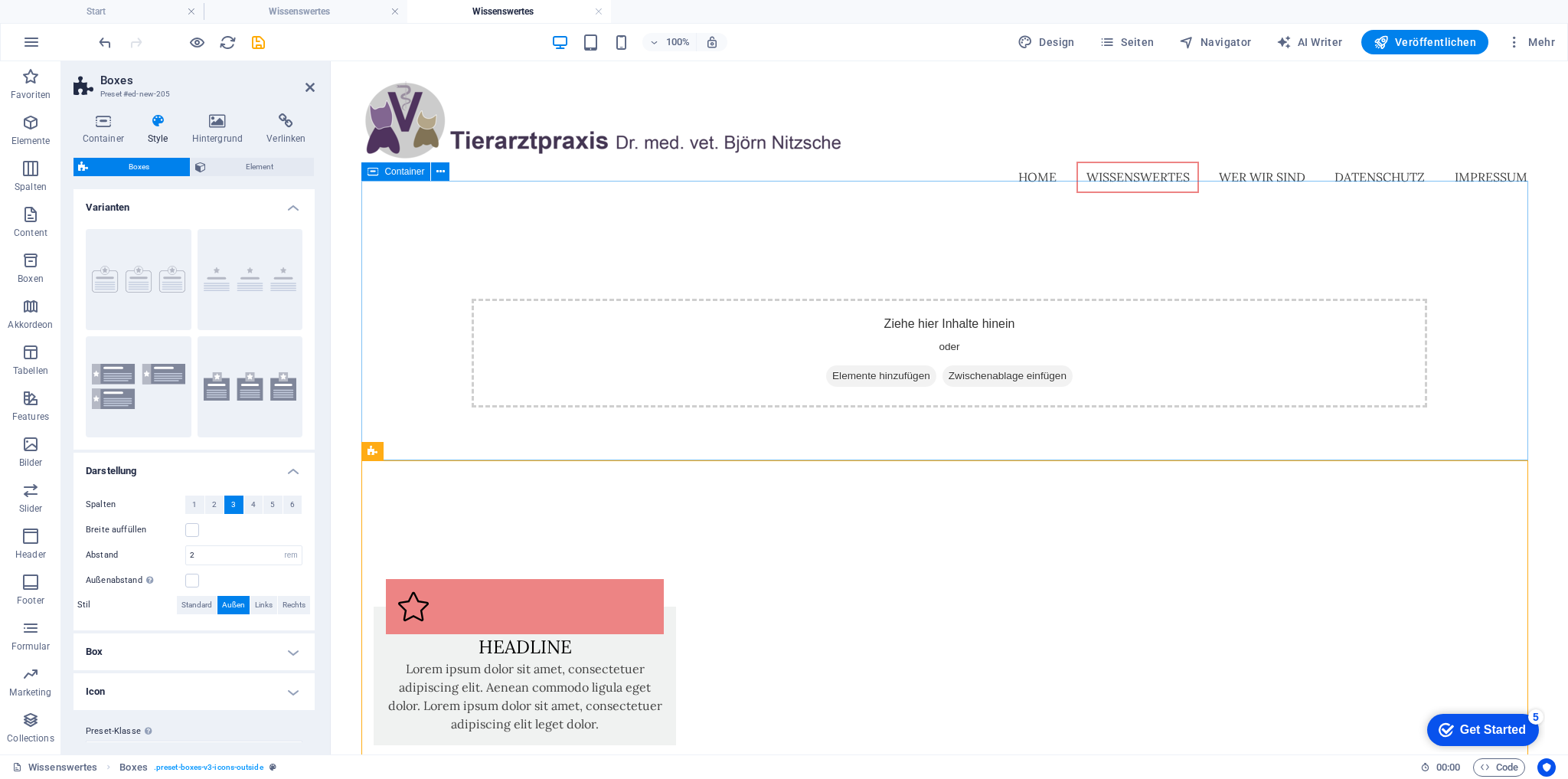
click at [767, 299] on div "Ziehe hier Inhalte hinein oder Elemente hinzufügen Zwischenablage einfügen" at bounding box center [949, 353] width 956 height 109
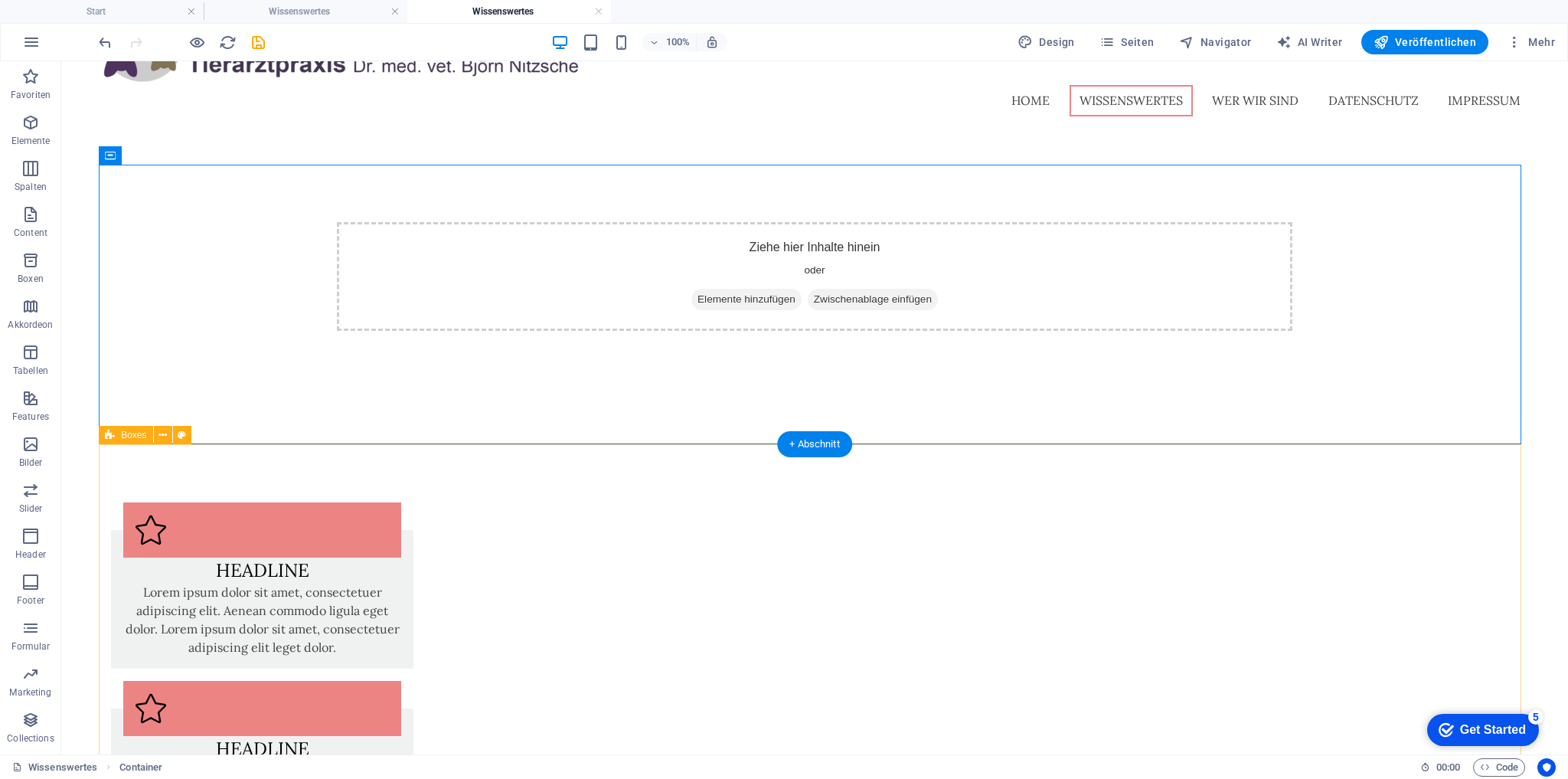
scroll to position [82, 0]
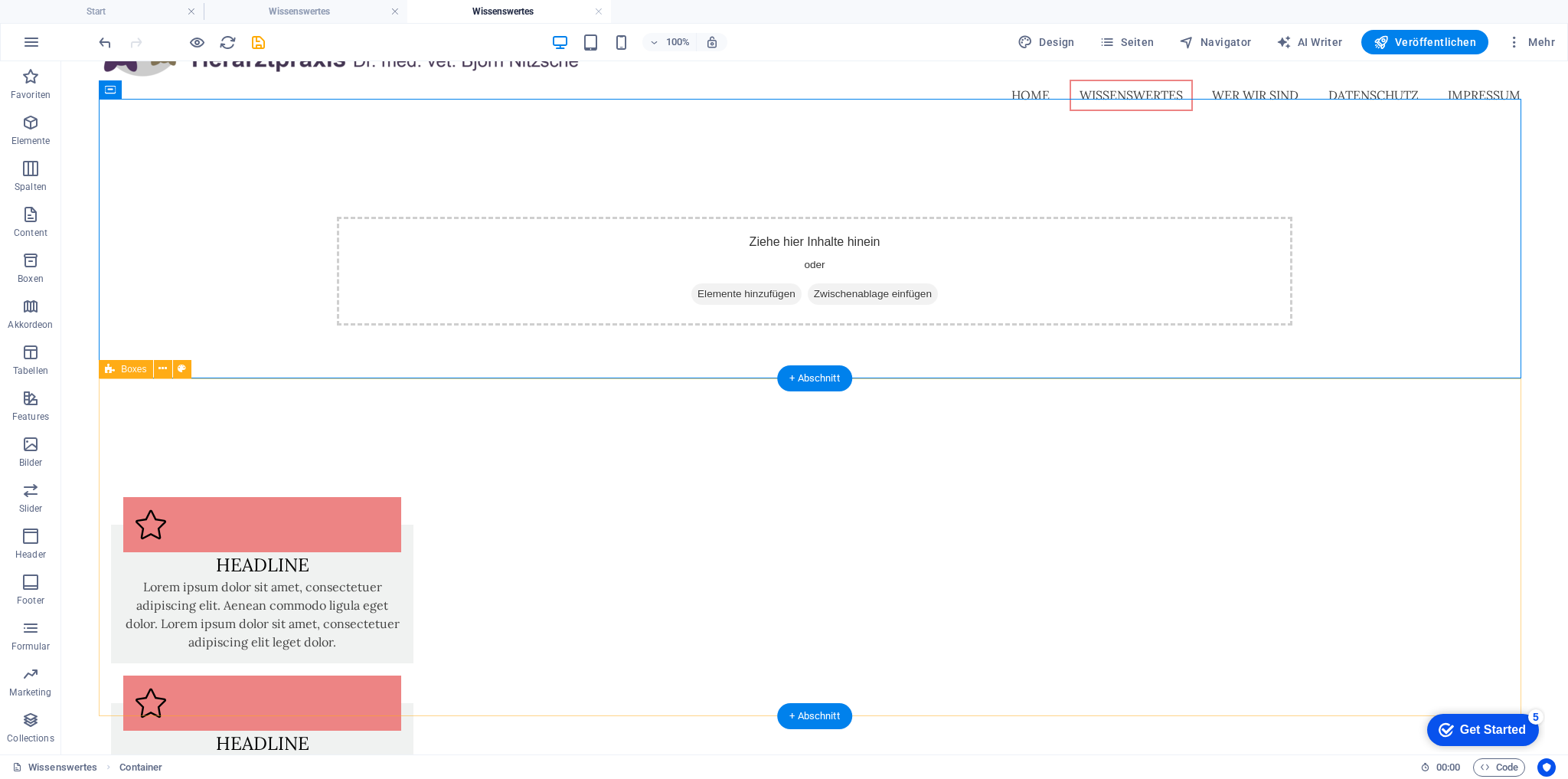
click at [377, 417] on div "Headline Lorem ipsum dolor sit amet, consectetuer adipiscing elit. Aenean commo…" at bounding box center [814, 759] width 1432 height 696
click at [432, 269] on div "Ziehe hier Inhalte hinein oder Elemente hinzufügen Zwischenablage einfügen" at bounding box center [814, 271] width 956 height 109
click at [415, 292] on div "Ziehe hier Inhalte hinein oder Elemente hinzufügen Zwischenablage einfügen" at bounding box center [814, 270] width 1432 height 281
click at [417, 287] on div "Ziehe hier Inhalte hinein oder Elemente hinzufügen Zwischenablage einfügen" at bounding box center [814, 271] width 956 height 109
click at [445, 483] on div "Headline Lorem ipsum dolor sit amet, consectetuer adipiscing elit. Aenean commo…" at bounding box center [814, 759] width 1432 height 696
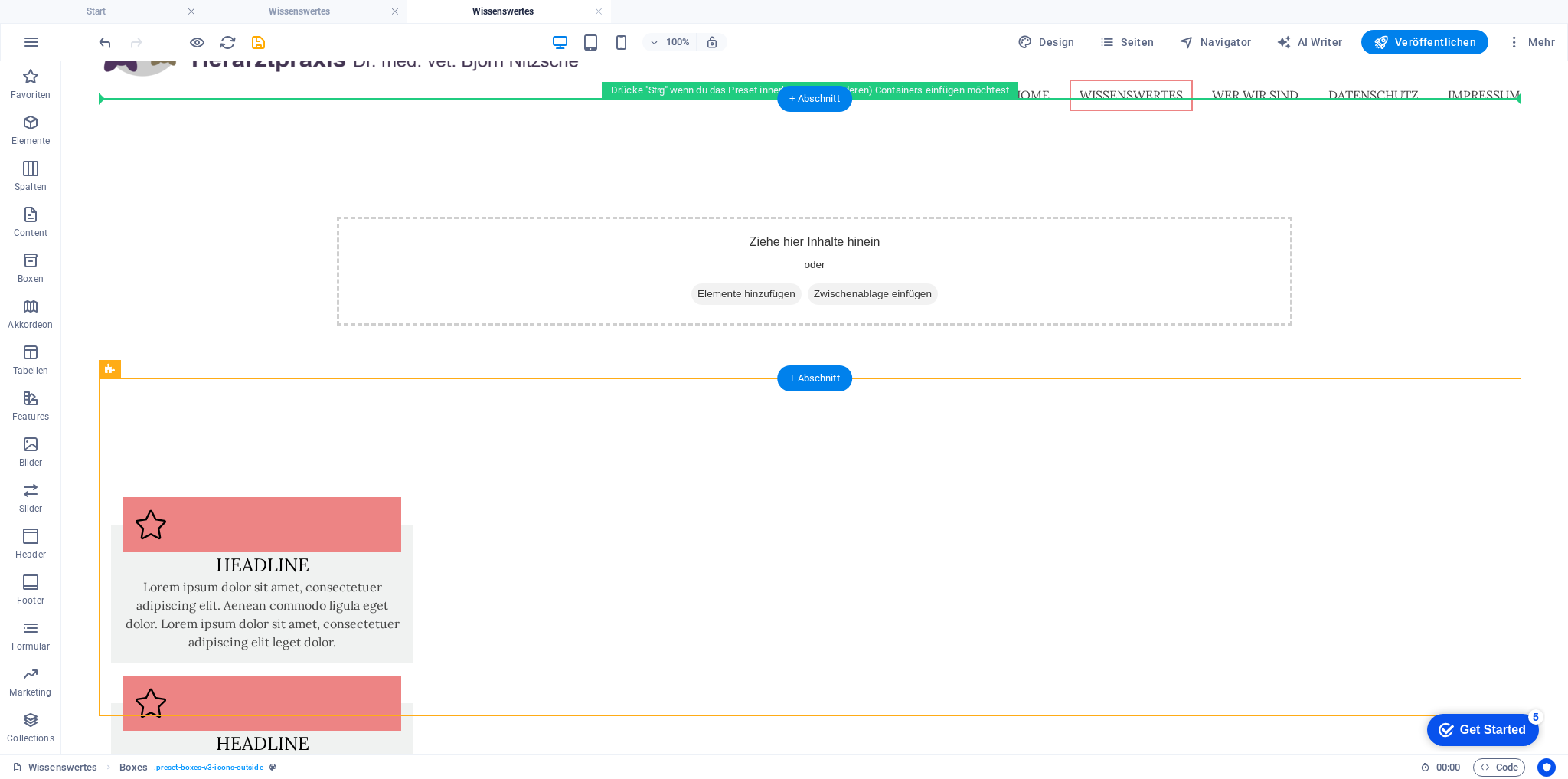
drag, startPoint x: 286, startPoint y: 425, endPoint x: 327, endPoint y: 220, distance: 209.1
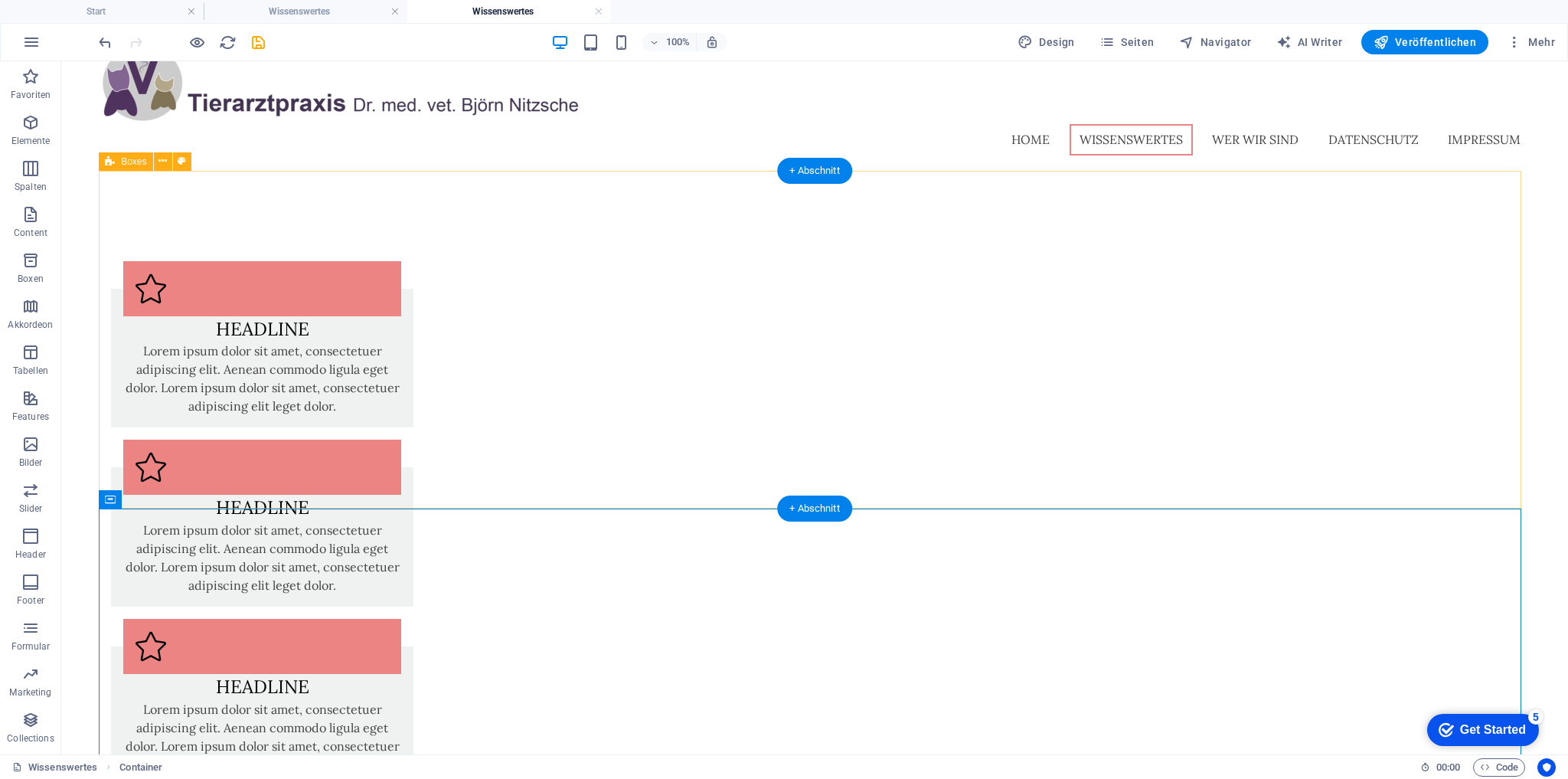
scroll to position [0, 0]
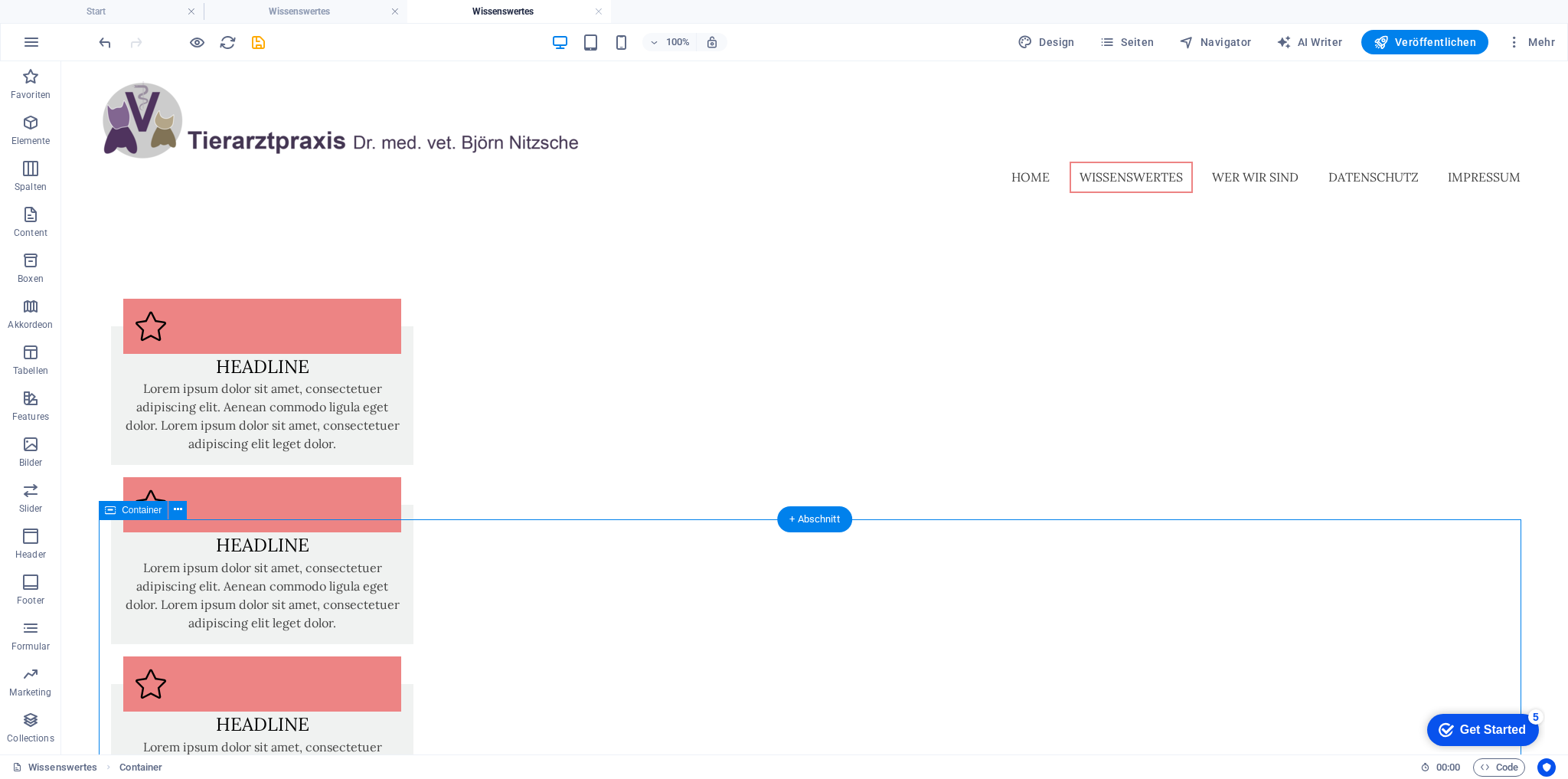
click at [135, 510] on span "Container" at bounding box center [141, 510] width 40 height 9
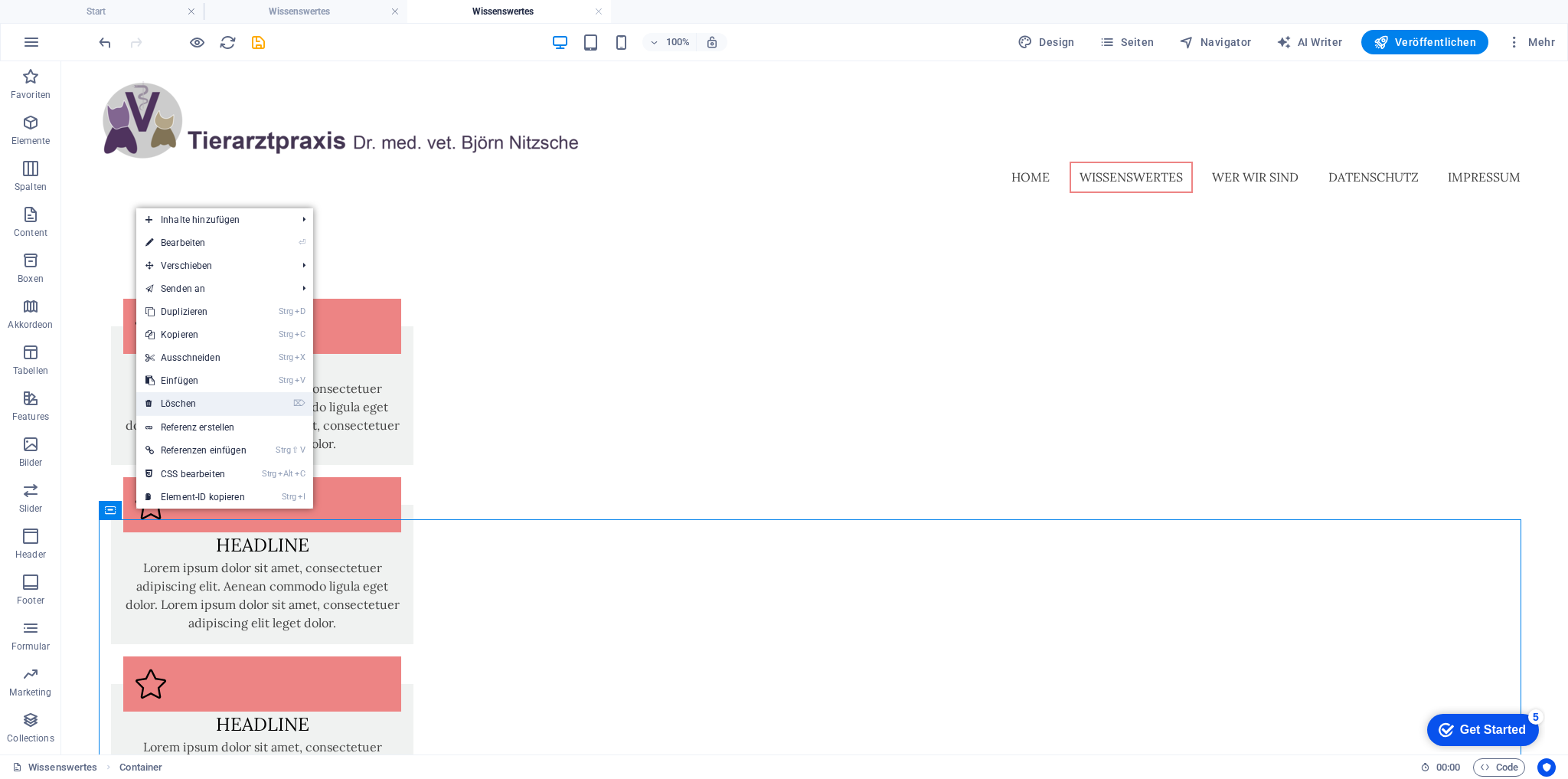
click at [166, 410] on link "⌦ Löschen" at bounding box center [196, 403] width 120 height 23
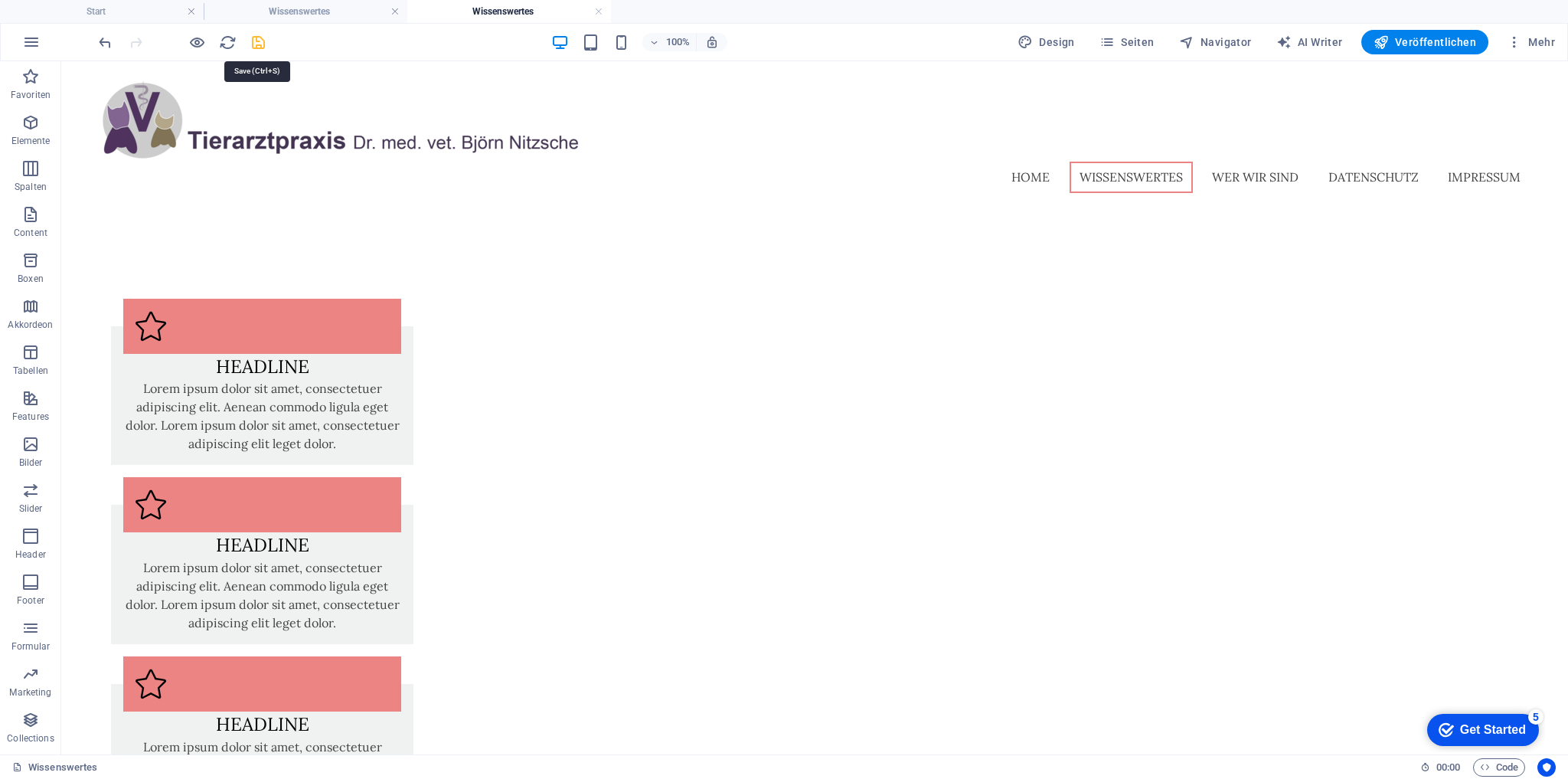
click at [258, 40] on icon "save" at bounding box center [258, 42] width 17 height 17
click at [25, 126] on icon "button" at bounding box center [30, 122] width 18 height 18
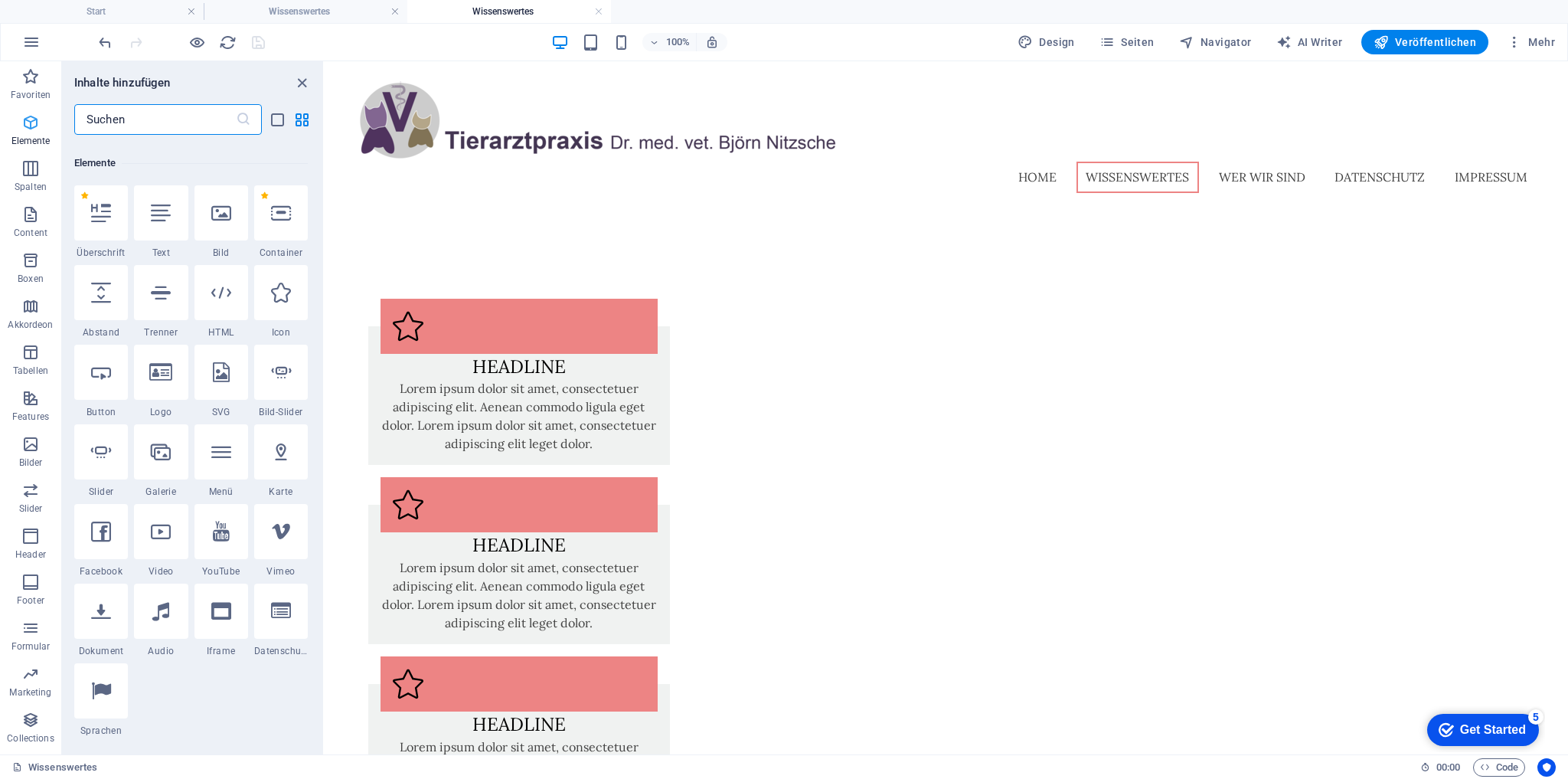
scroll to position [163, 0]
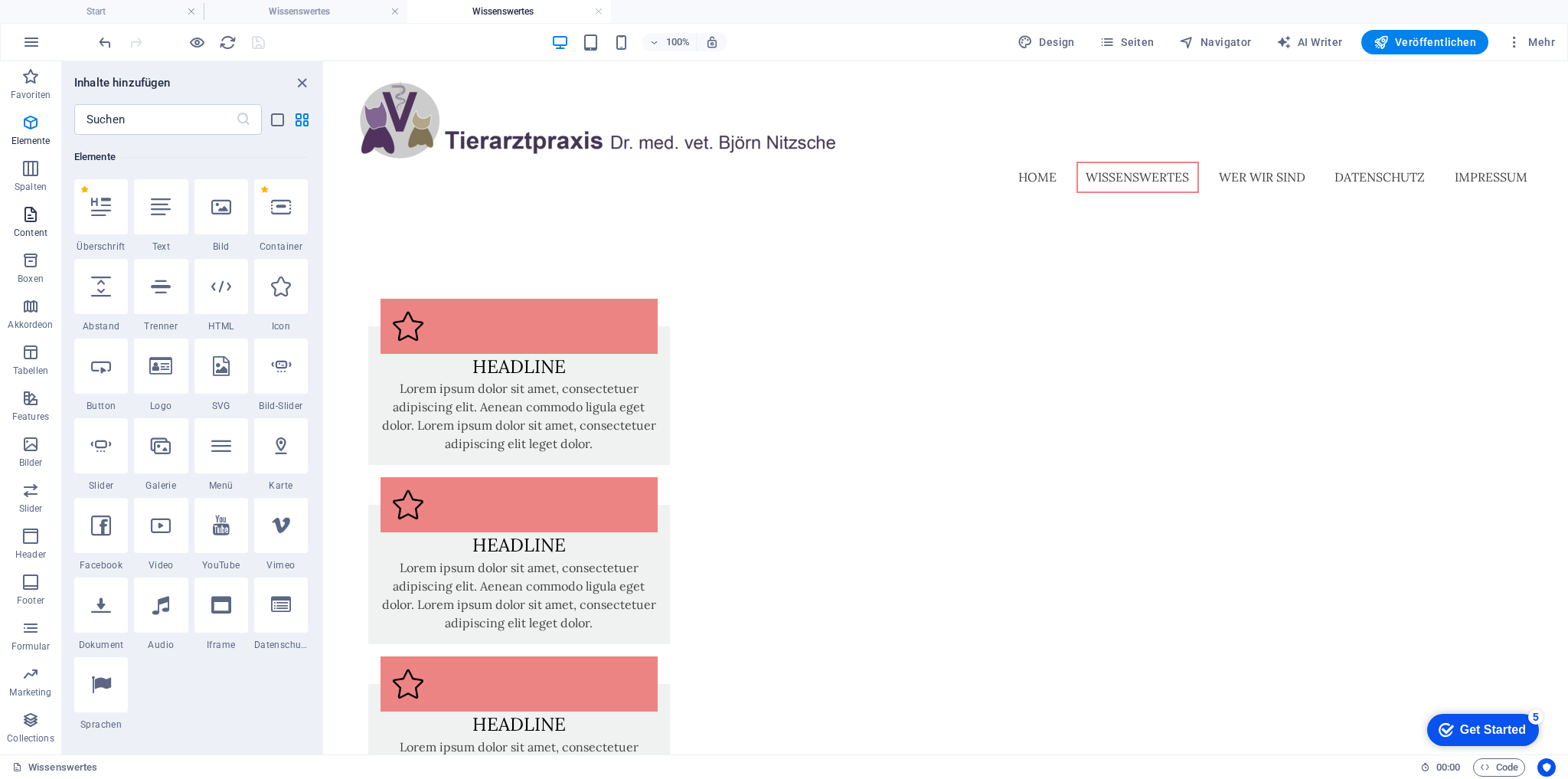
click at [32, 218] on icon "button" at bounding box center [30, 214] width 18 height 18
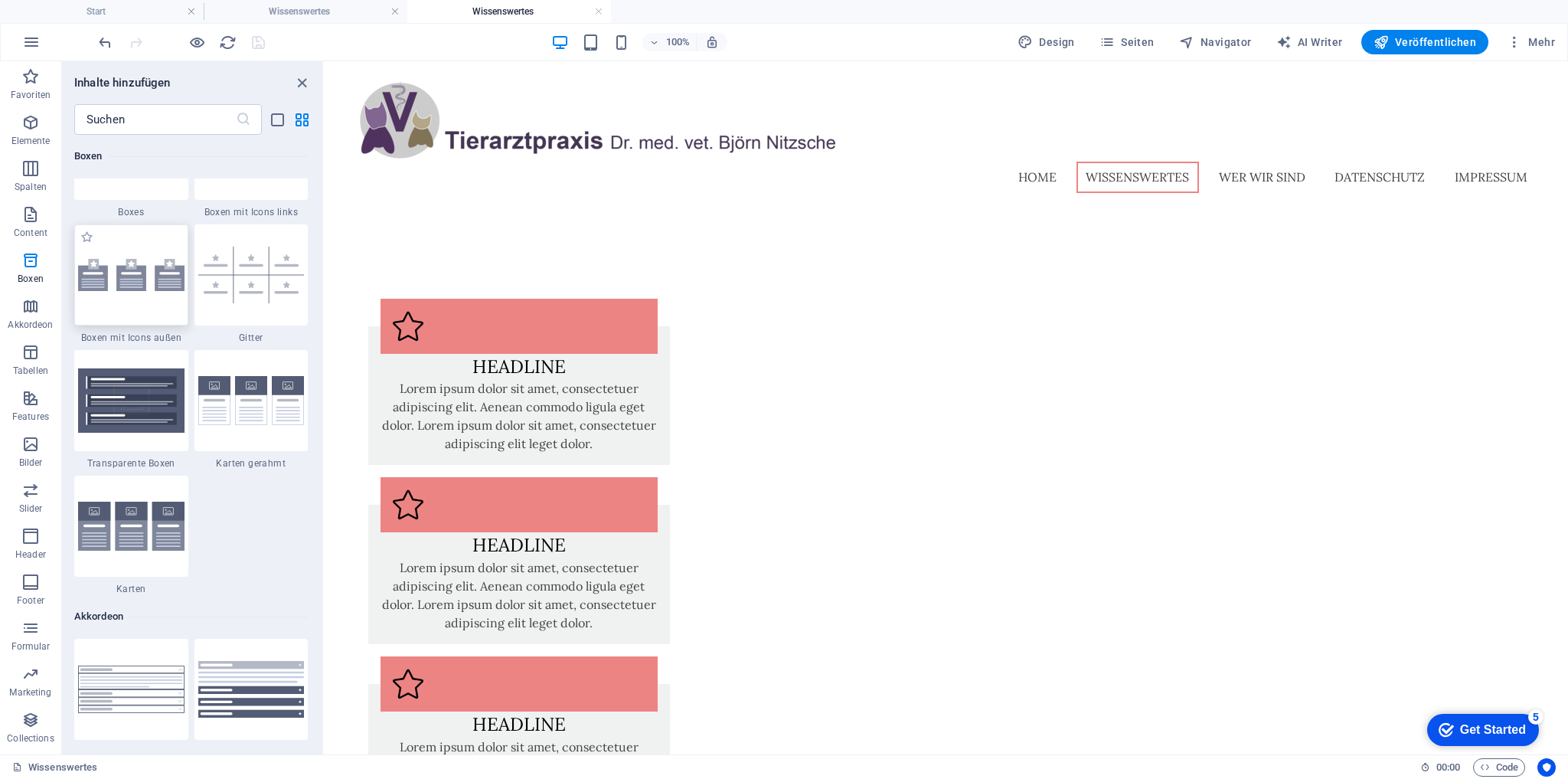
scroll to position [4457, 0]
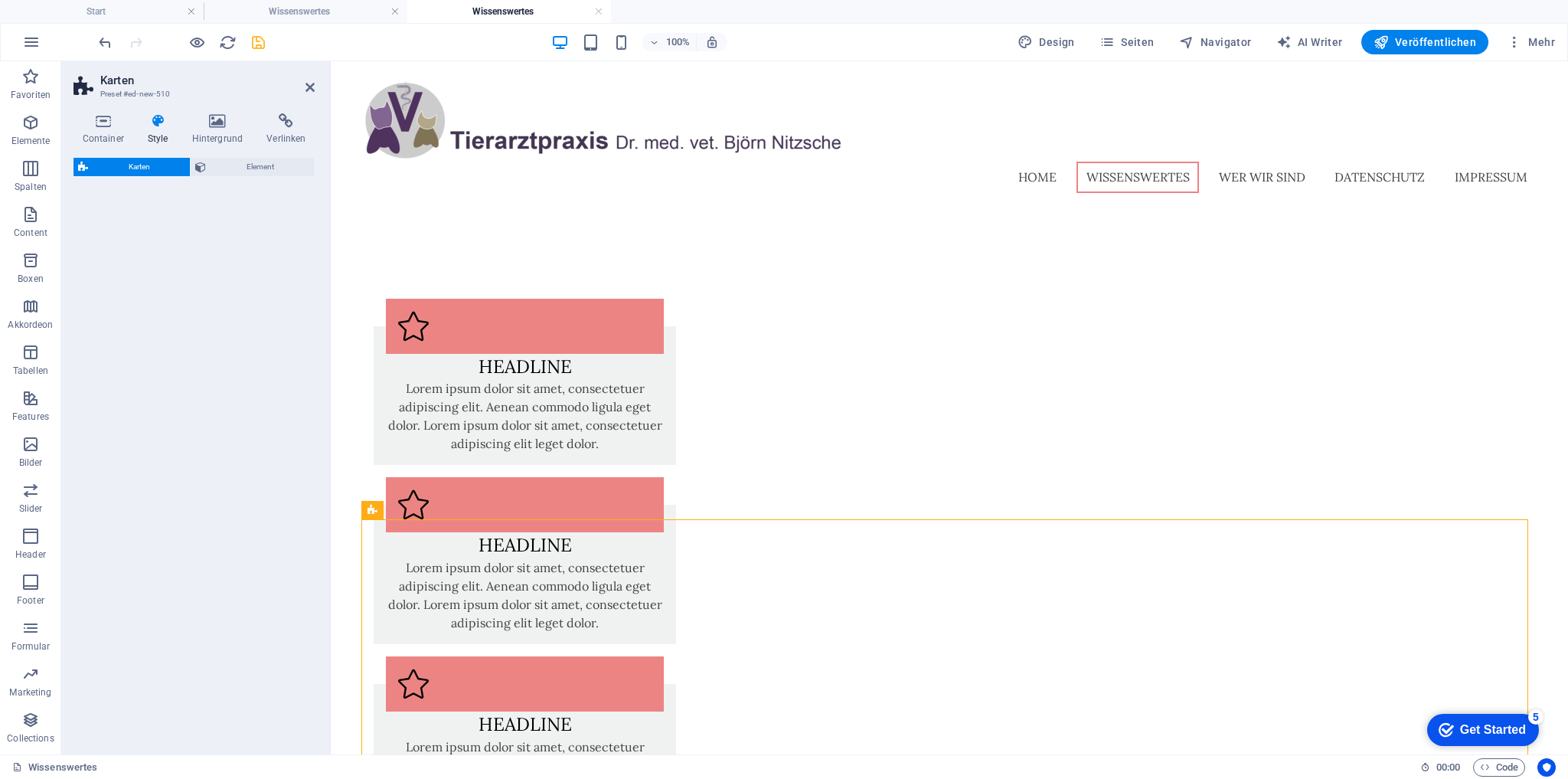
select select "rem"
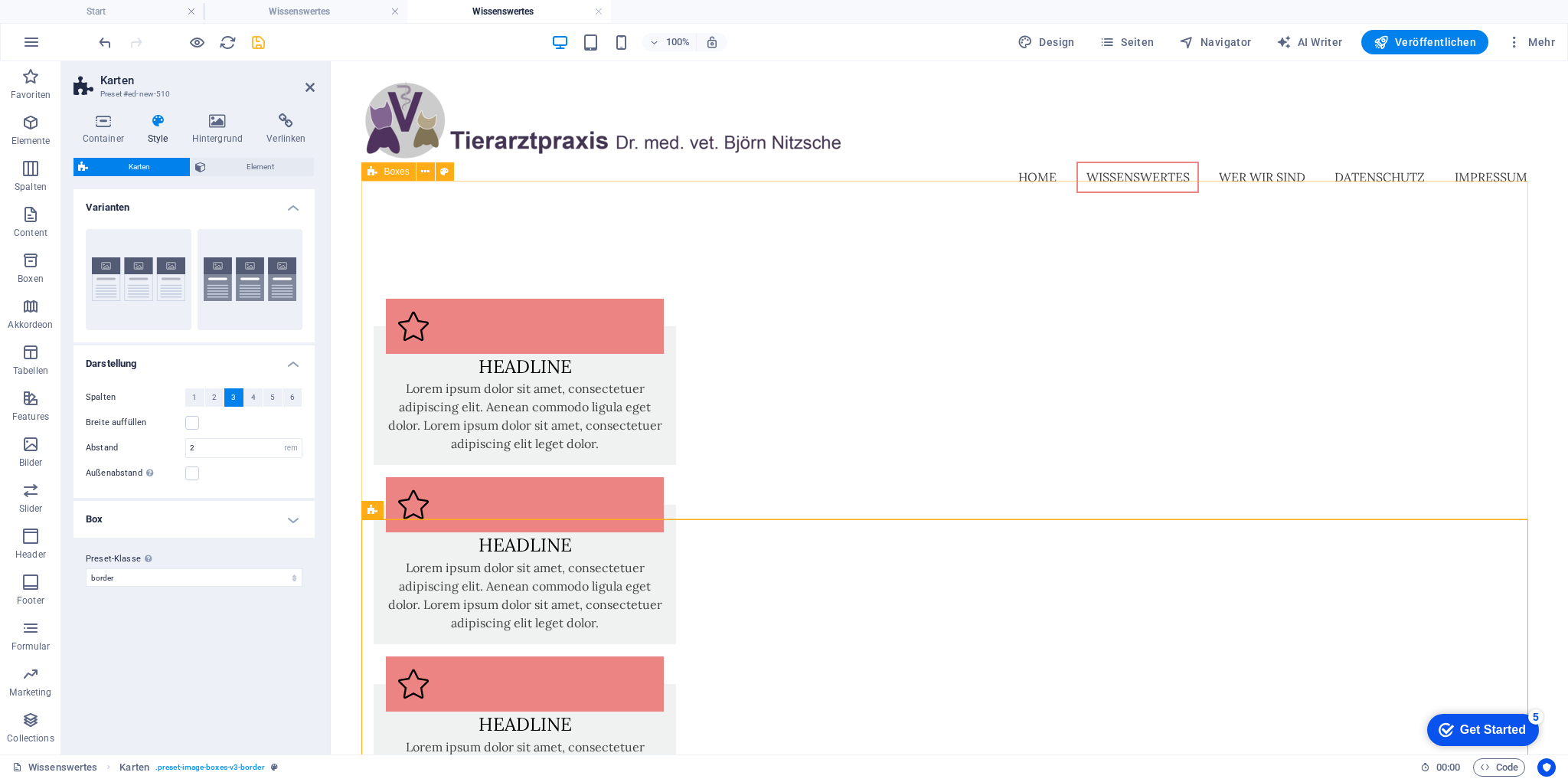
click at [410, 232] on div "Headline Lorem ipsum dolor sit amet, consectetuer adipiscing elit. Aenean commo…" at bounding box center [949, 560] width 1175 height 696
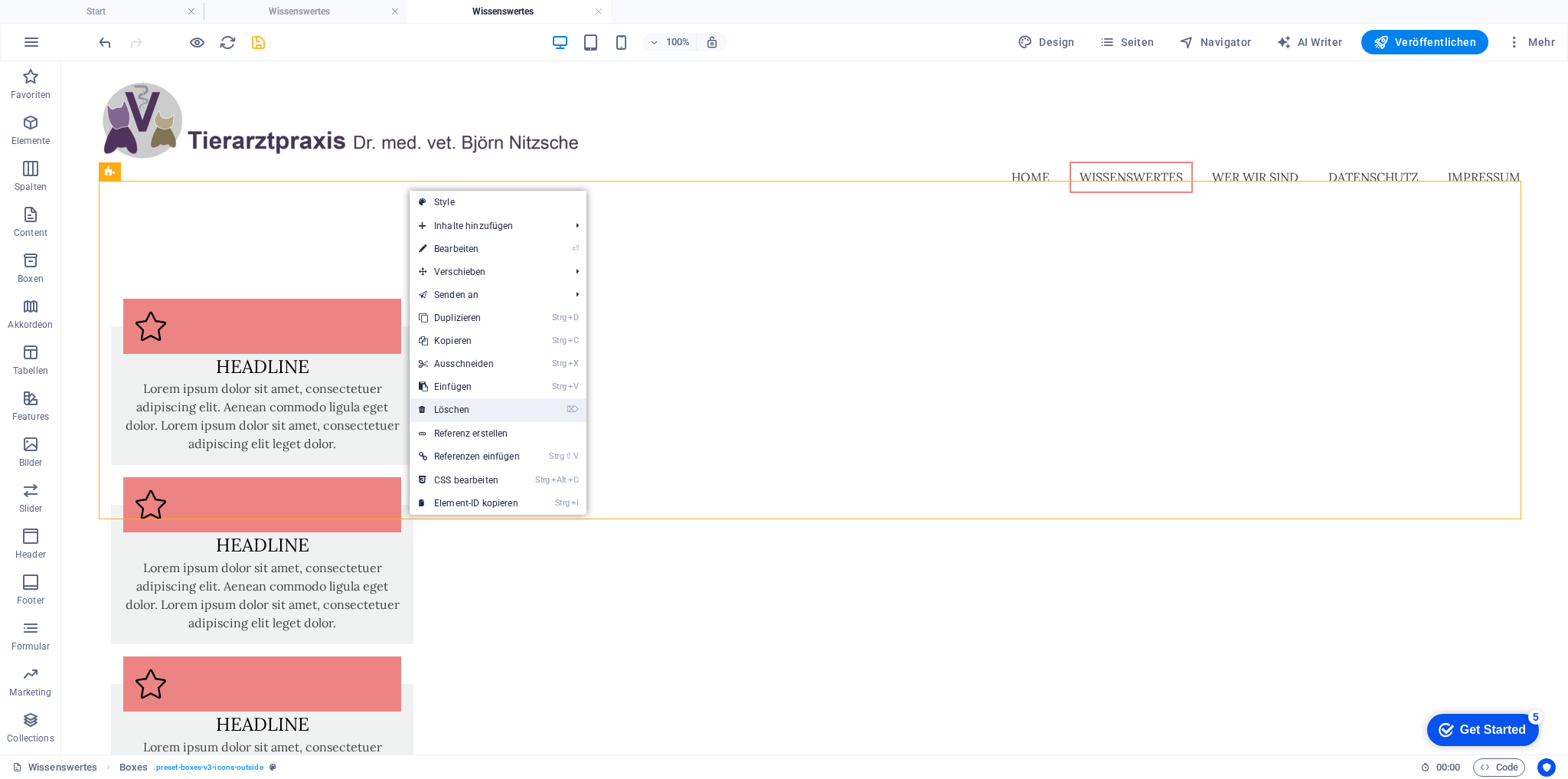
click at [478, 407] on link "⌦ Löschen" at bounding box center [469, 409] width 120 height 23
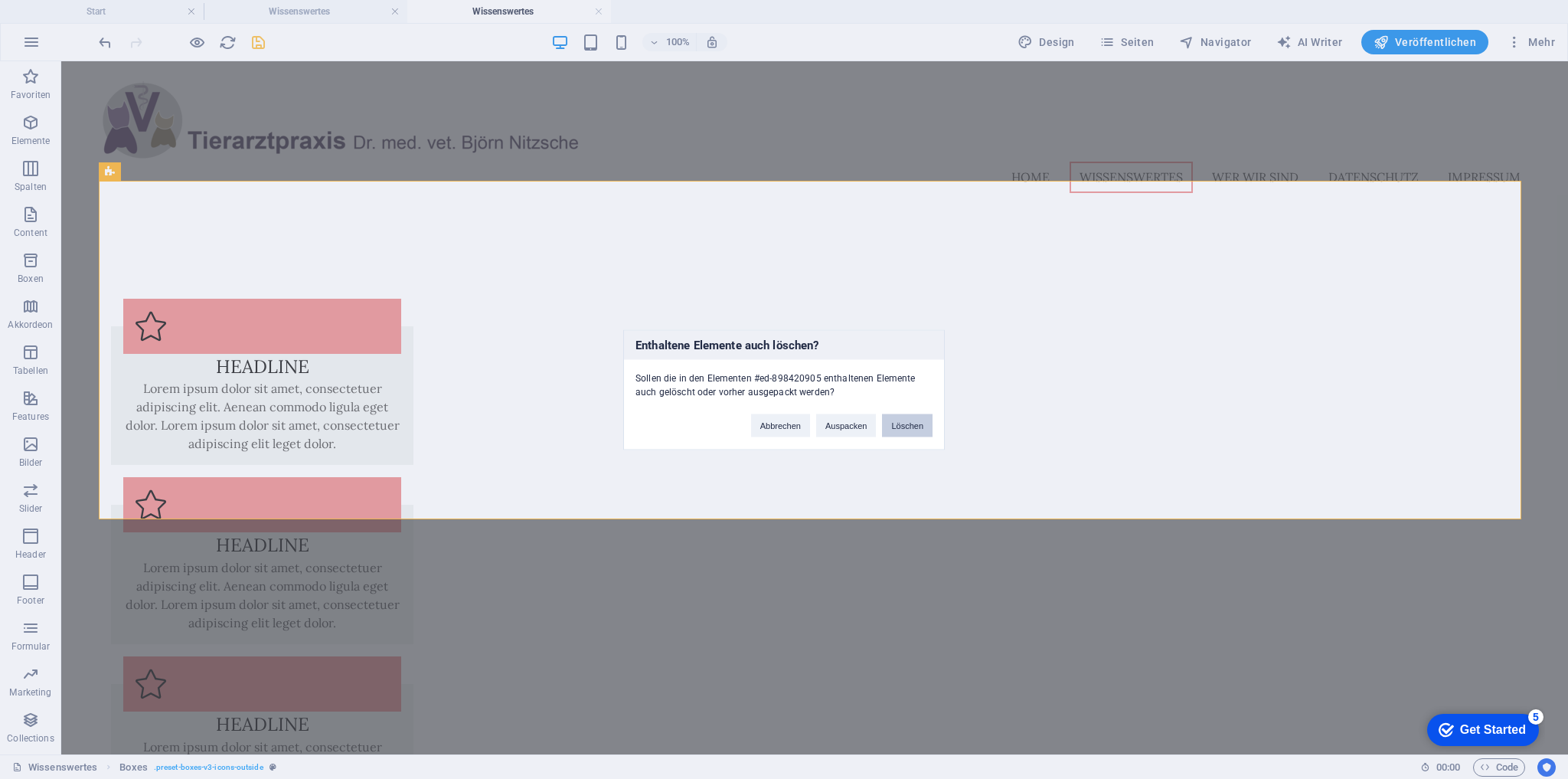
click at [914, 428] on button "Löschen" at bounding box center [907, 425] width 51 height 23
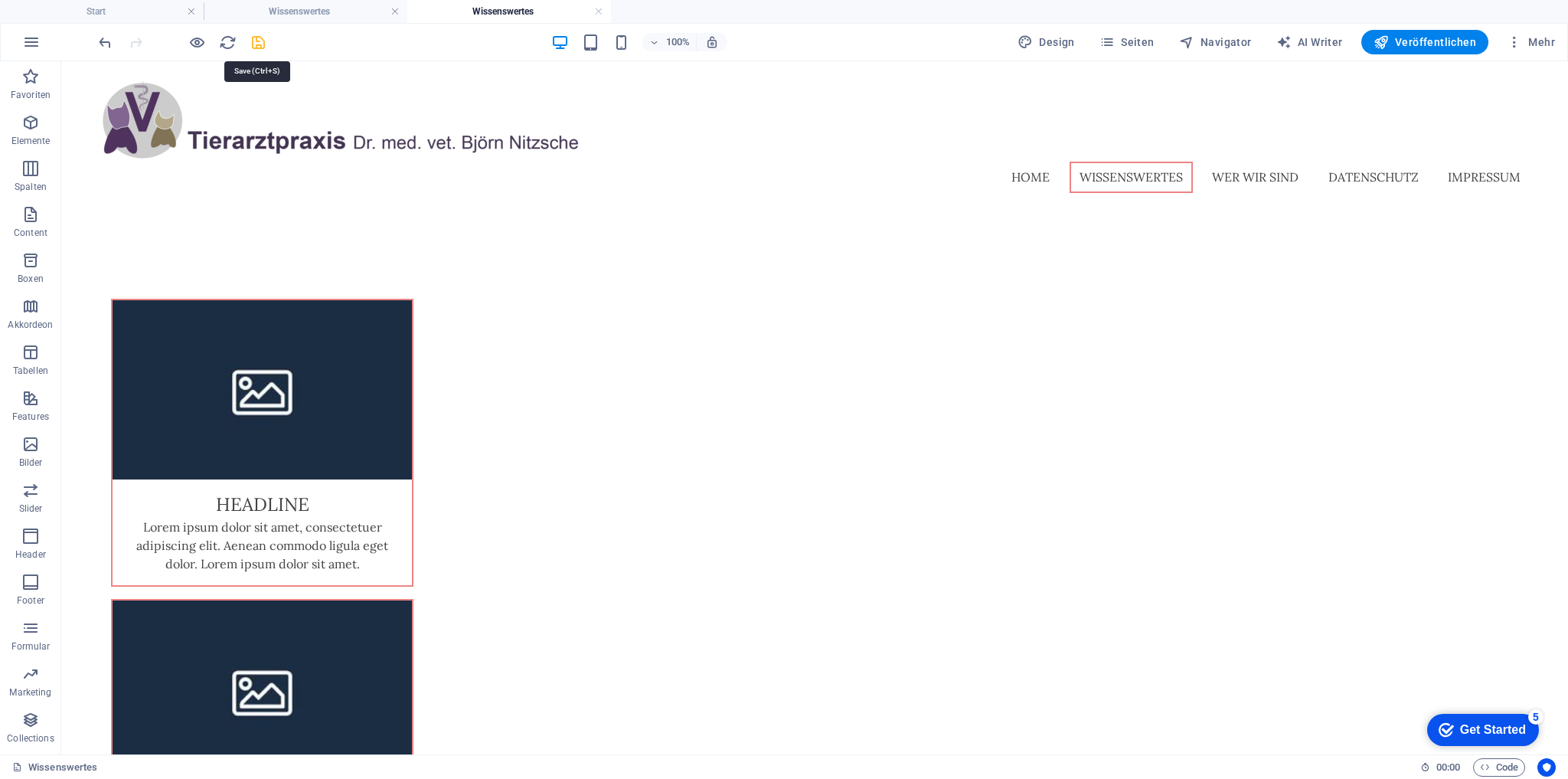
click at [258, 41] on icon "save" at bounding box center [258, 42] width 17 height 17
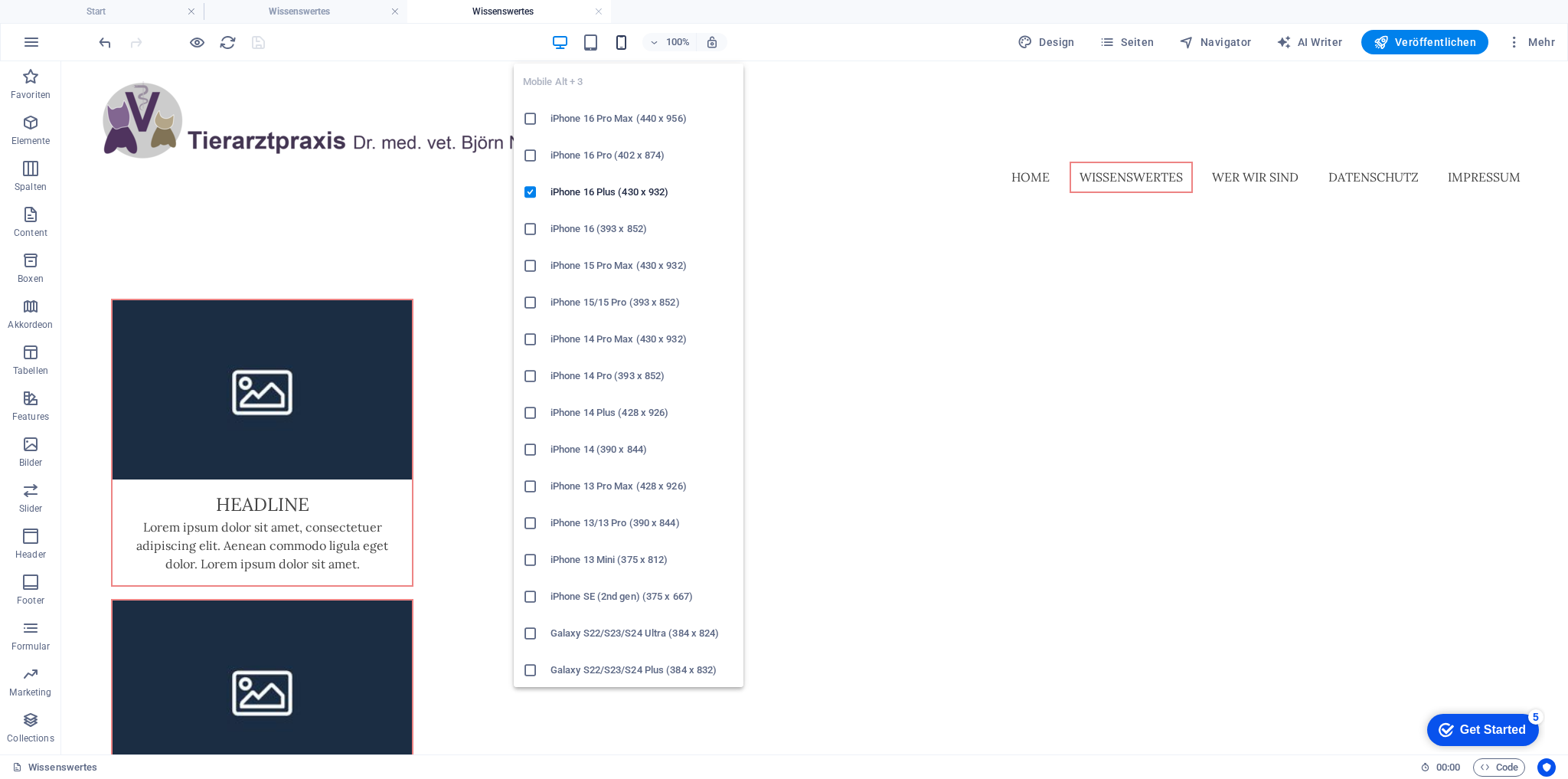
click at [628, 45] on icon "button" at bounding box center [621, 42] width 17 height 17
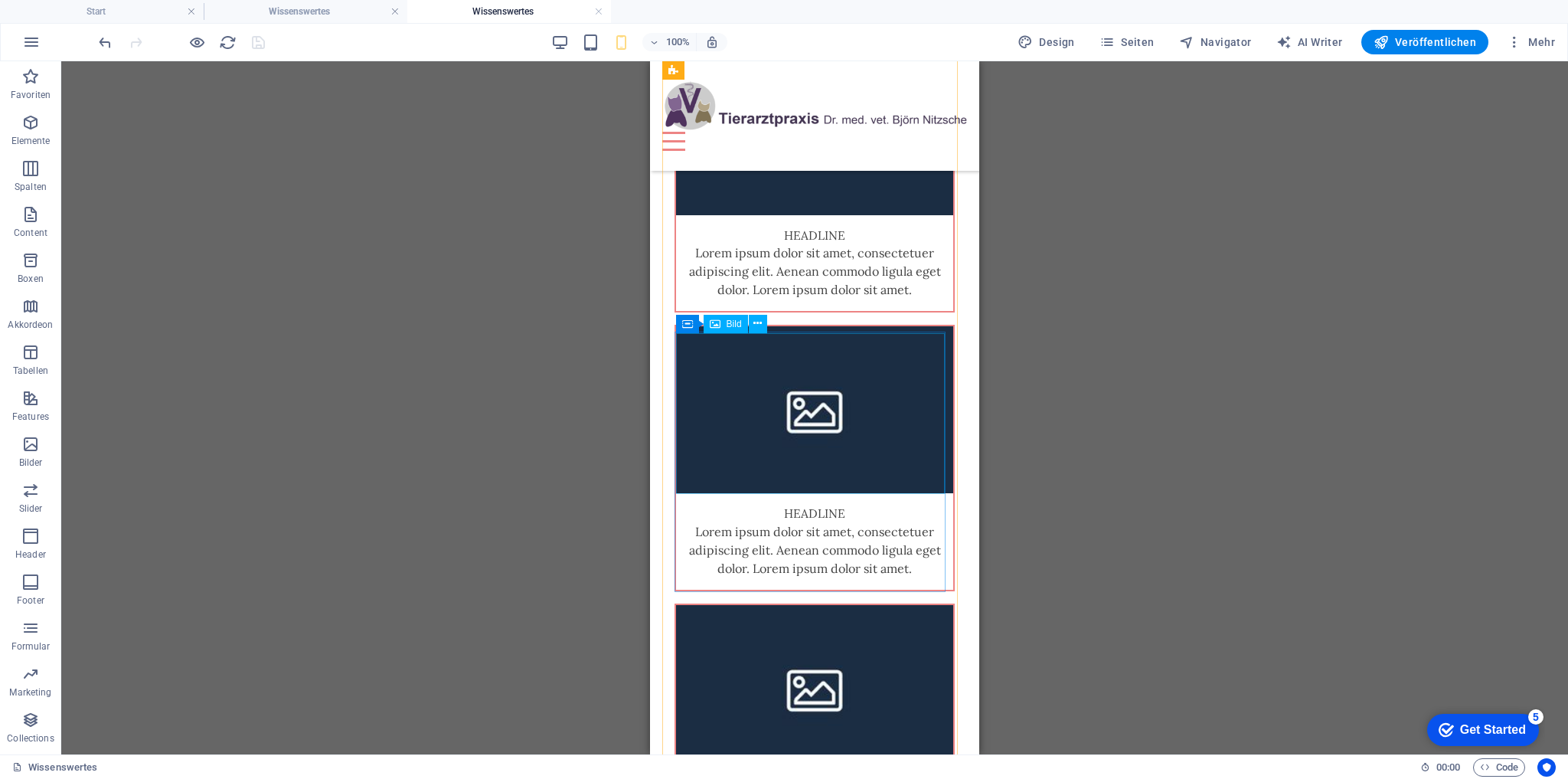
scroll to position [0, 0]
